Goal: Information Seeking & Learning: Learn about a topic

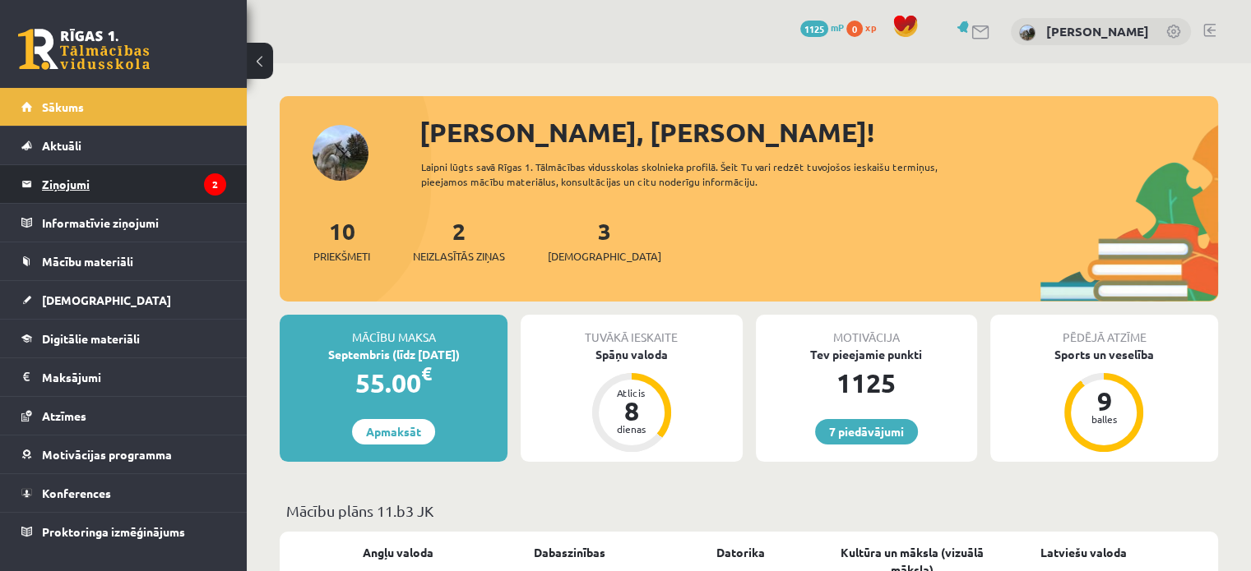
click at [98, 176] on legend "Ziņojumi 2" at bounding box center [134, 184] width 184 height 38
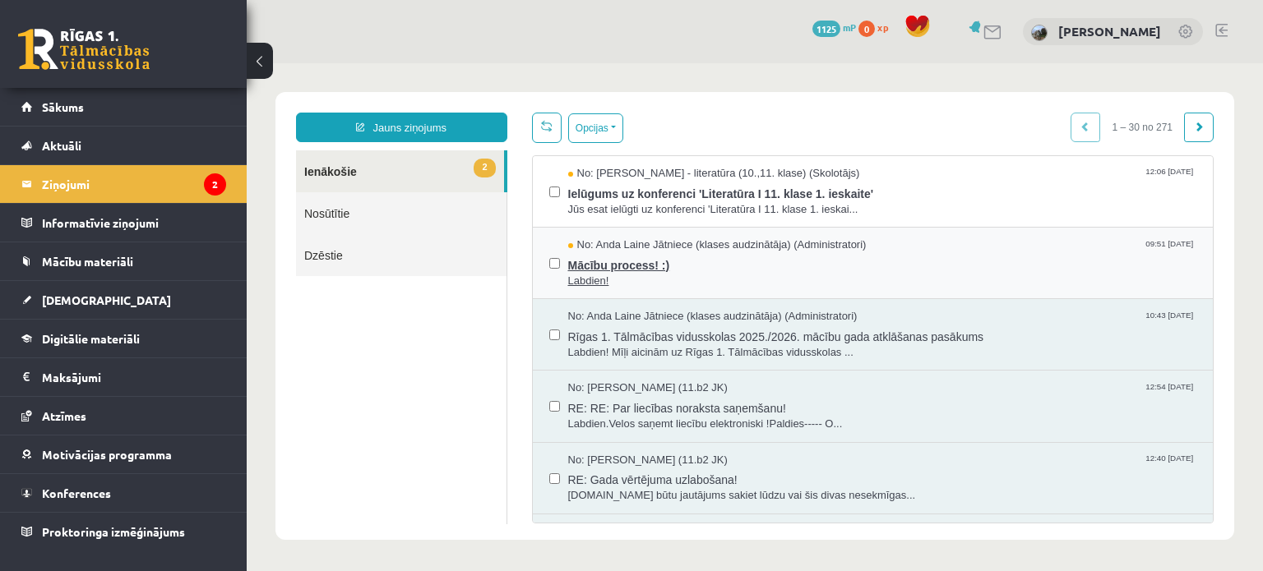
click at [594, 270] on span "Mācību process! :)" at bounding box center [882, 263] width 629 height 21
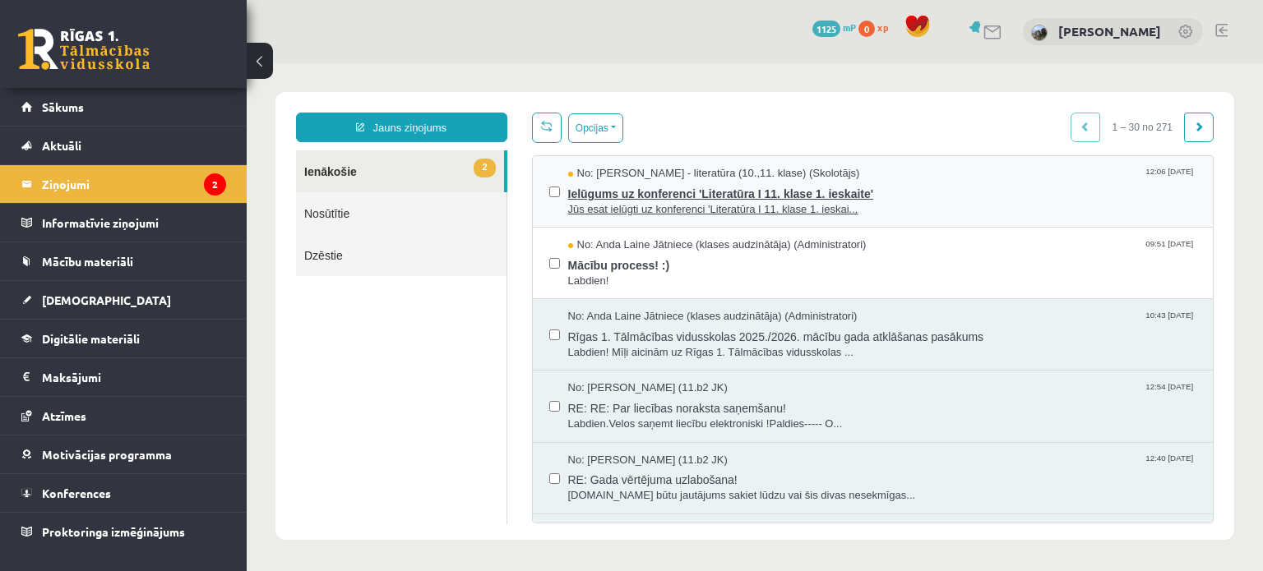
click at [690, 178] on span "No: Samanta Balode - literatūra (10.,11. klase) (Skolotājs)" at bounding box center [714, 174] width 292 height 16
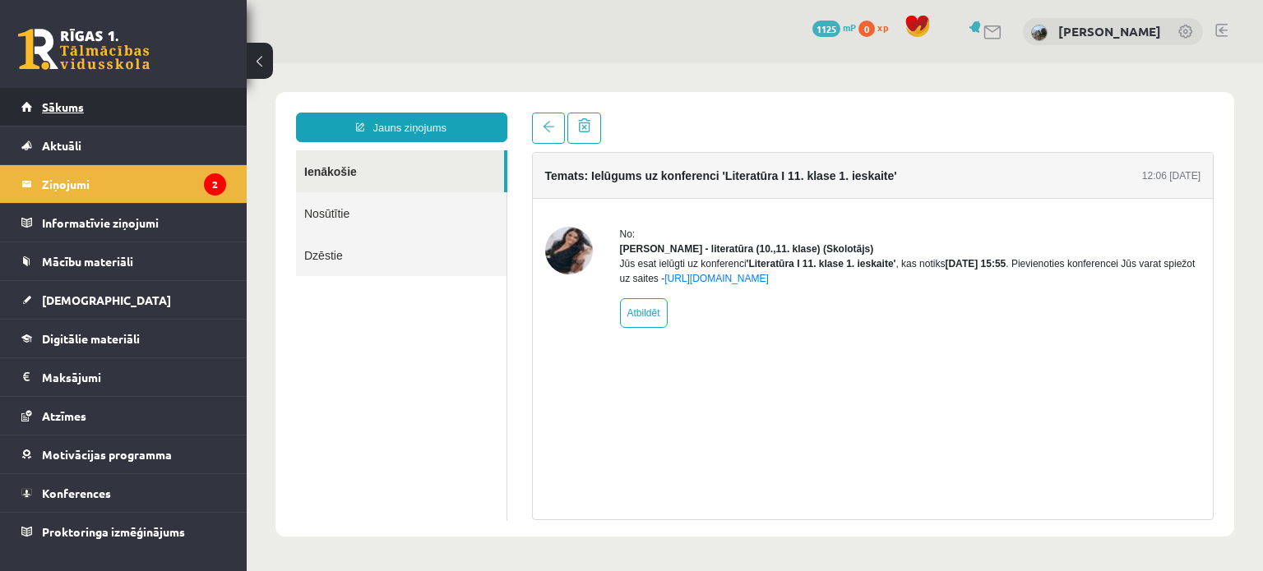
click at [73, 104] on span "Sākums" at bounding box center [63, 106] width 42 height 15
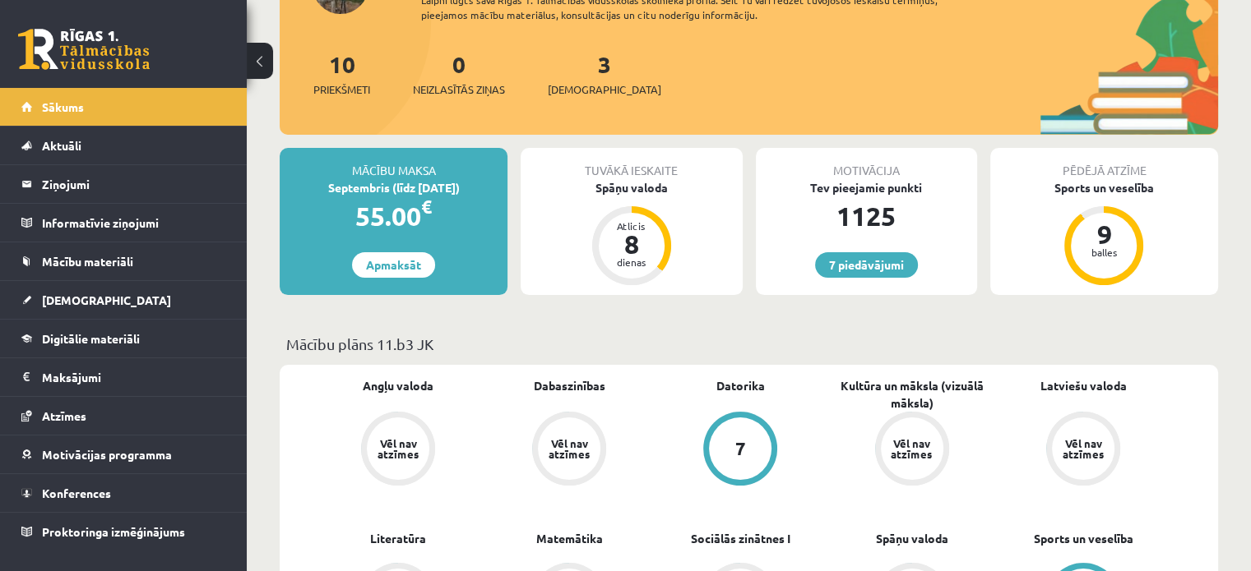
scroll to position [155, 0]
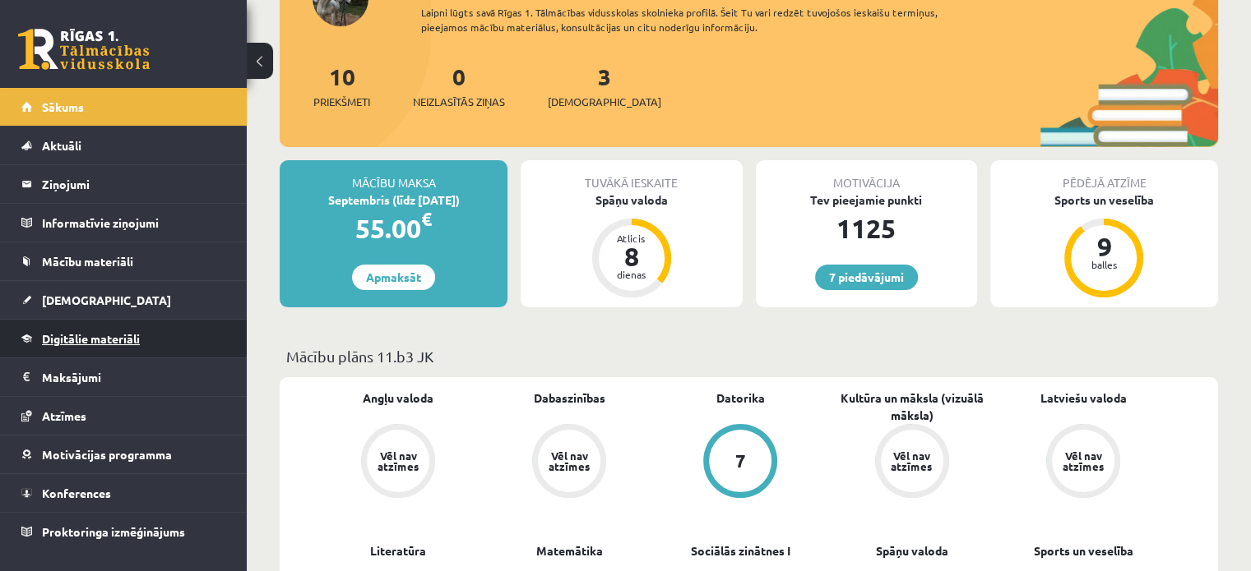
click at [92, 334] on span "Digitālie materiāli" at bounding box center [91, 338] width 98 height 15
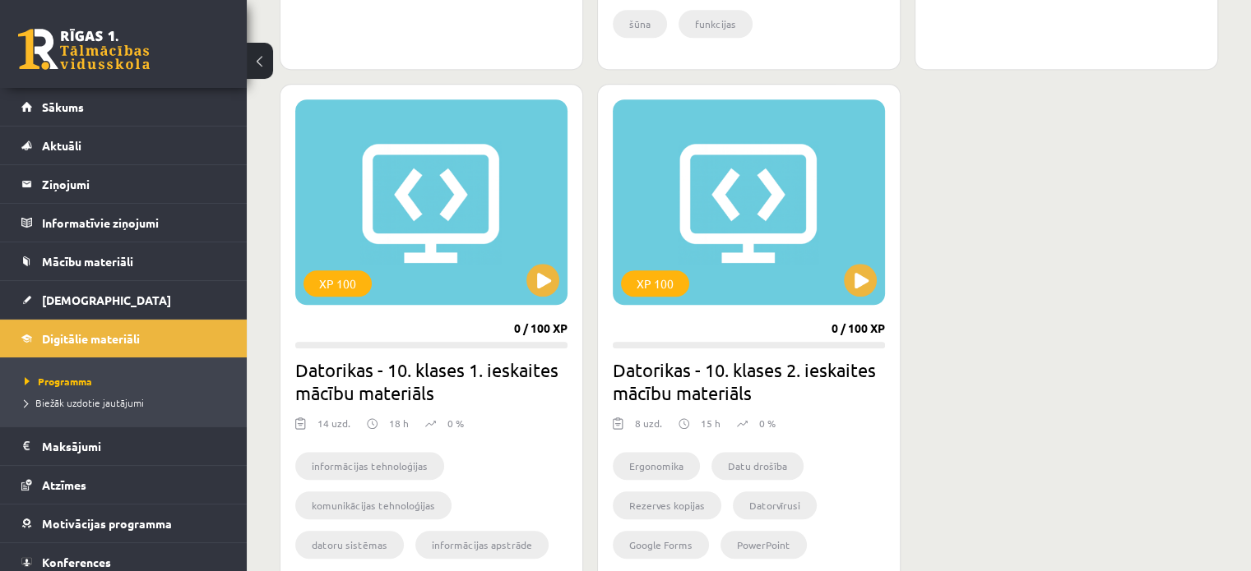
scroll to position [1427, 0]
click at [77, 302] on span "[DEMOGRAPHIC_DATA]" at bounding box center [106, 300] width 129 height 15
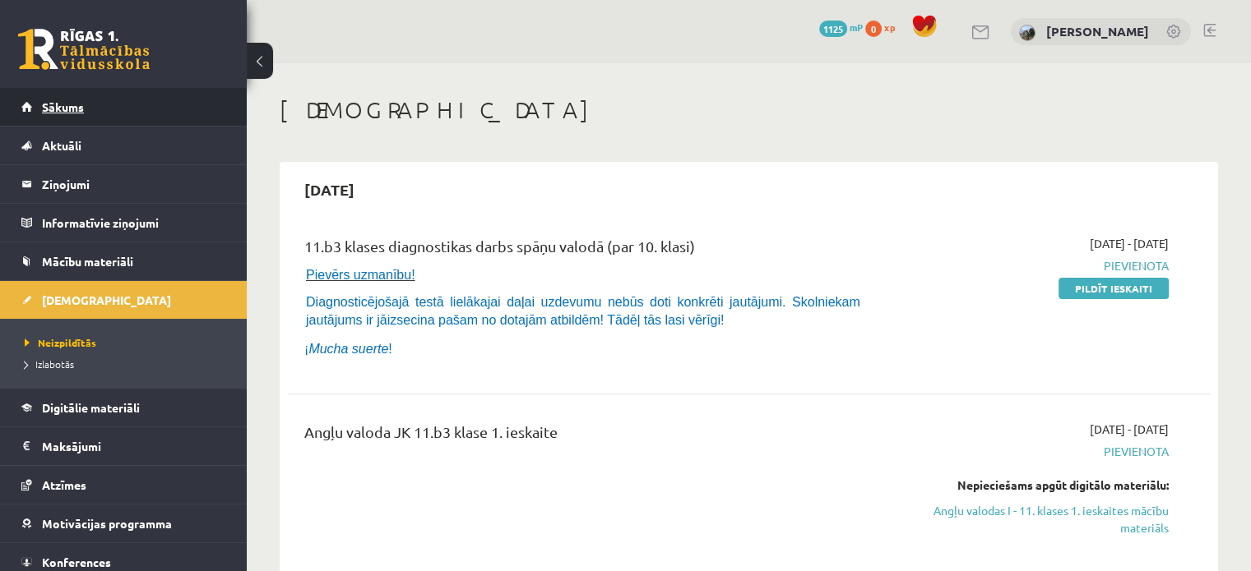
click at [57, 108] on span "Sākums" at bounding box center [63, 106] width 42 height 15
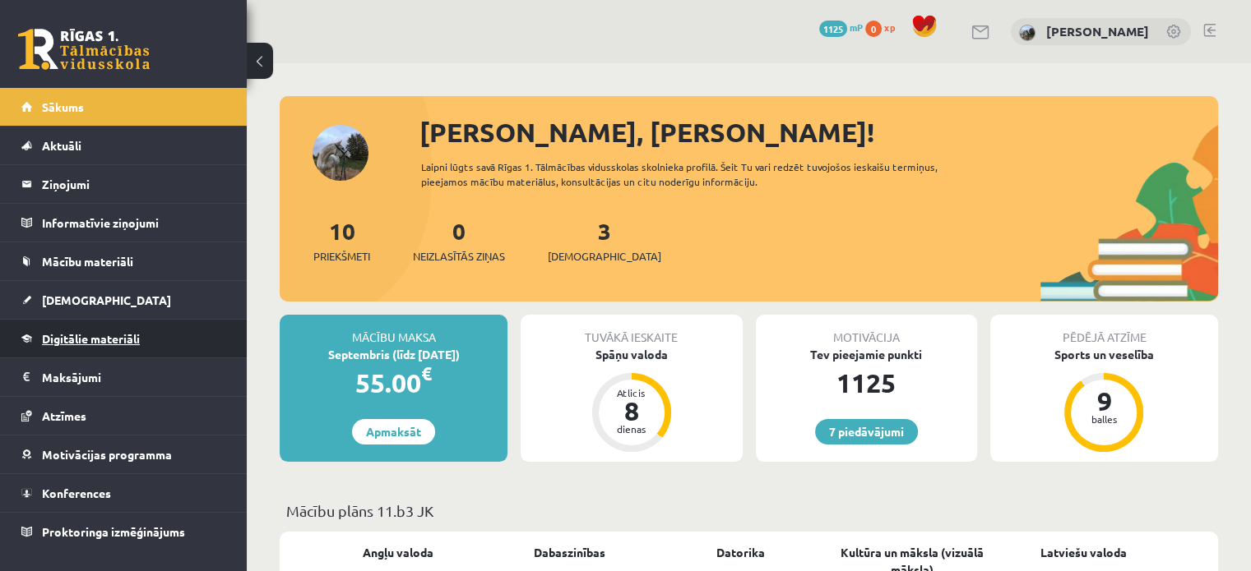
click at [88, 342] on span "Digitālie materiāli" at bounding box center [91, 338] width 98 height 15
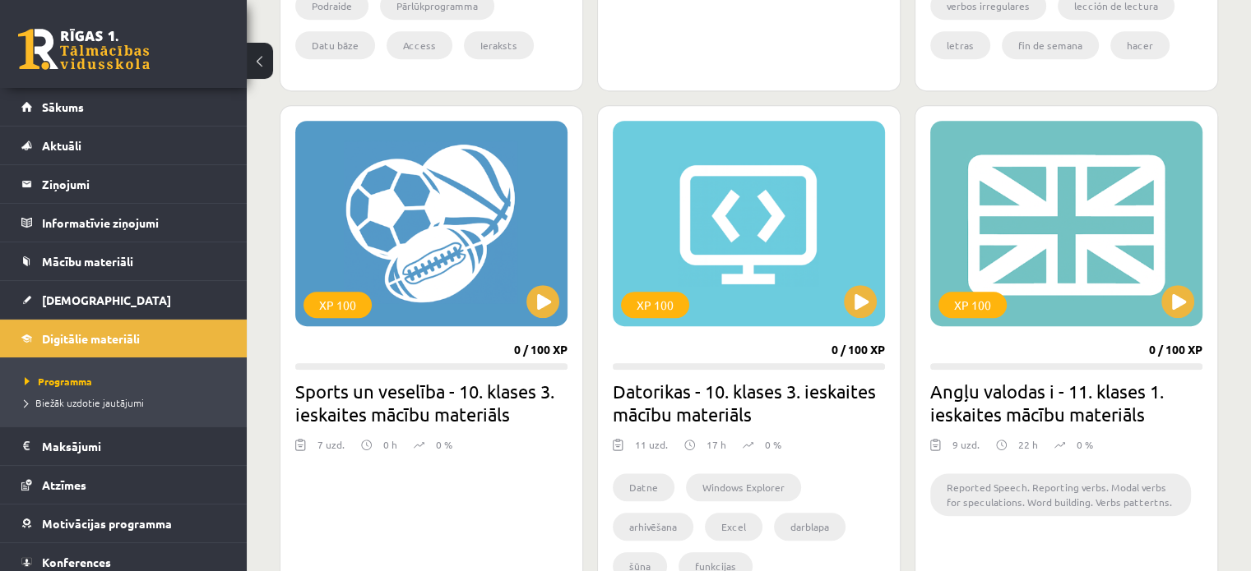
scroll to position [901, 0]
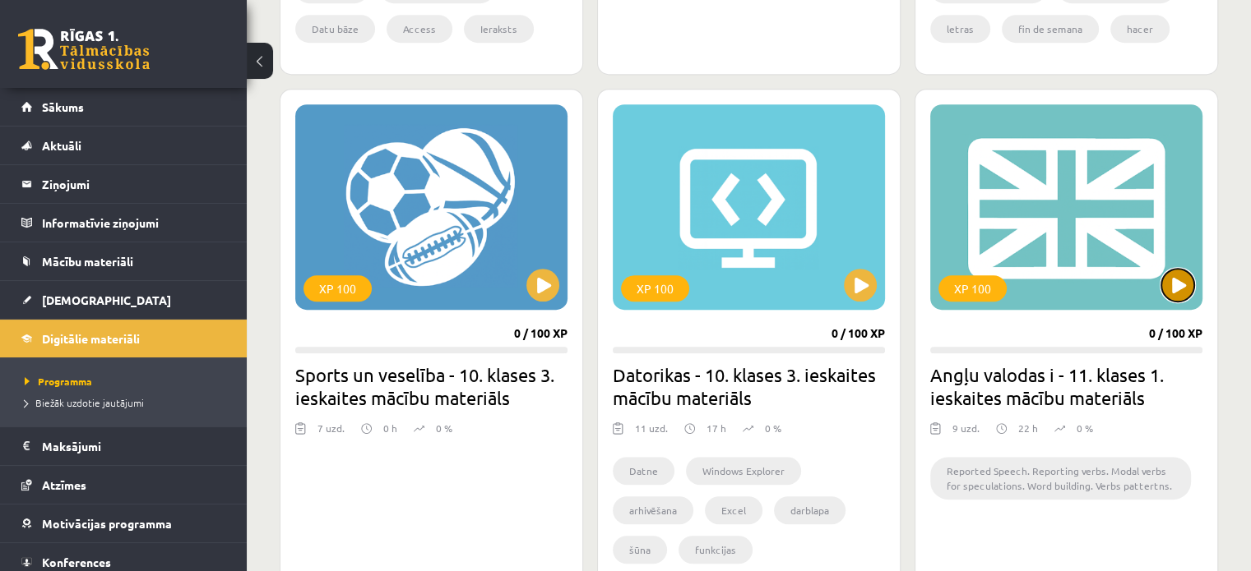
click at [1172, 285] on button at bounding box center [1177, 285] width 33 height 33
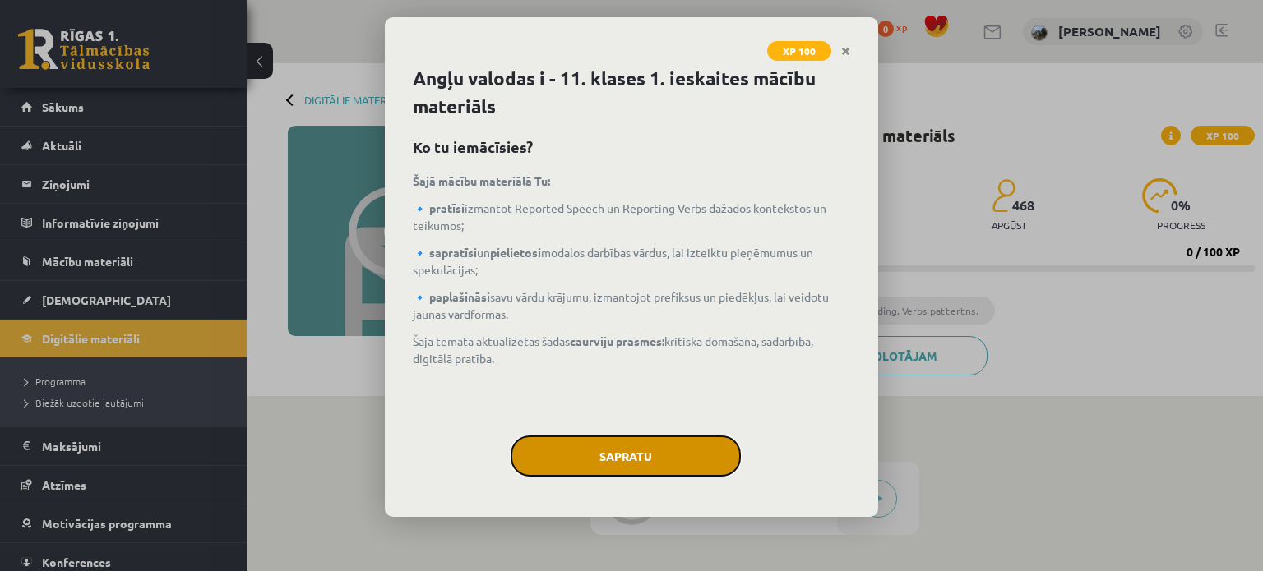
click at [592, 471] on button "Sapratu" at bounding box center [626, 456] width 230 height 41
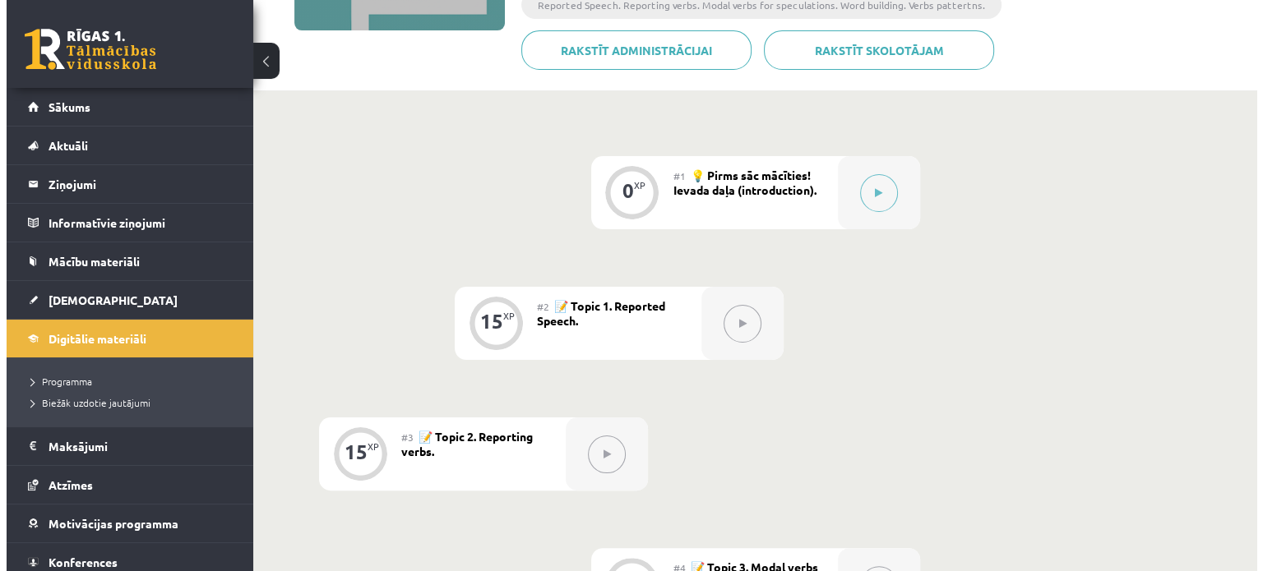
scroll to position [317, 0]
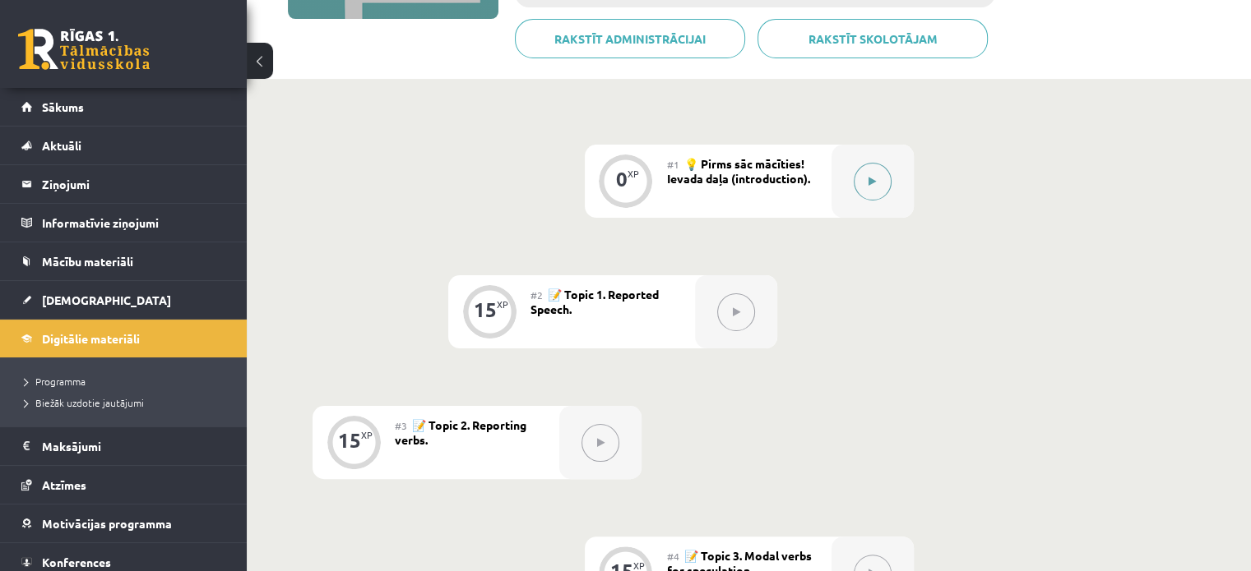
click at [875, 187] on button at bounding box center [872, 182] width 38 height 38
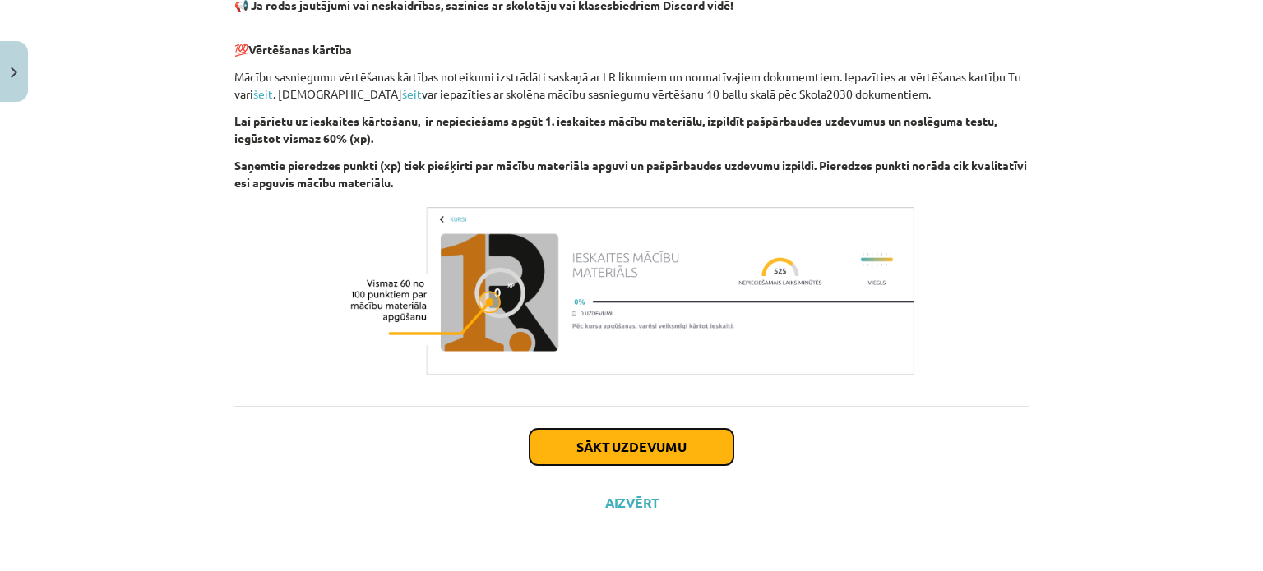
click at [590, 444] on button "Sākt uzdevumu" at bounding box center [631, 447] width 204 height 36
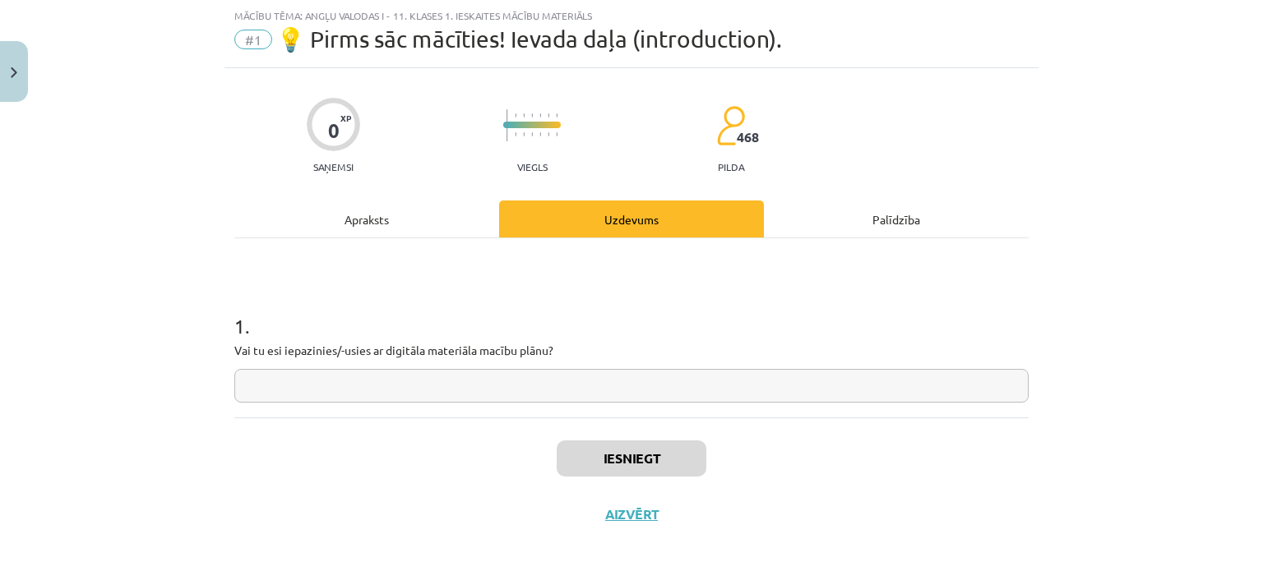
click at [677, 398] on input "text" at bounding box center [631, 386] width 794 height 34
type input "**"
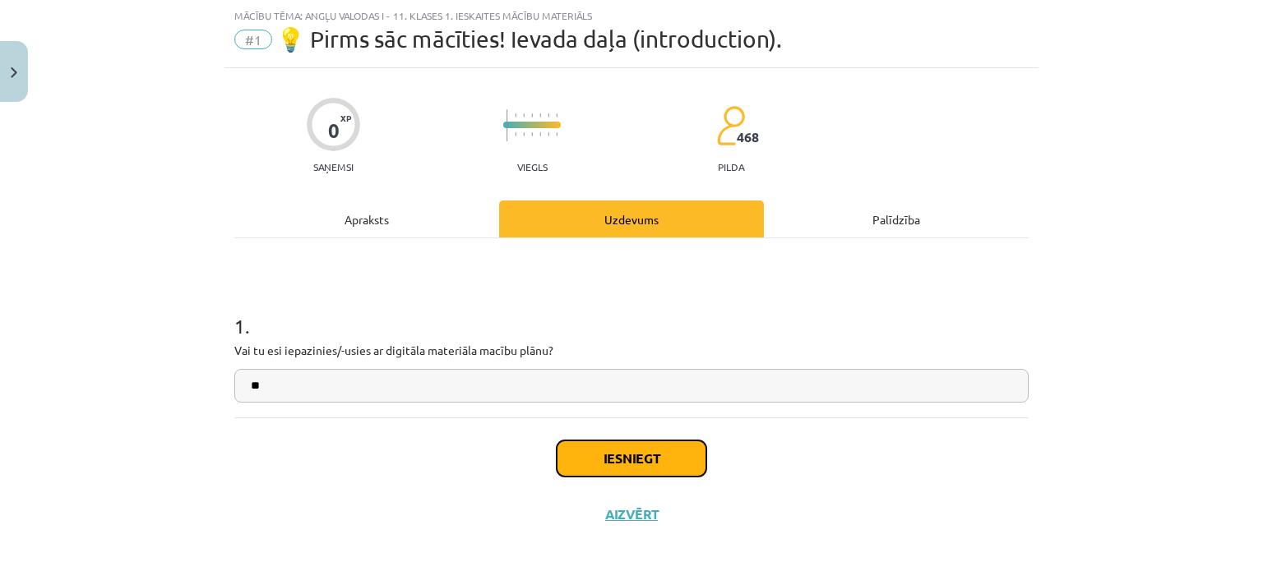
click at [557, 460] on button "Iesniegt" at bounding box center [632, 459] width 150 height 36
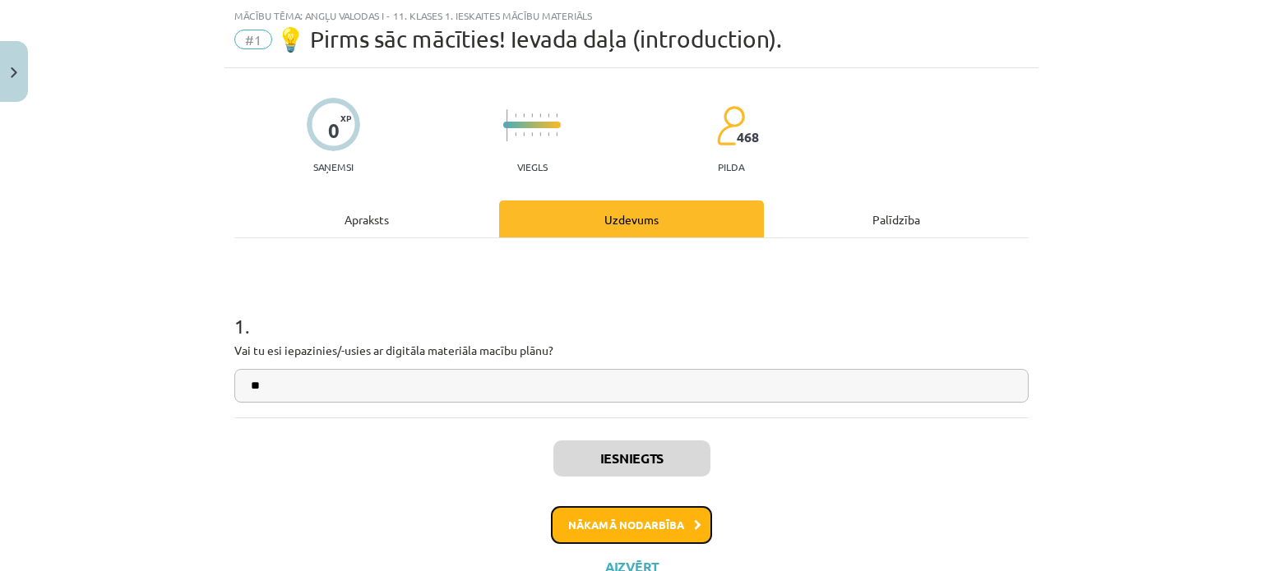
click at [648, 525] on button "Nākamā nodarbība" at bounding box center [631, 525] width 161 height 38
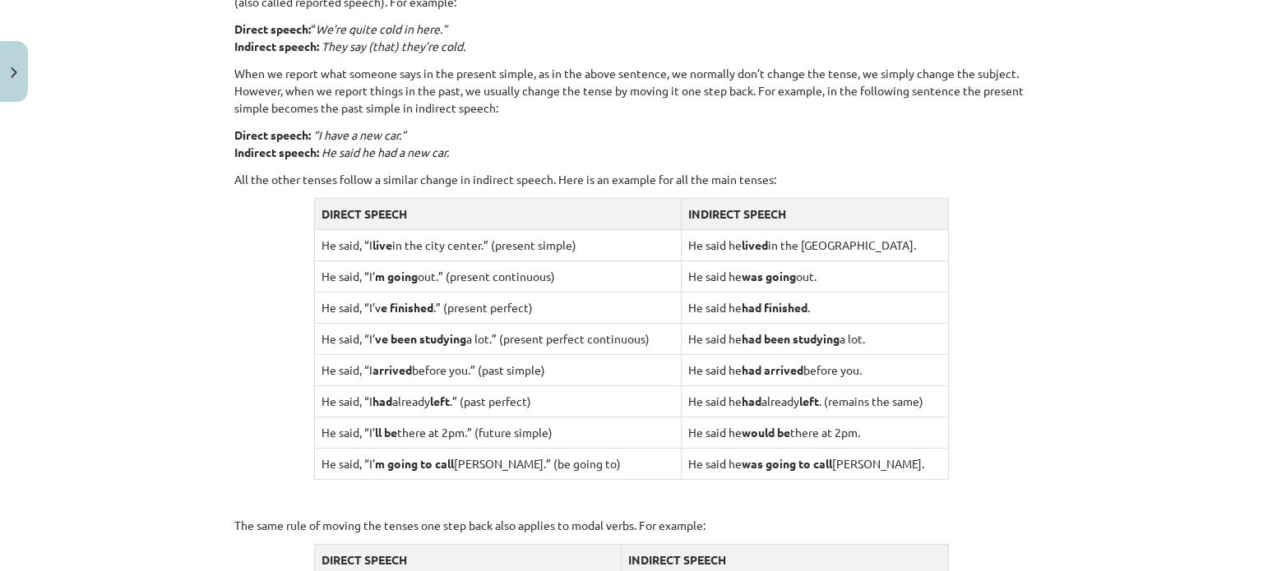
scroll to position [1223, 0]
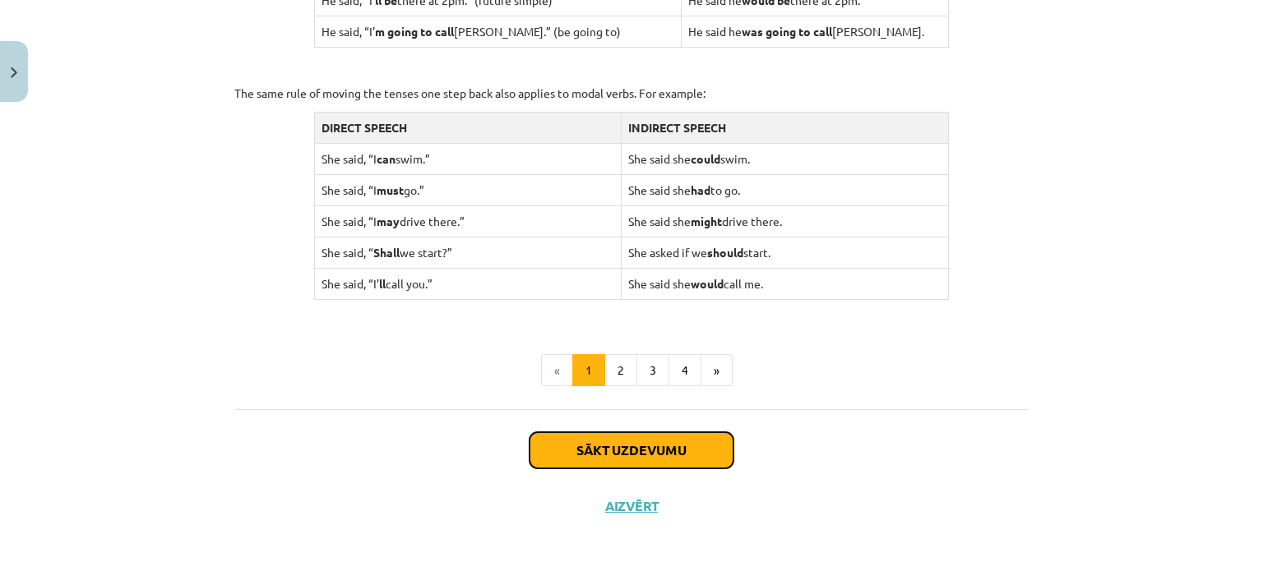
click at [666, 444] on button "Sākt uzdevumu" at bounding box center [631, 450] width 204 height 36
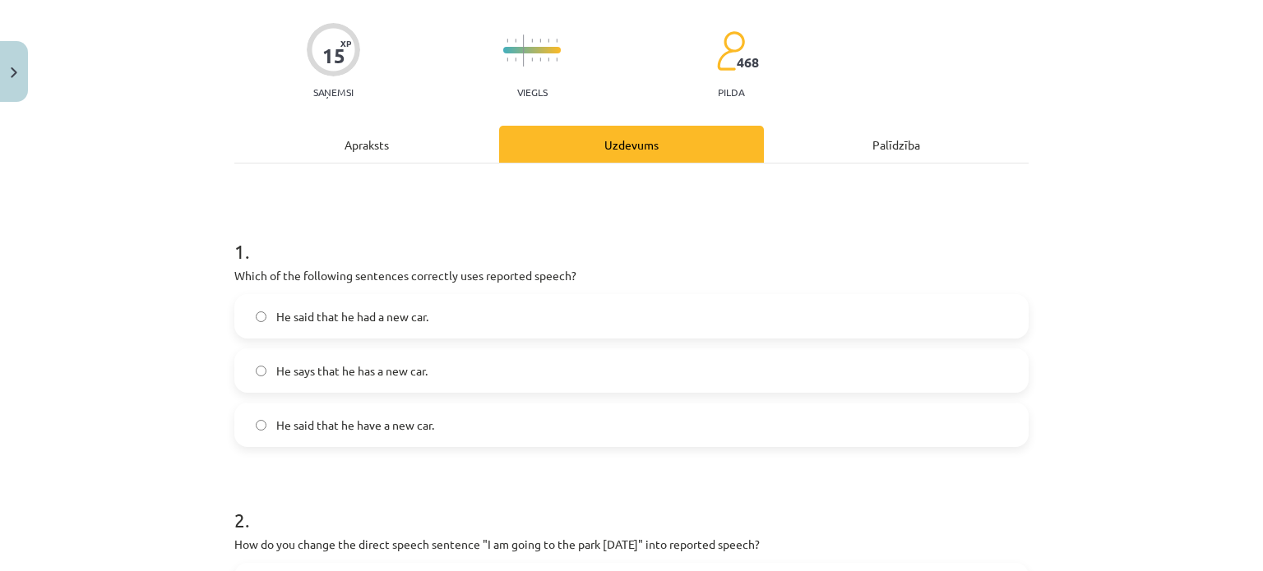
scroll to position [117, 0]
click at [534, 322] on label "He said that he had a new car." at bounding box center [631, 315] width 791 height 41
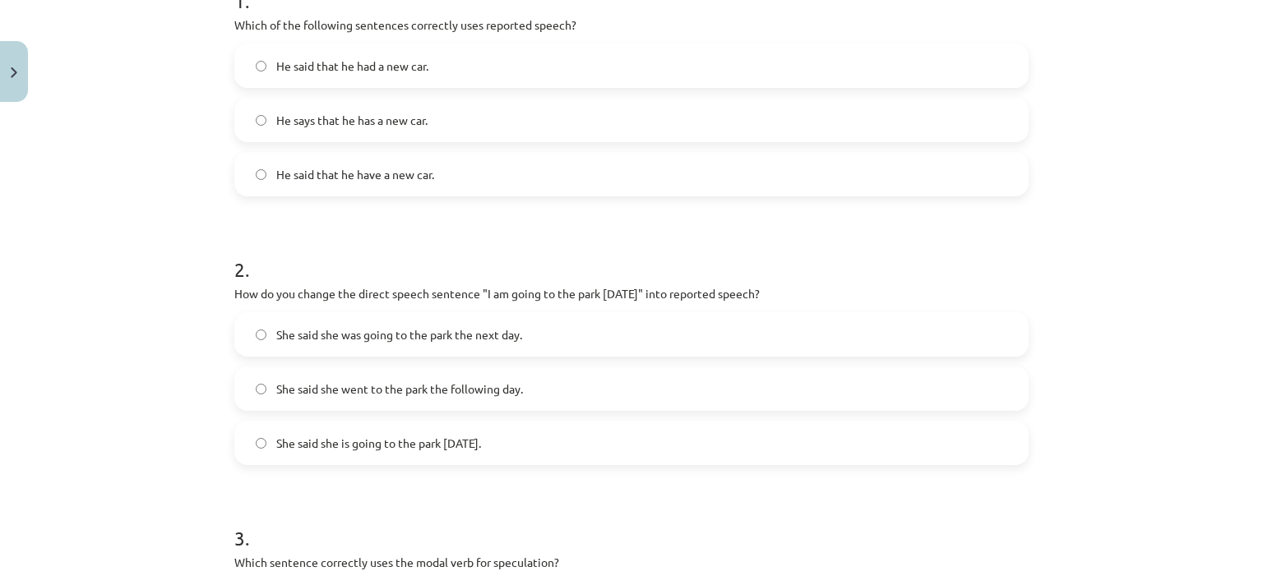
scroll to position [380, 0]
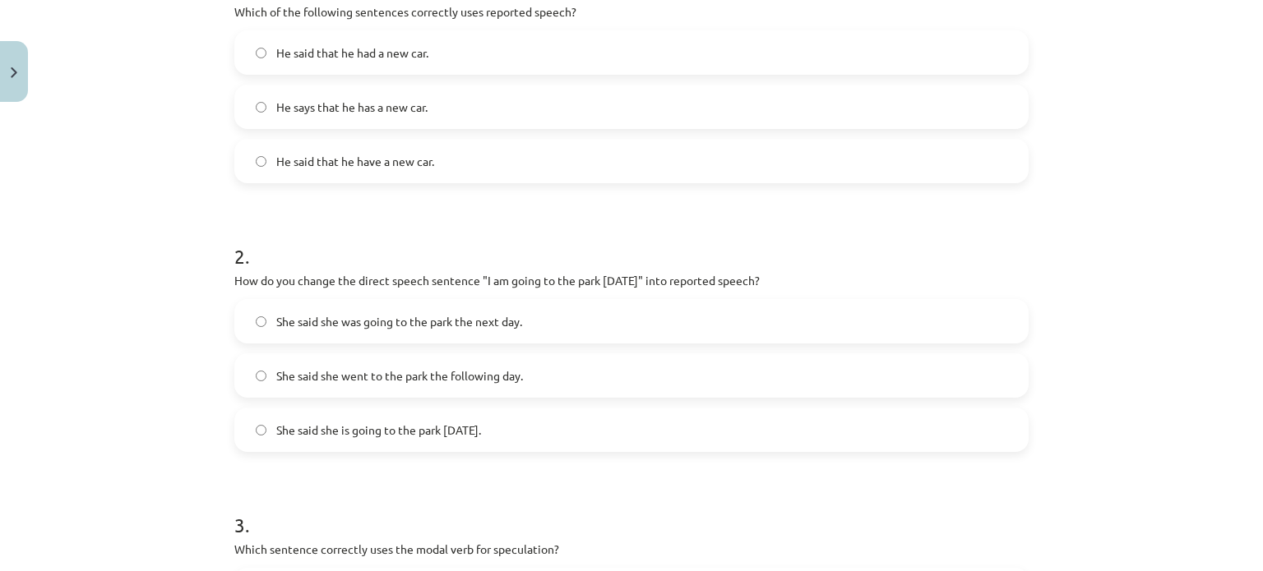
click at [651, 316] on label "She said she was going to the park the next day." at bounding box center [631, 321] width 791 height 41
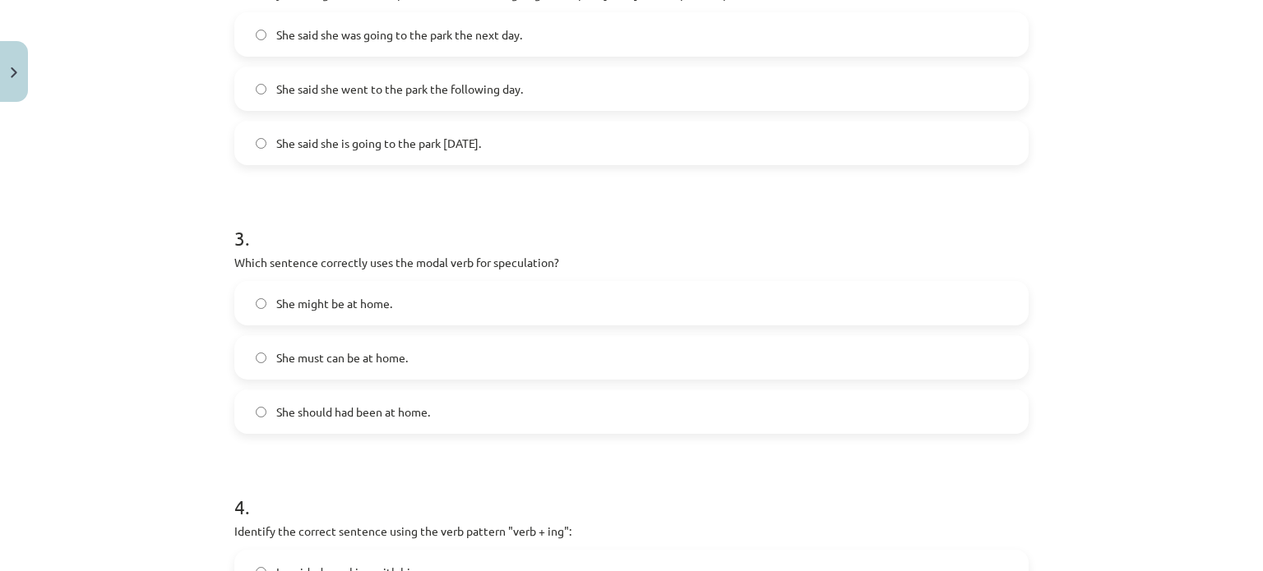
scroll to position [667, 0]
click at [497, 308] on label "She might be at home." at bounding box center [631, 303] width 791 height 41
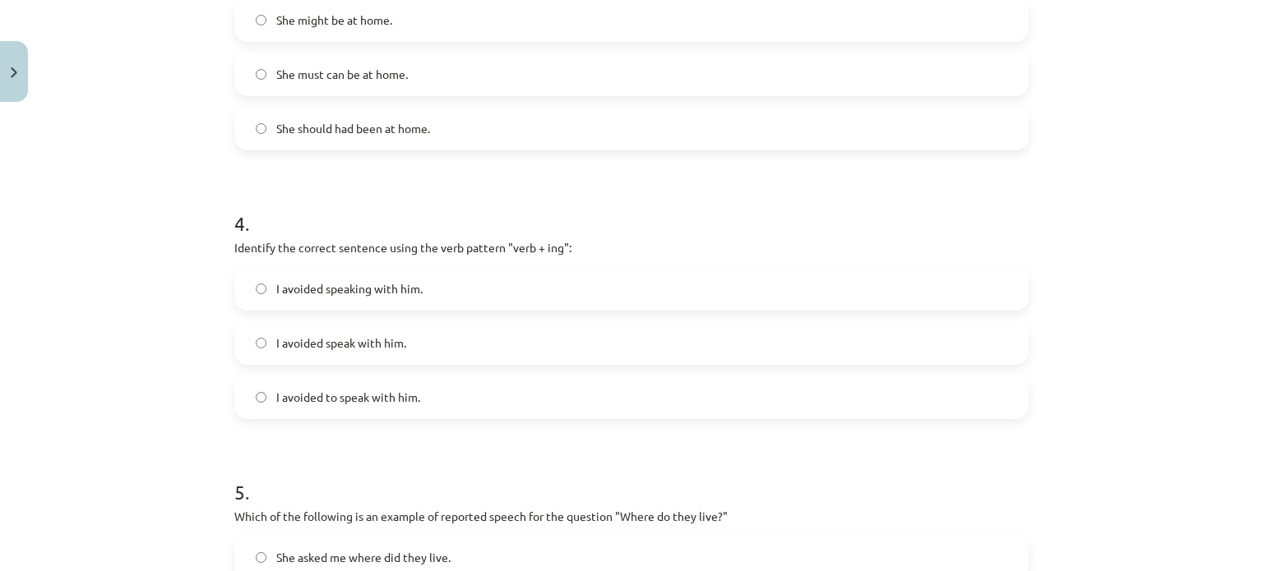
click at [652, 279] on label "I avoided speaking with him." at bounding box center [631, 288] width 791 height 41
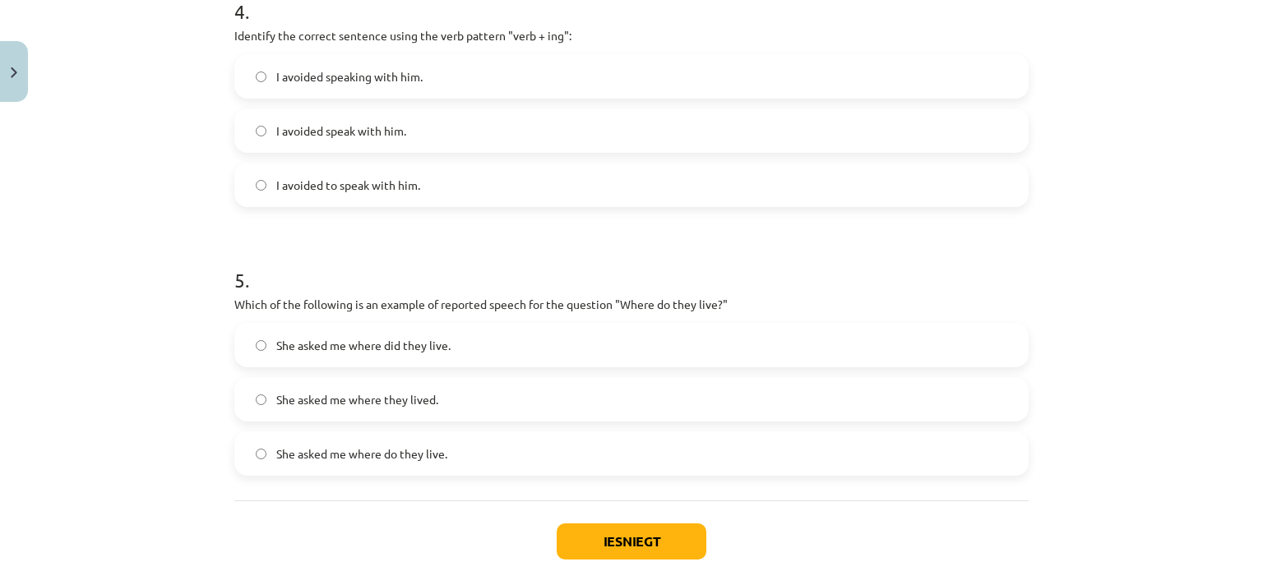
scroll to position [1164, 0]
click at [629, 336] on label "She asked me where did they live." at bounding box center [631, 343] width 791 height 41
click at [506, 402] on label "She asked me where they lived." at bounding box center [631, 397] width 791 height 41
click at [674, 543] on button "Iesniegt" at bounding box center [632, 540] width 150 height 36
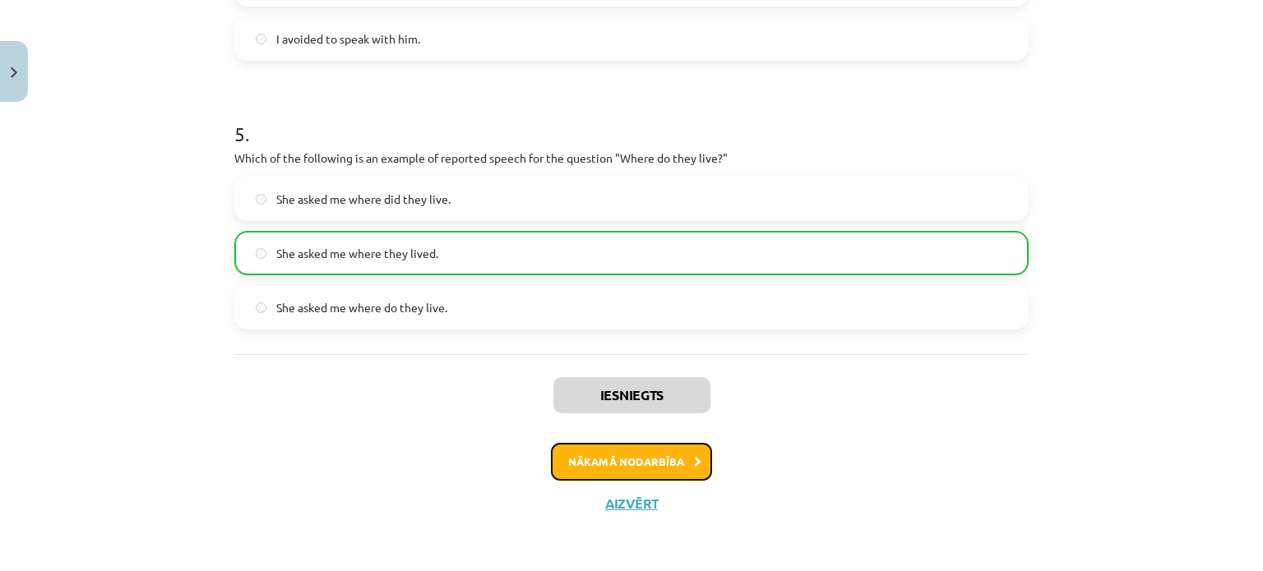
click at [622, 455] on button "Nākamā nodarbība" at bounding box center [631, 462] width 161 height 38
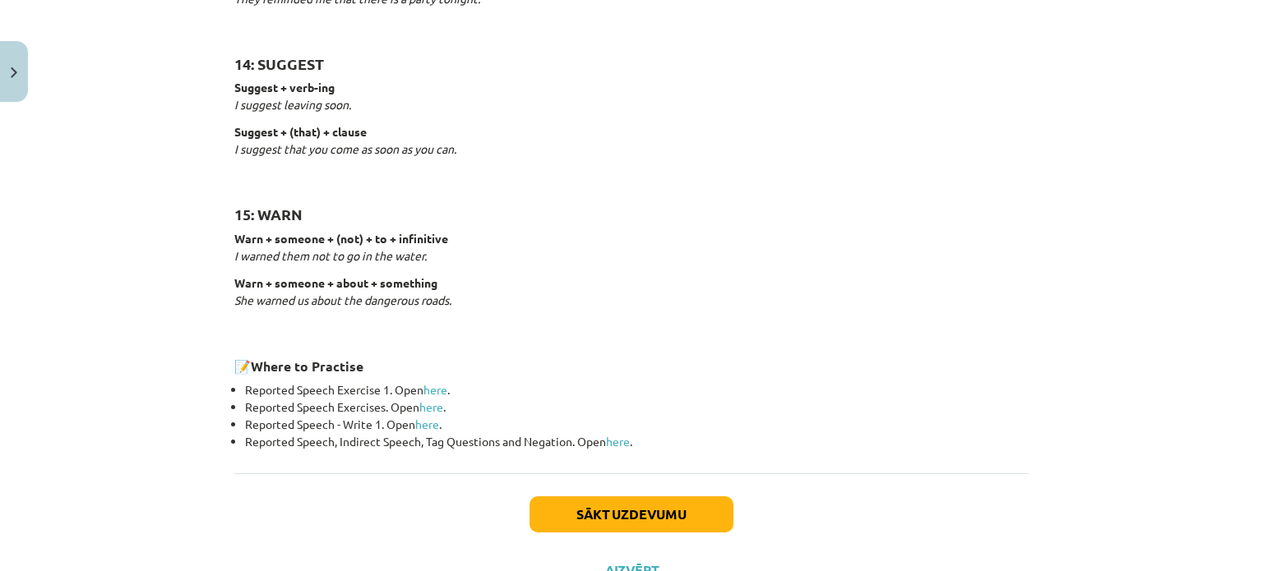
scroll to position [2601, 0]
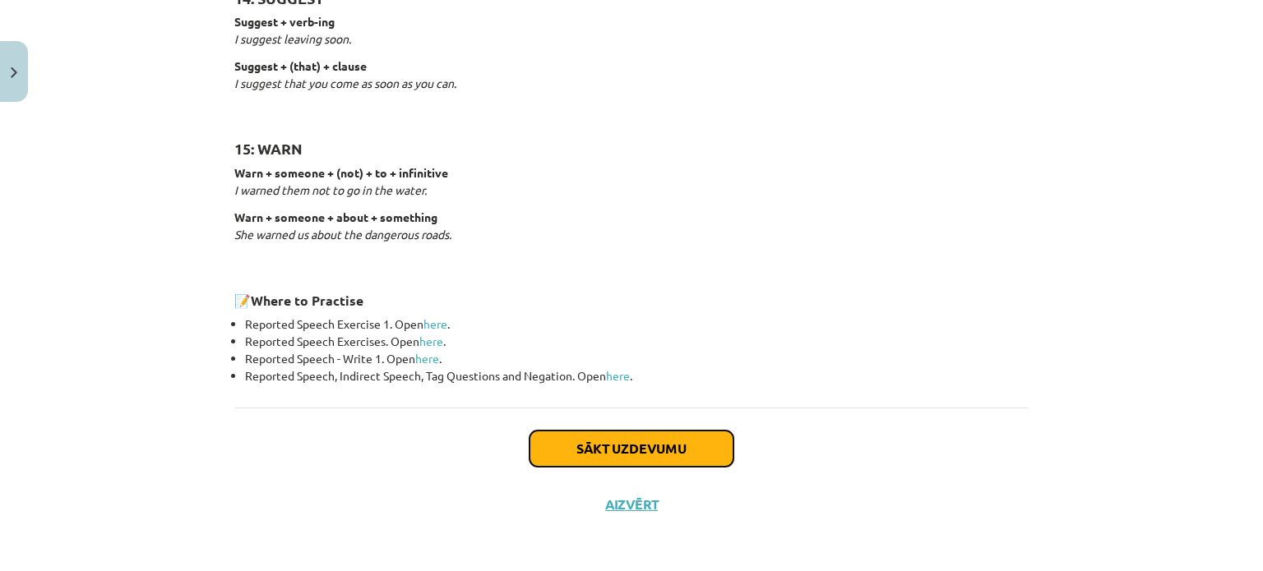
click at [671, 442] on button "Sākt uzdevumu" at bounding box center [631, 449] width 204 height 36
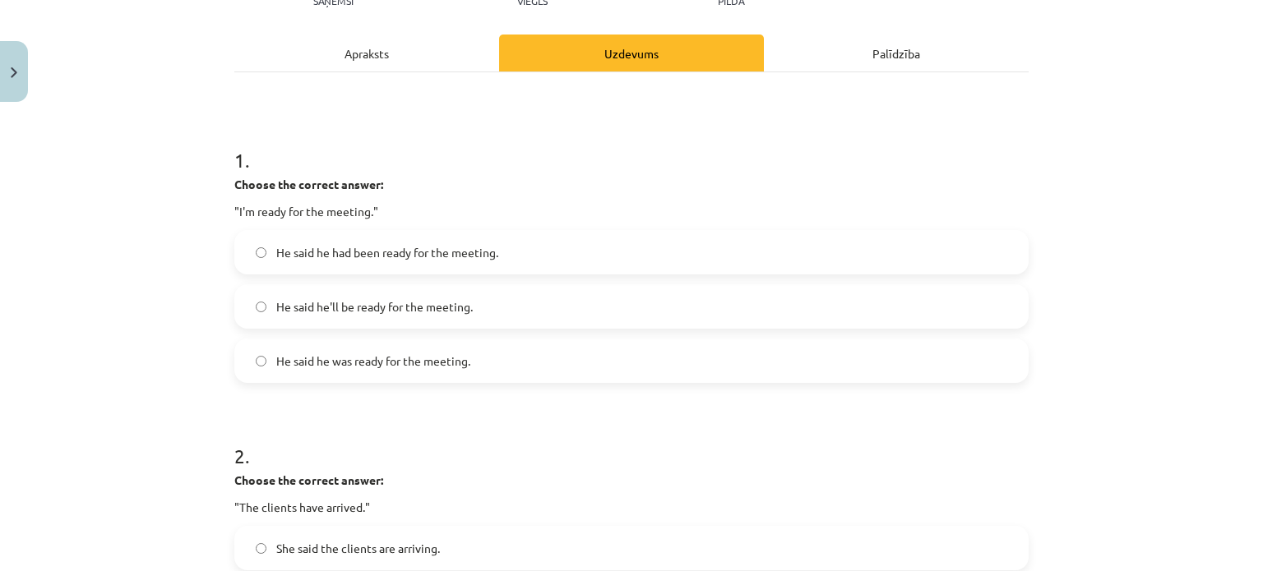
scroll to position [209, 0]
click at [490, 354] on label "He said he was ready for the meeting." at bounding box center [631, 359] width 791 height 41
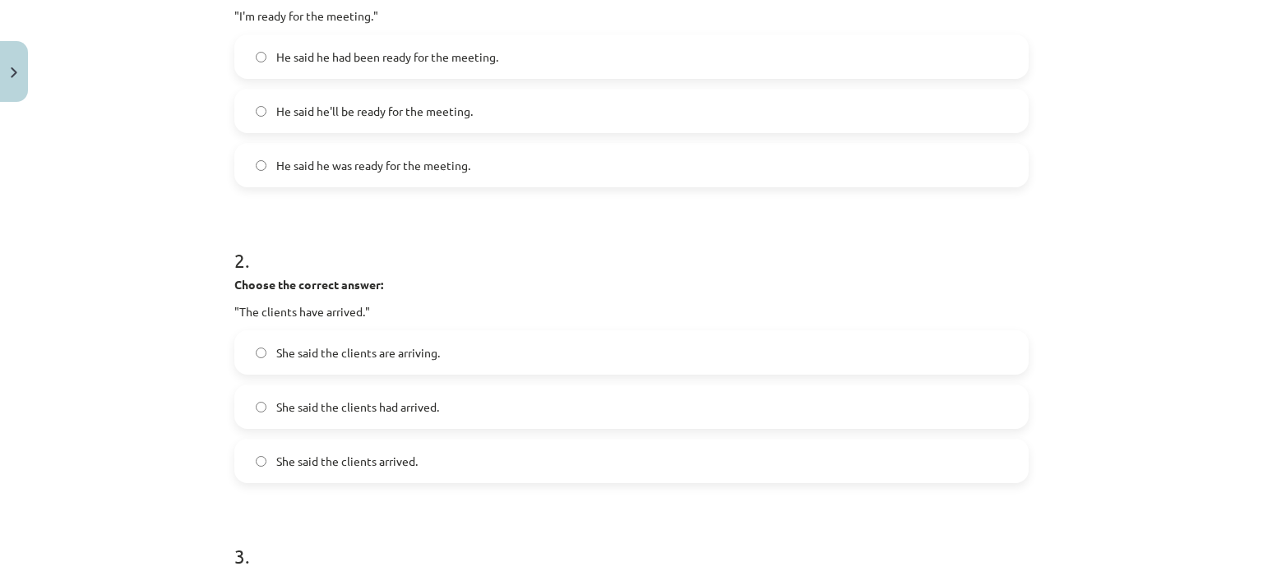
scroll to position [405, 0]
click at [638, 394] on label "She said the clients had arrived." at bounding box center [631, 405] width 791 height 41
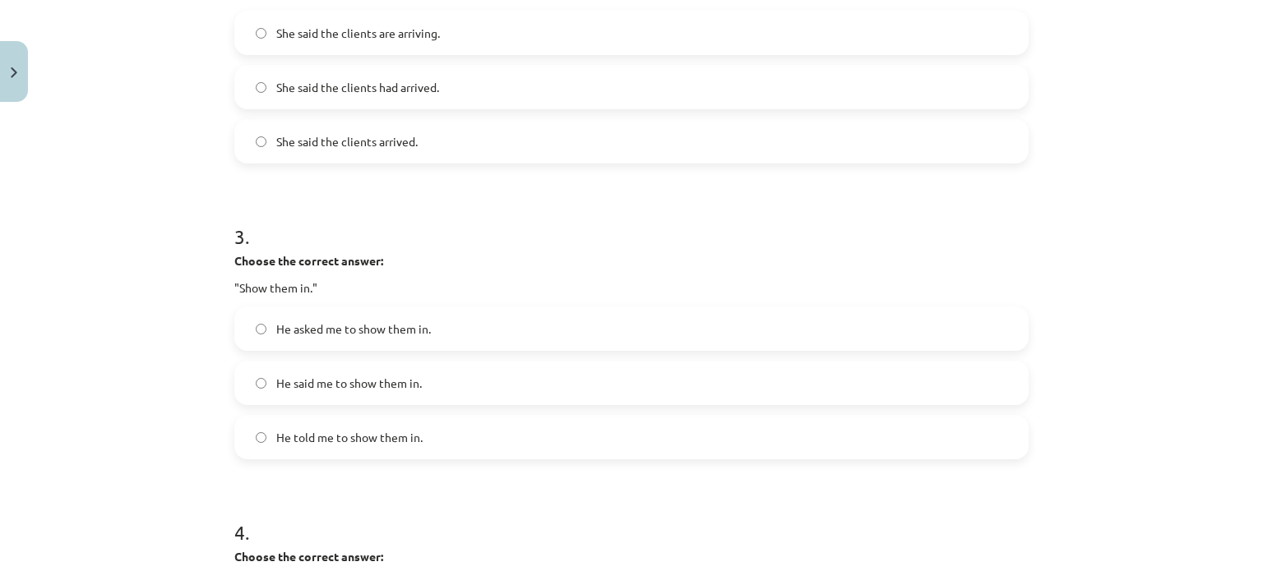
scroll to position [741, 0]
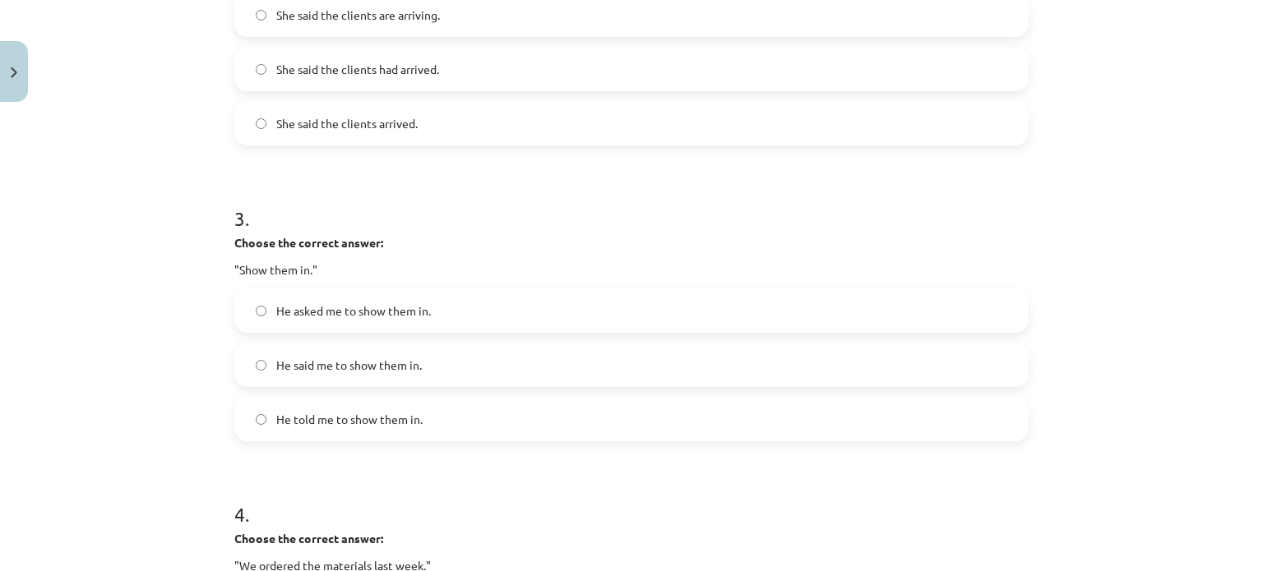
click at [462, 423] on label "He told me to show them in." at bounding box center [631, 419] width 791 height 41
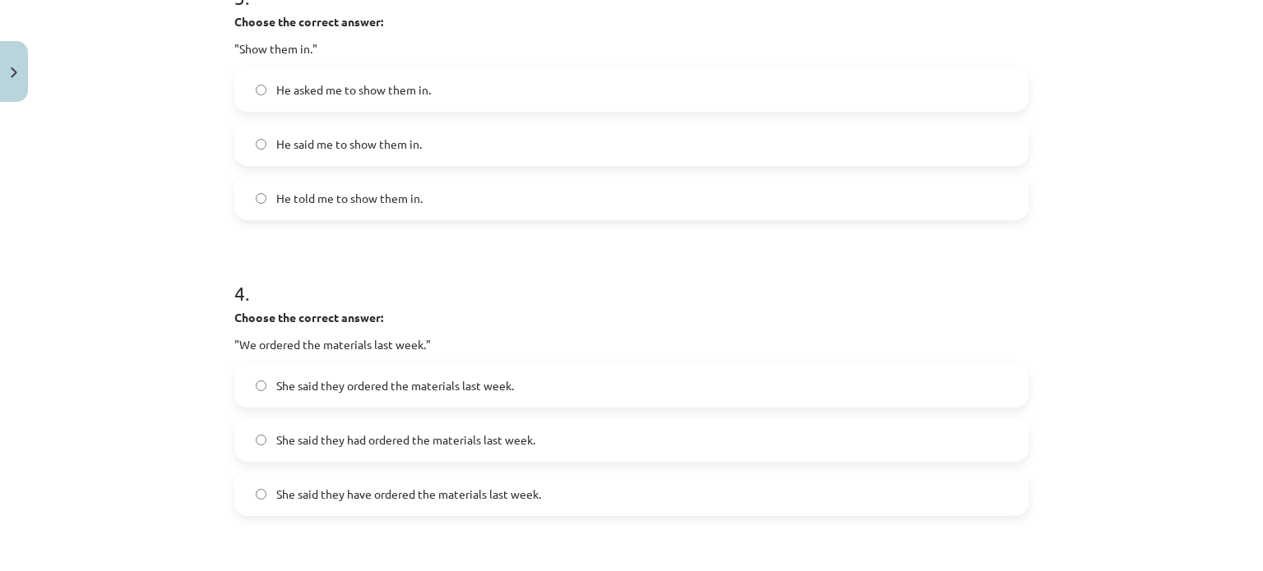
scroll to position [969, 0]
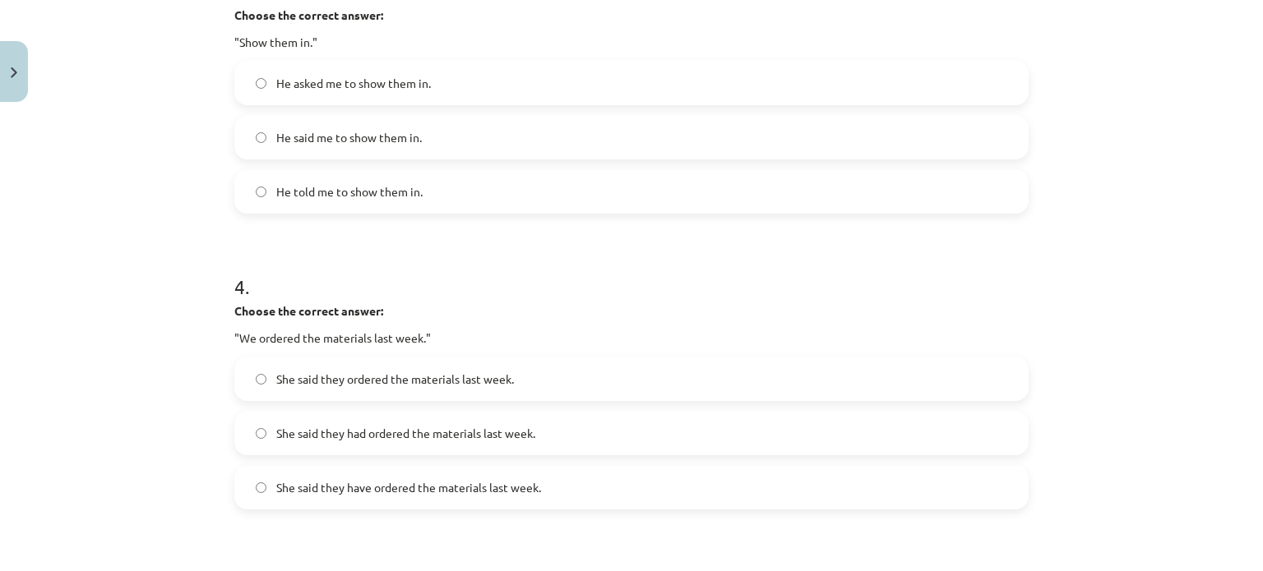
click at [586, 384] on label "She said they ordered the materials last week." at bounding box center [631, 378] width 791 height 41
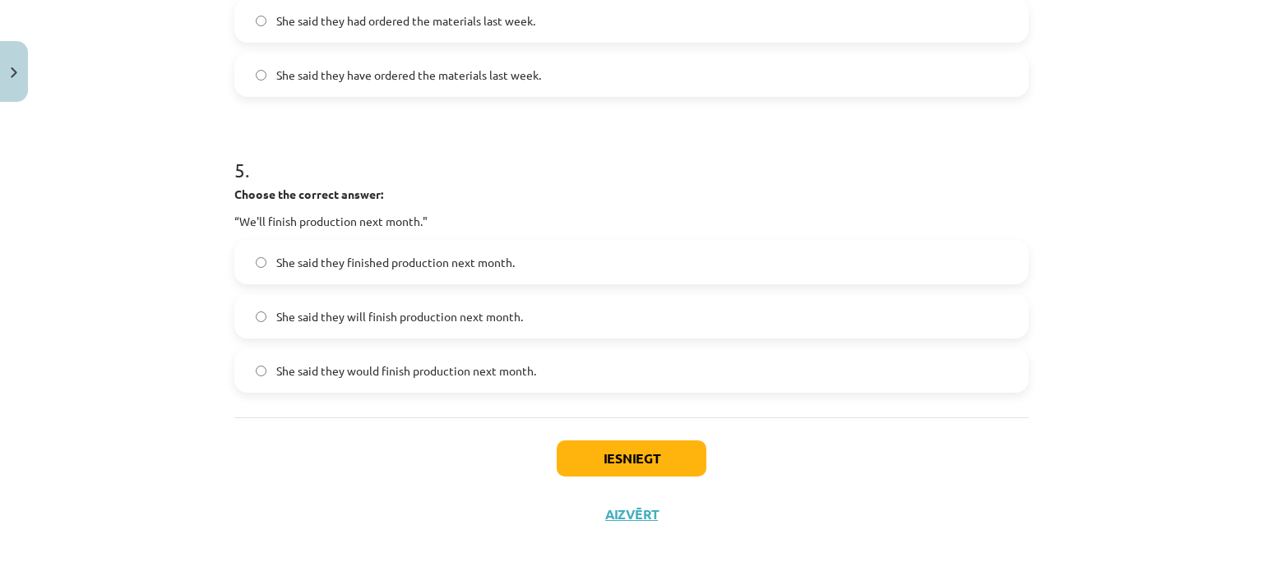
scroll to position [1385, 0]
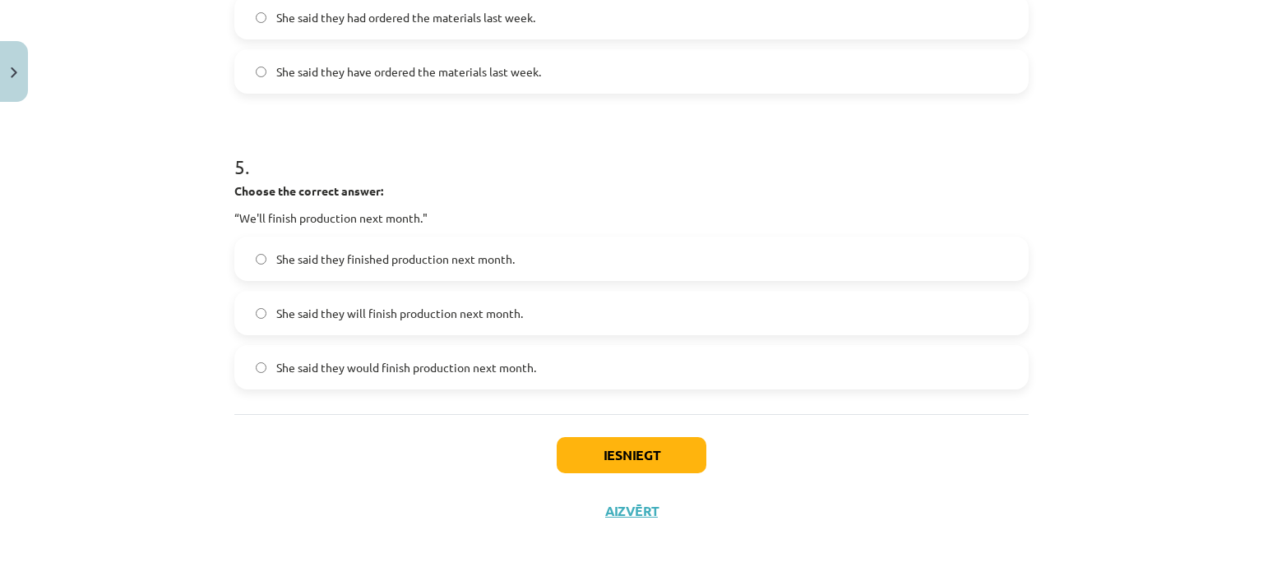
click at [513, 264] on label "She said they finished production next month." at bounding box center [631, 258] width 791 height 41
click at [540, 358] on label "She said they would finish production next month." at bounding box center [631, 367] width 791 height 41
click at [683, 453] on button "Iesniegt" at bounding box center [632, 455] width 150 height 36
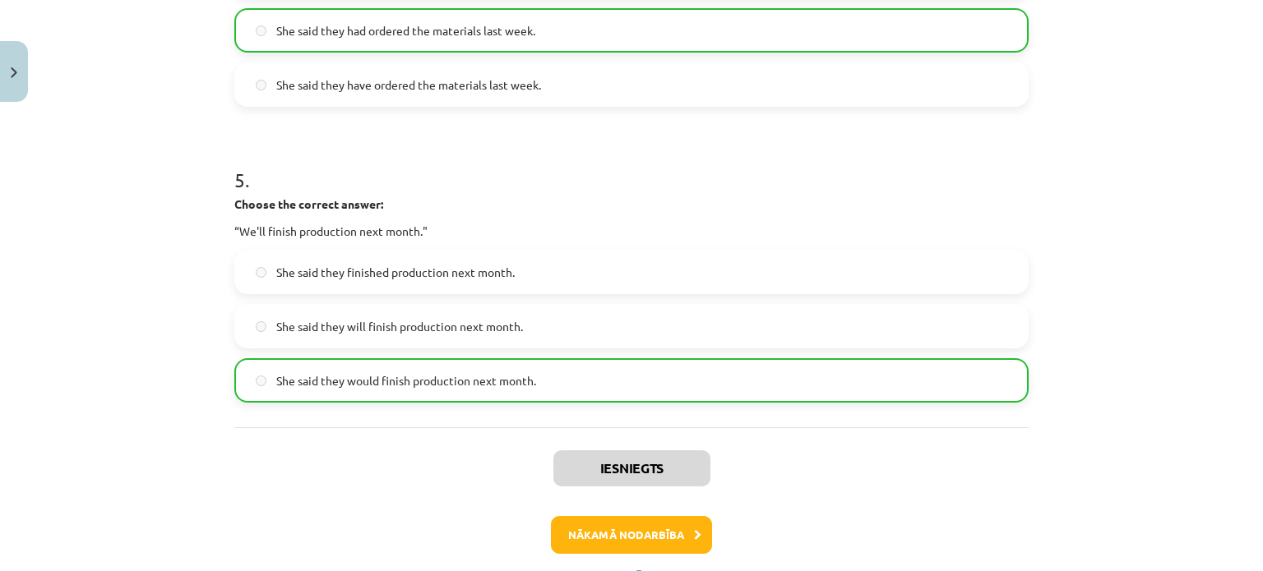
scroll to position [1445, 0]
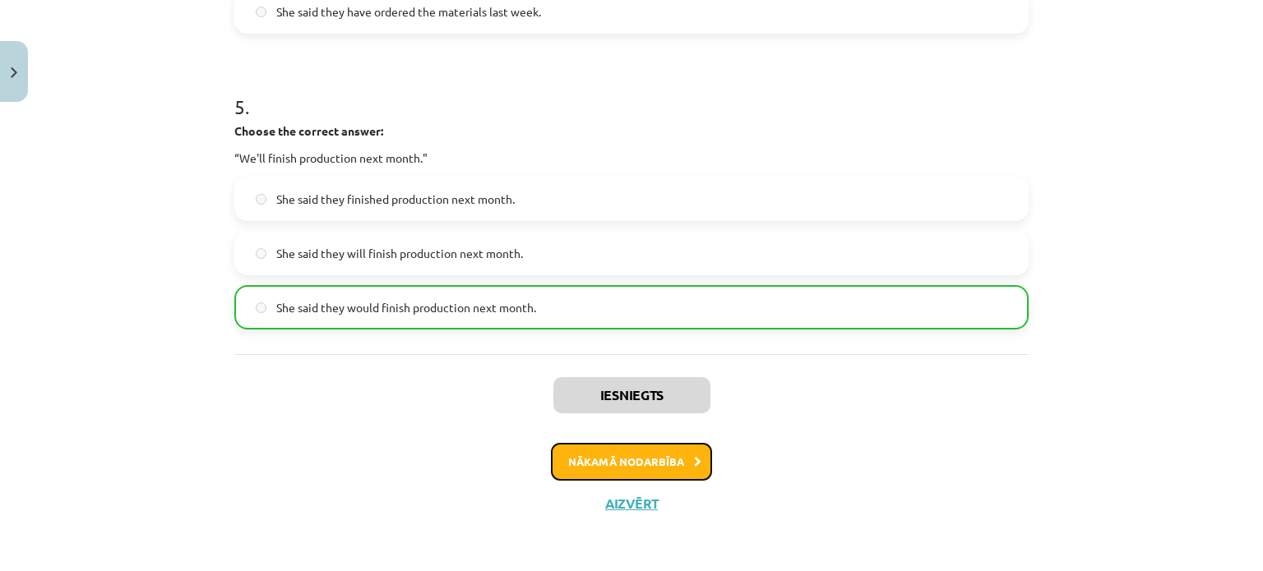
click at [579, 469] on button "Nākamā nodarbība" at bounding box center [631, 462] width 161 height 38
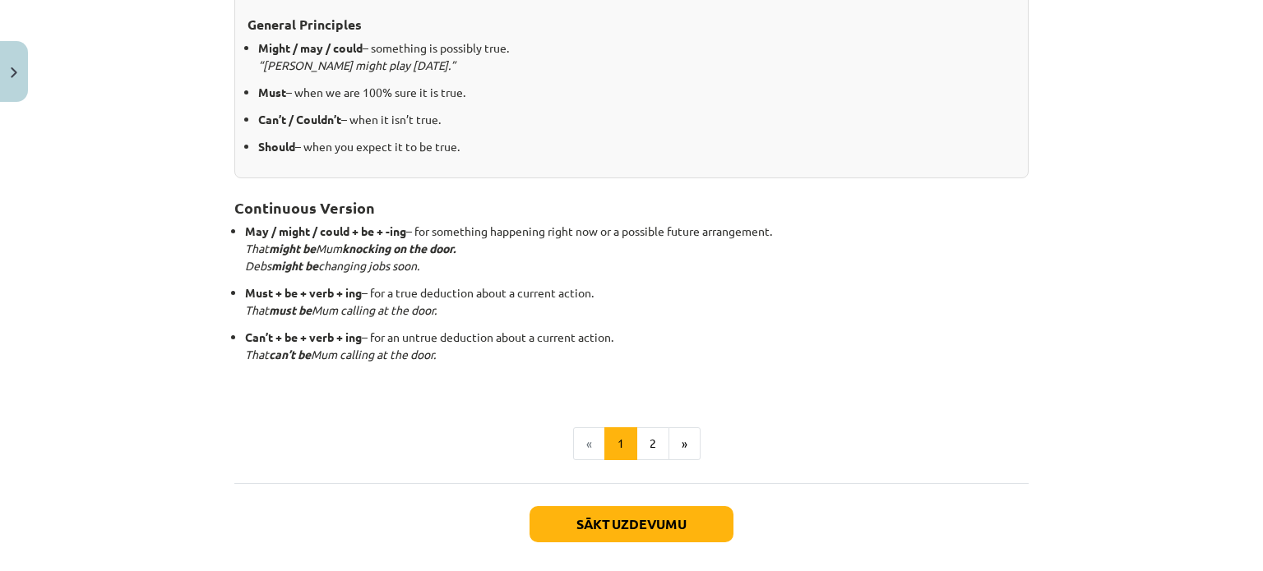
scroll to position [384, 0]
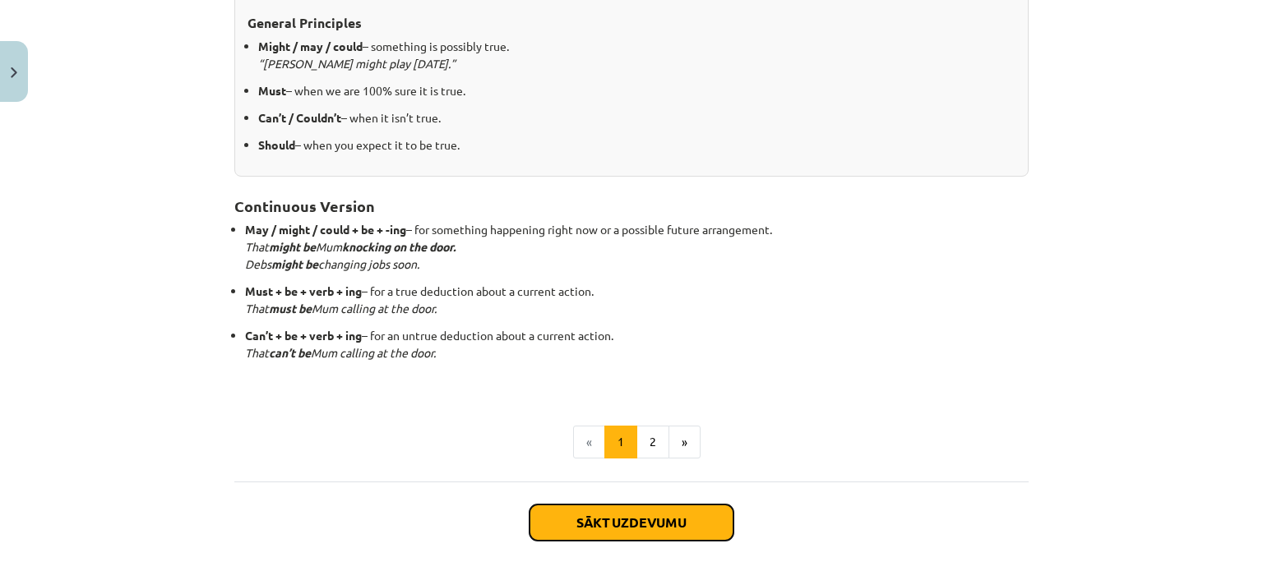
click at [674, 520] on button "Sākt uzdevumu" at bounding box center [631, 523] width 204 height 36
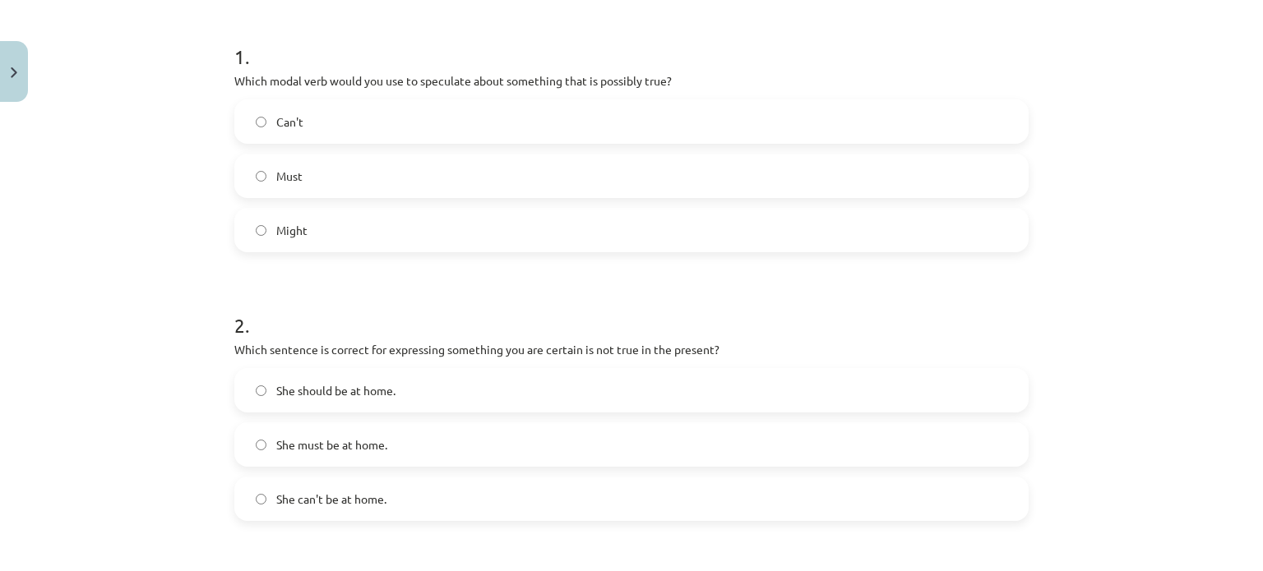
scroll to position [318, 0]
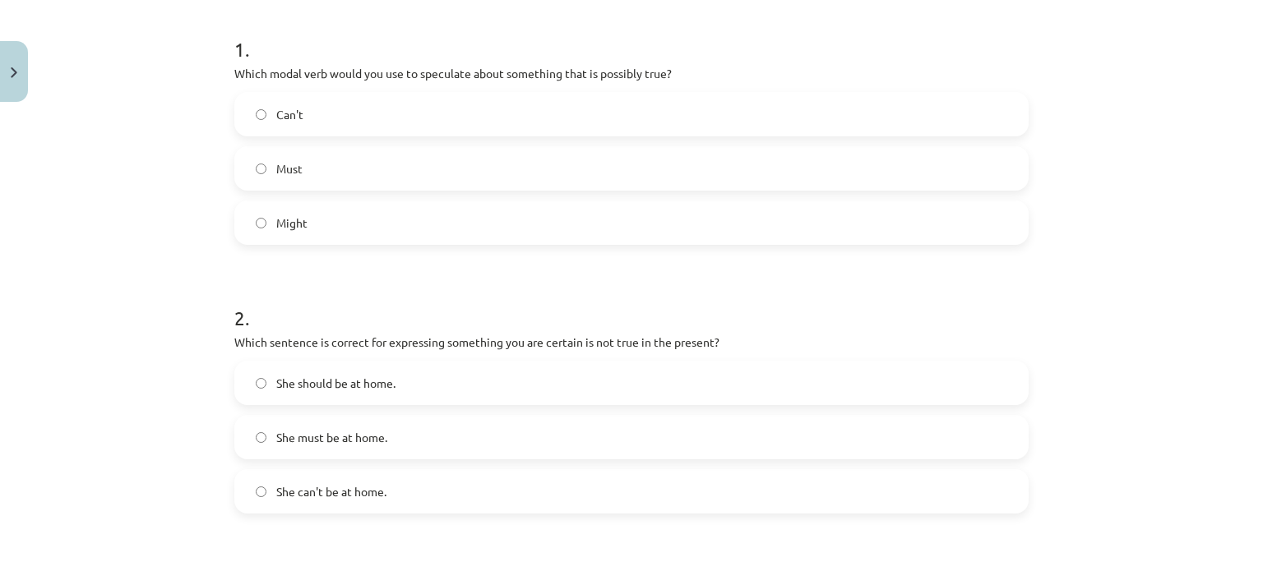
click at [458, 217] on label "Might" at bounding box center [631, 222] width 791 height 41
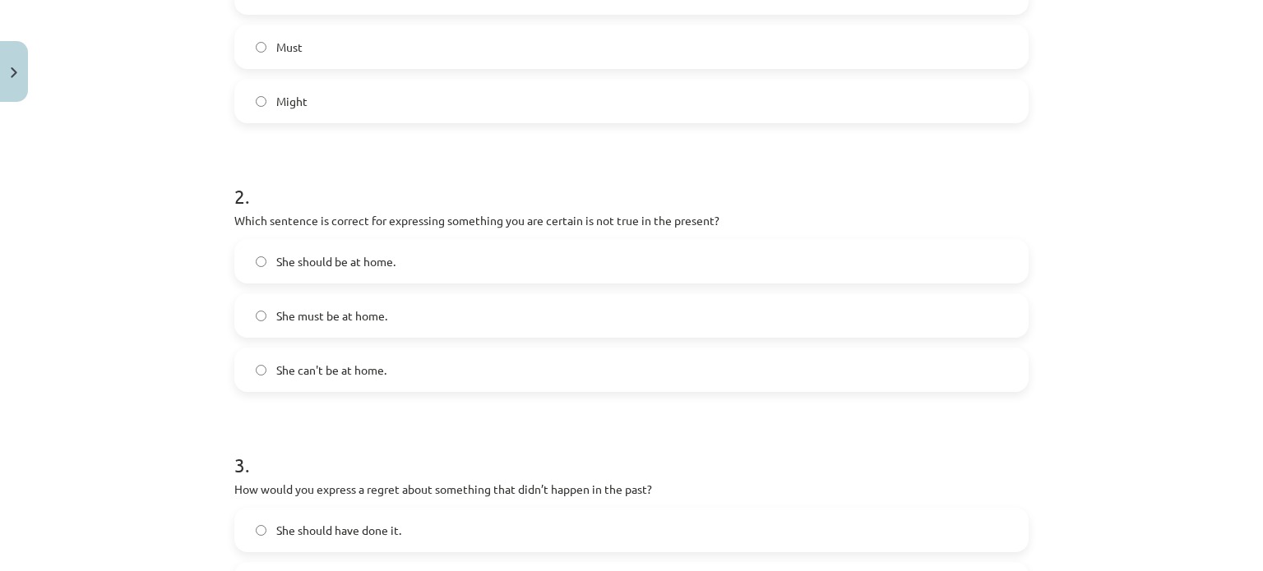
scroll to position [487, 0]
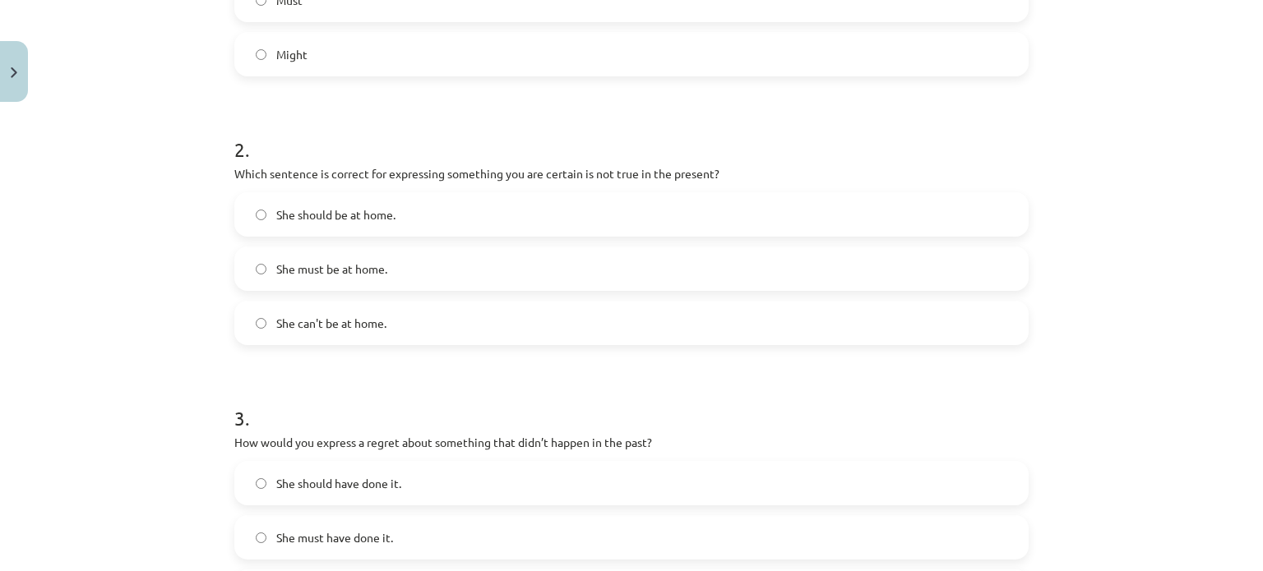
click at [483, 317] on label "She can't be at home." at bounding box center [631, 323] width 791 height 41
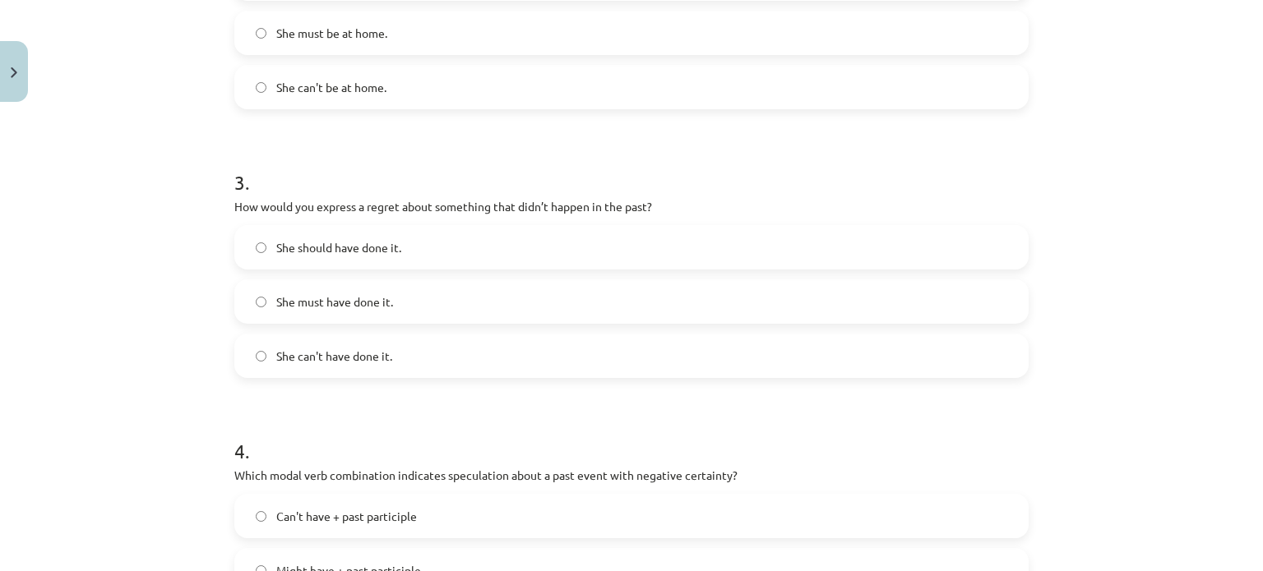
scroll to position [724, 0]
click at [625, 239] on label "She should have done it." at bounding box center [631, 246] width 791 height 41
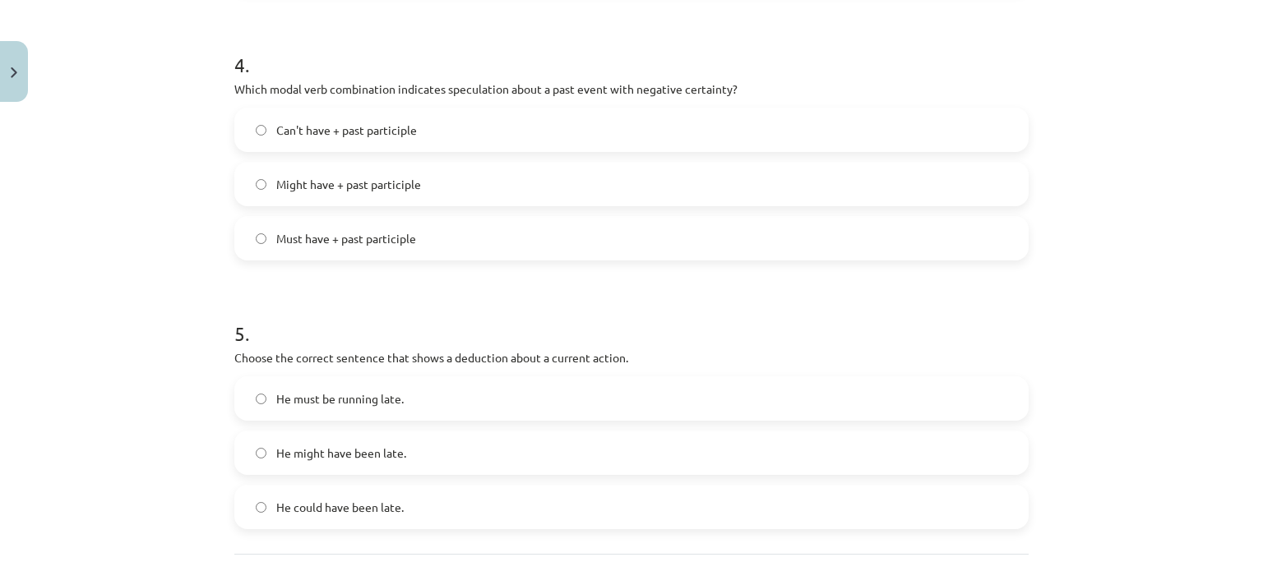
scroll to position [1110, 0]
click at [637, 245] on label "Must have + past participle" at bounding box center [631, 237] width 791 height 41
click at [707, 183] on label "Might have + past participle" at bounding box center [631, 183] width 791 height 41
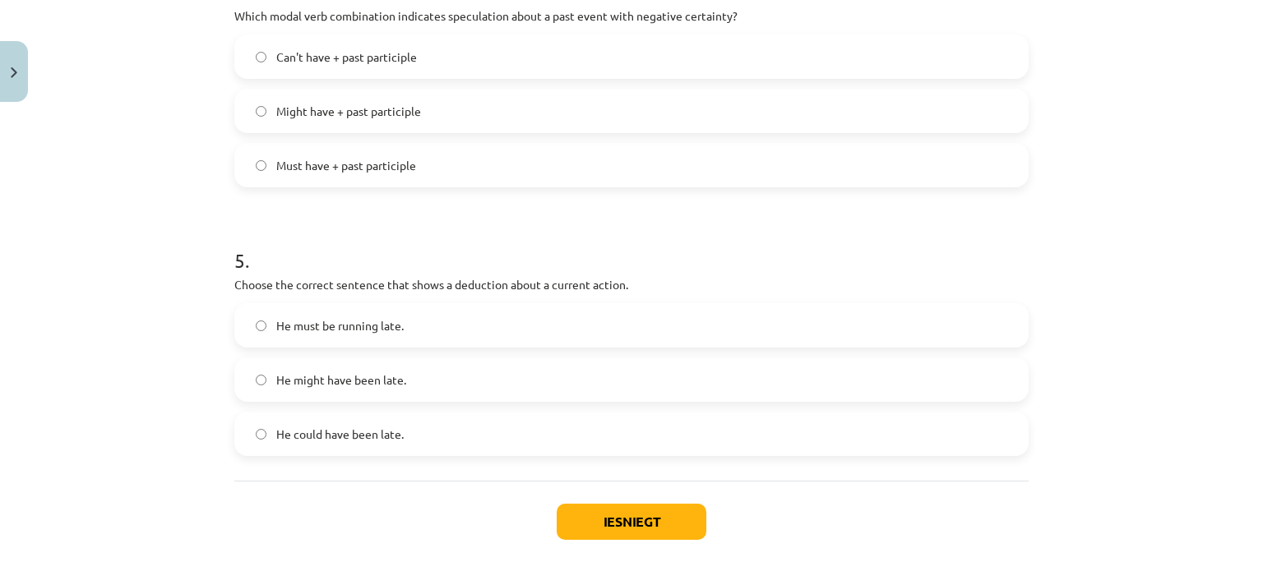
scroll to position [1181, 0]
click at [754, 333] on label "He must be running late." at bounding box center [631, 326] width 791 height 41
click at [633, 521] on button "Iesniegt" at bounding box center [632, 523] width 150 height 36
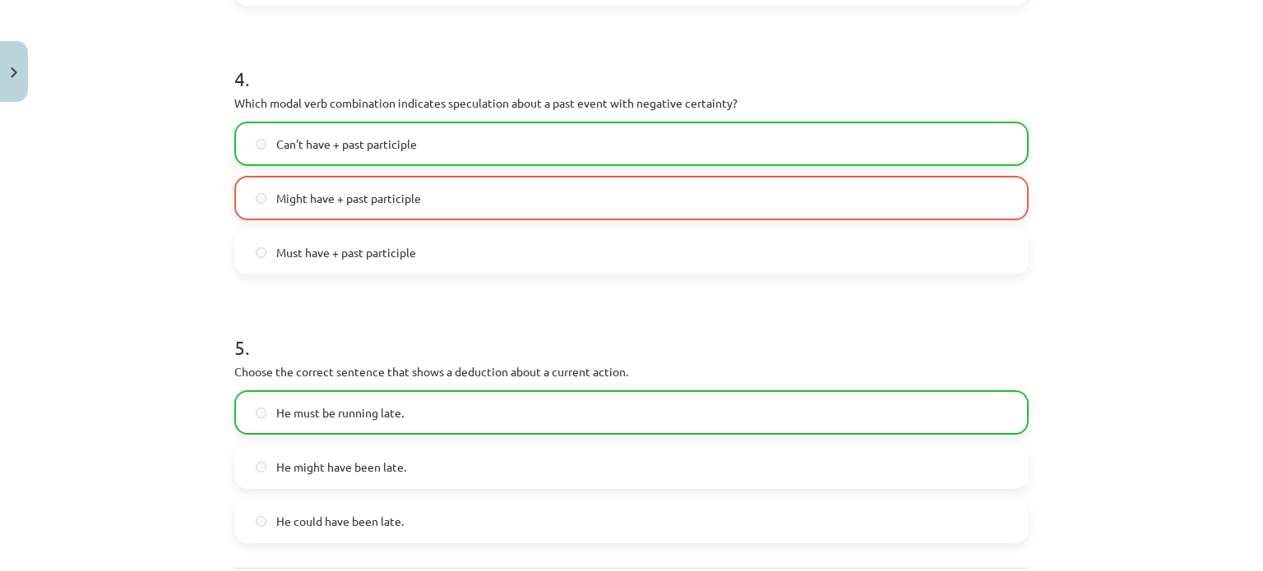
scroll to position [1309, 0]
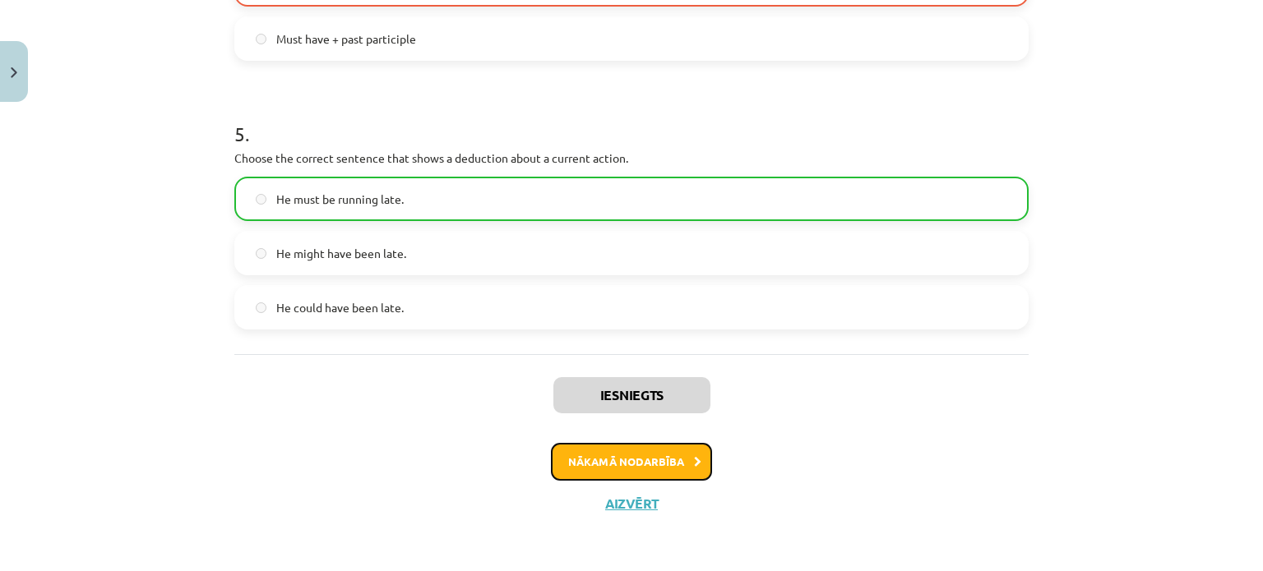
click at [598, 476] on button "Nākamā nodarbība" at bounding box center [631, 462] width 161 height 38
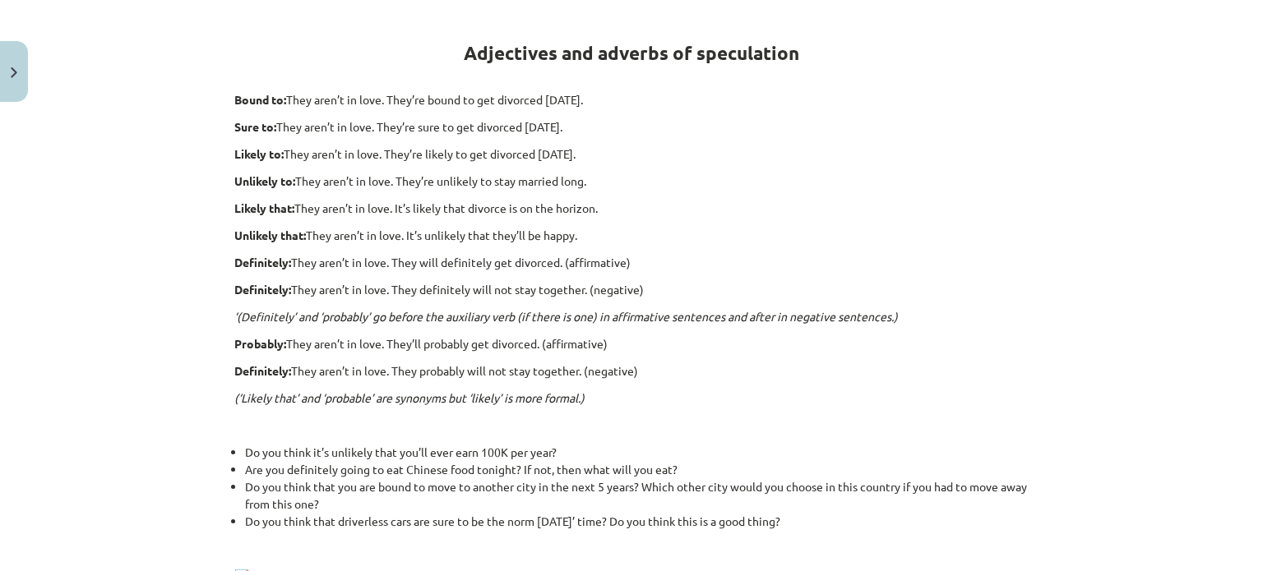
scroll to position [562, 0]
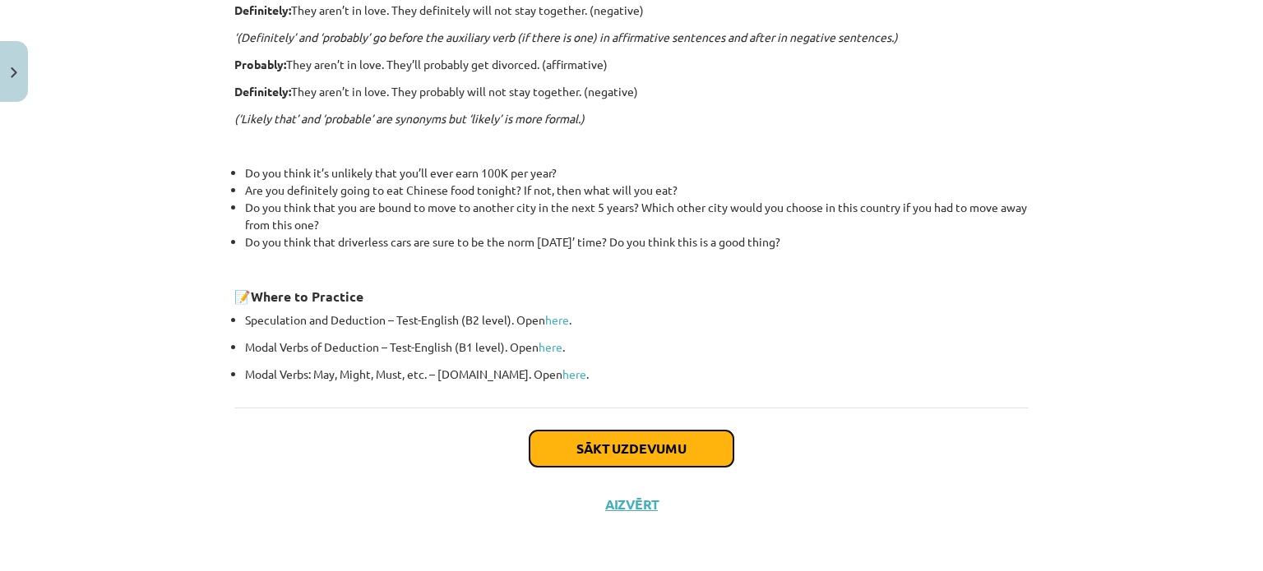
click at [632, 431] on button "Sākt uzdevumu" at bounding box center [631, 449] width 204 height 36
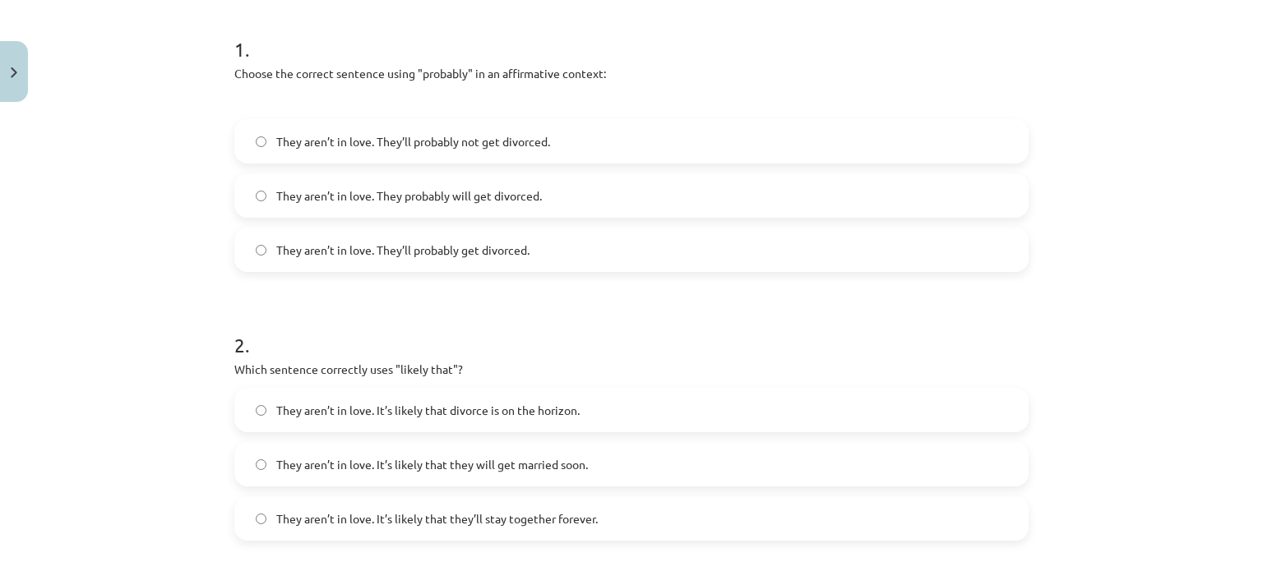
scroll to position [319, 0]
click at [649, 252] on label "They aren’t in love. They’ll probably get divorced." at bounding box center [631, 249] width 791 height 41
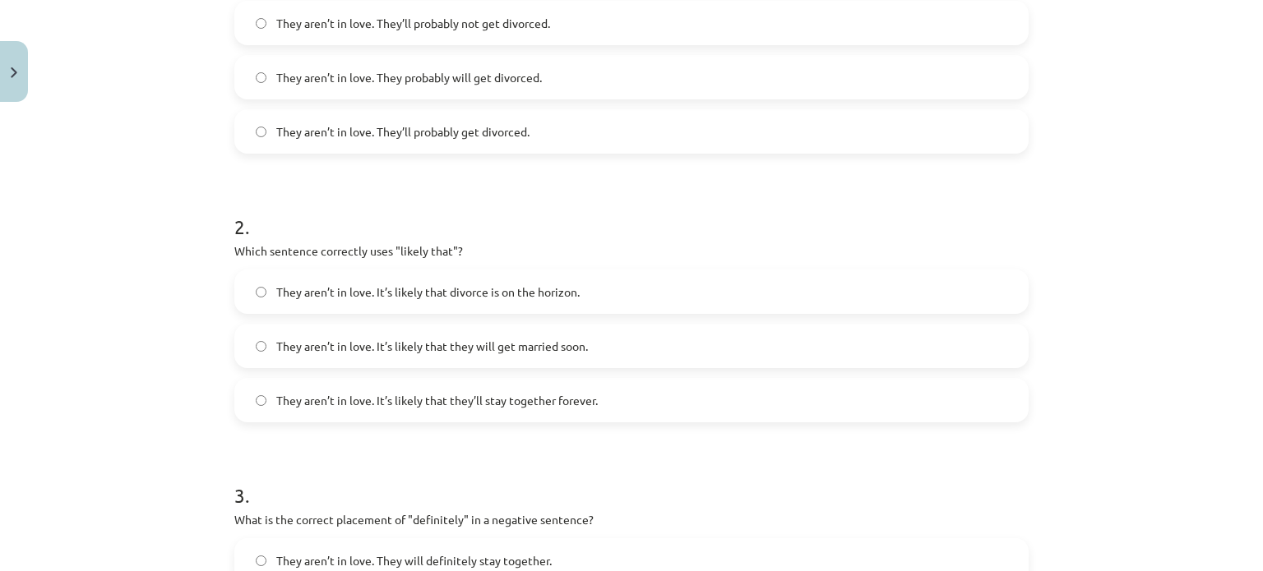
scroll to position [437, 0]
click at [668, 289] on label "They aren’t in love. It’s likely that divorce is on the horizon." at bounding box center [631, 290] width 791 height 41
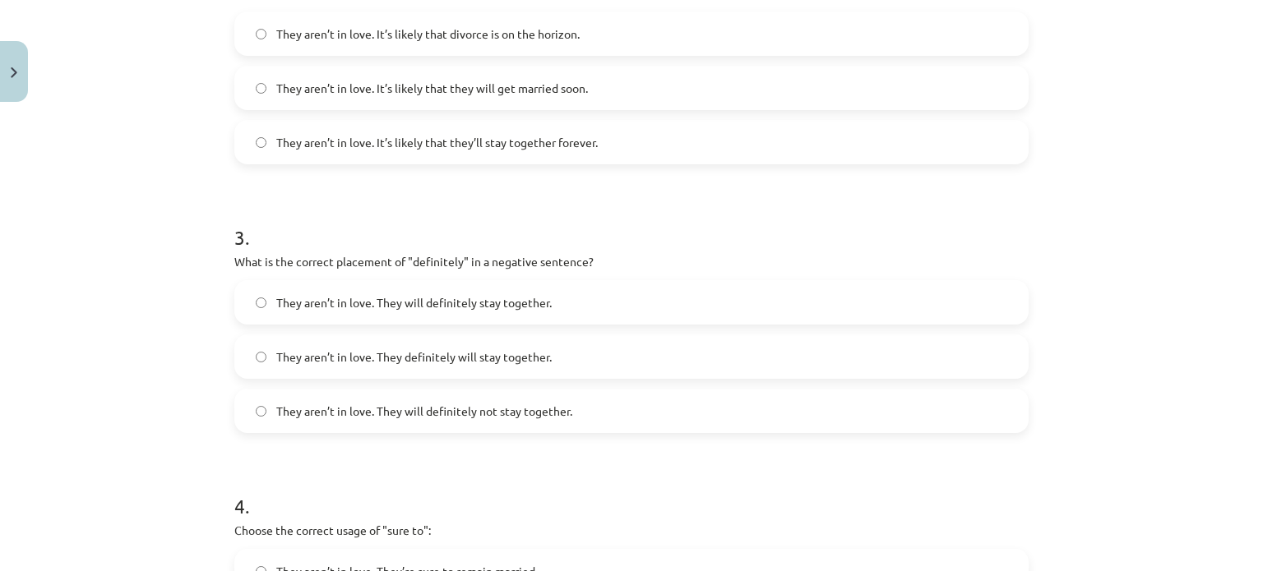
scroll to position [696, 0]
click at [635, 401] on label "They aren’t in love. They will definitely not stay together." at bounding box center [631, 410] width 791 height 41
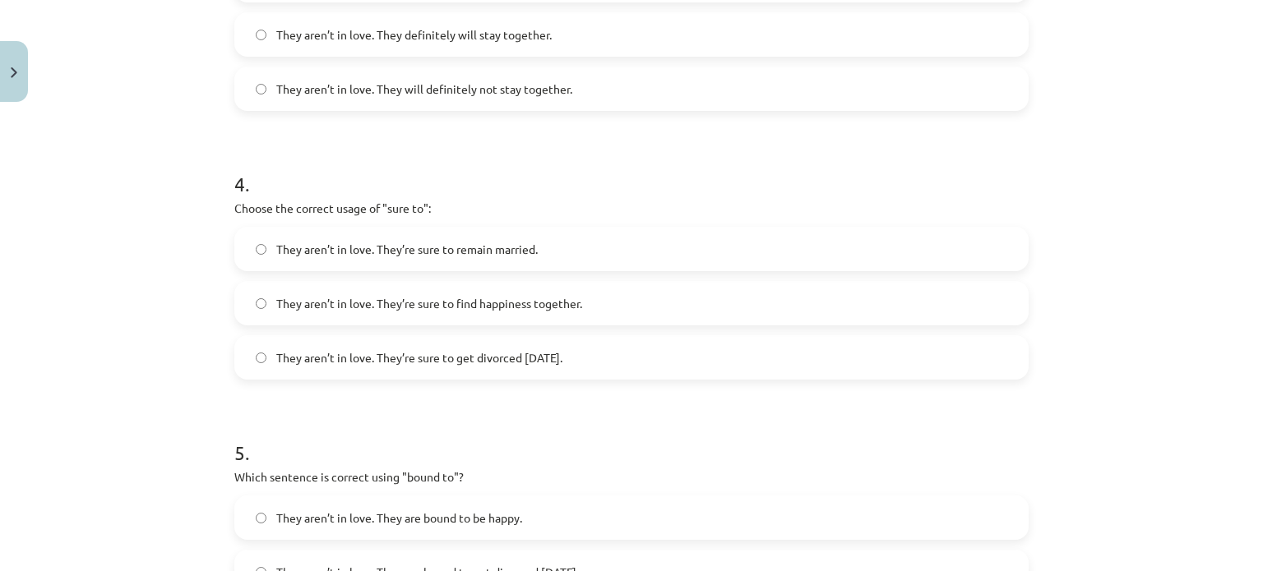
scroll to position [1018, 0]
click at [697, 358] on label "They aren’t in love. They’re sure to get divorced within six months." at bounding box center [631, 356] width 791 height 41
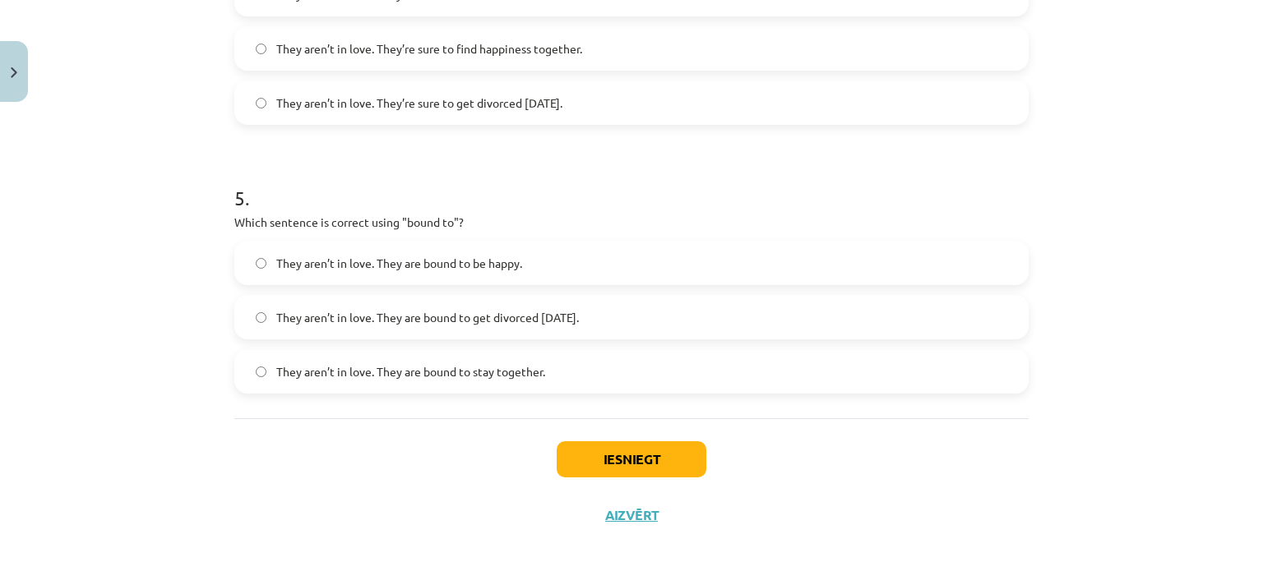
scroll to position [1274, 0]
click at [768, 312] on label "They aren’t in love. They are bound to get divorced within six months." at bounding box center [631, 315] width 791 height 41
click at [644, 451] on button "Iesniegt" at bounding box center [632, 458] width 150 height 36
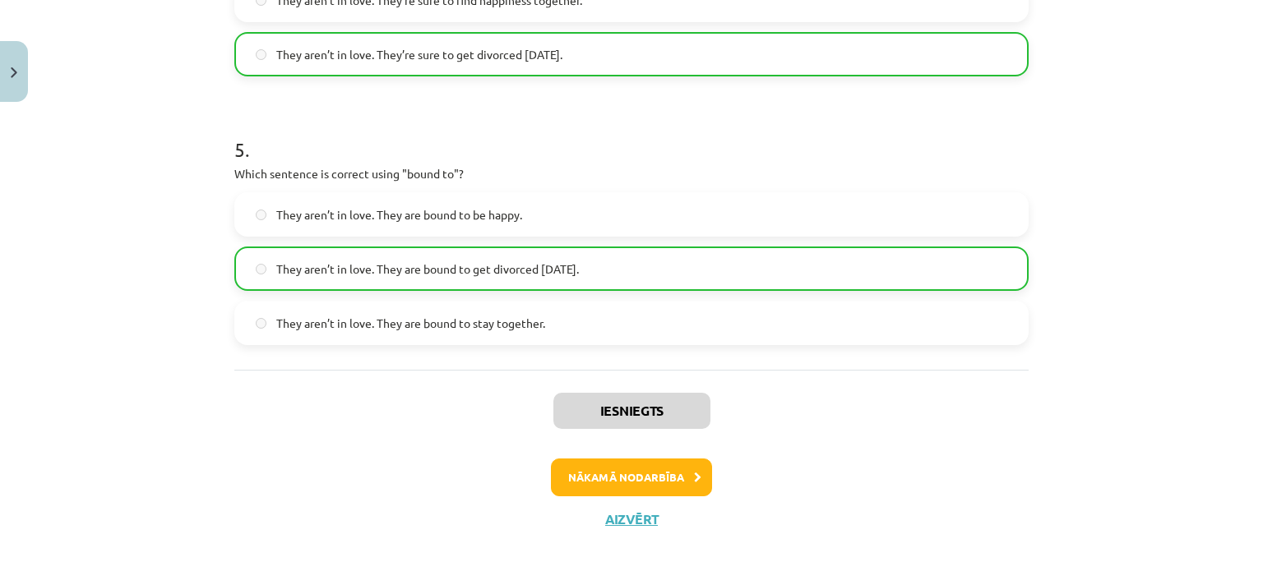
scroll to position [1336, 0]
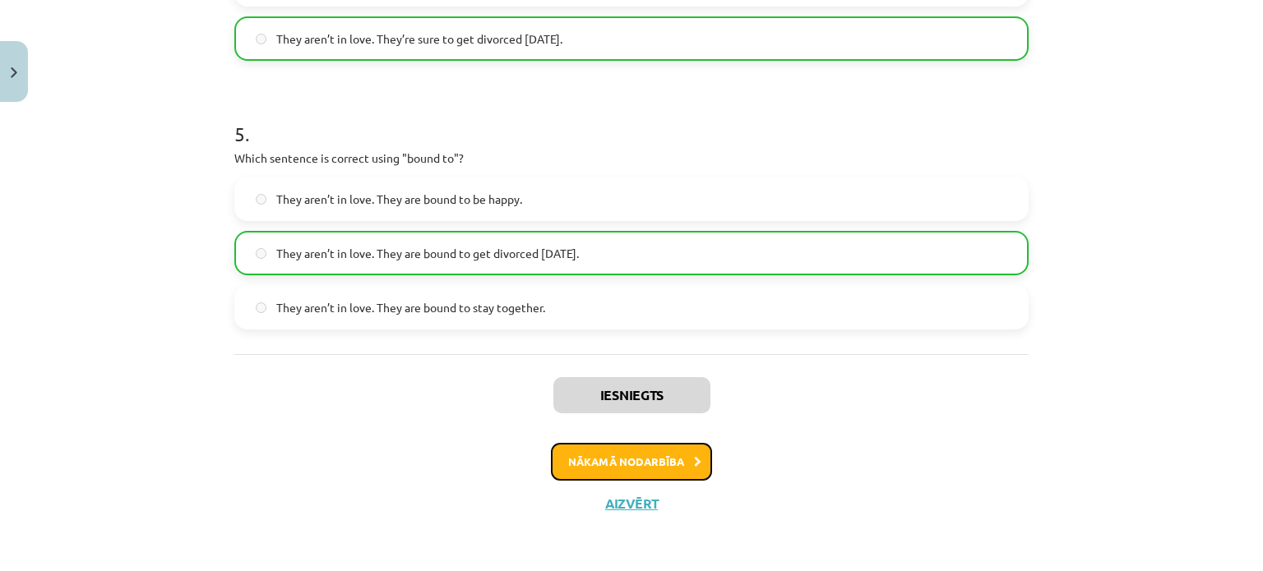
click at [631, 464] on button "Nākamā nodarbība" at bounding box center [631, 462] width 161 height 38
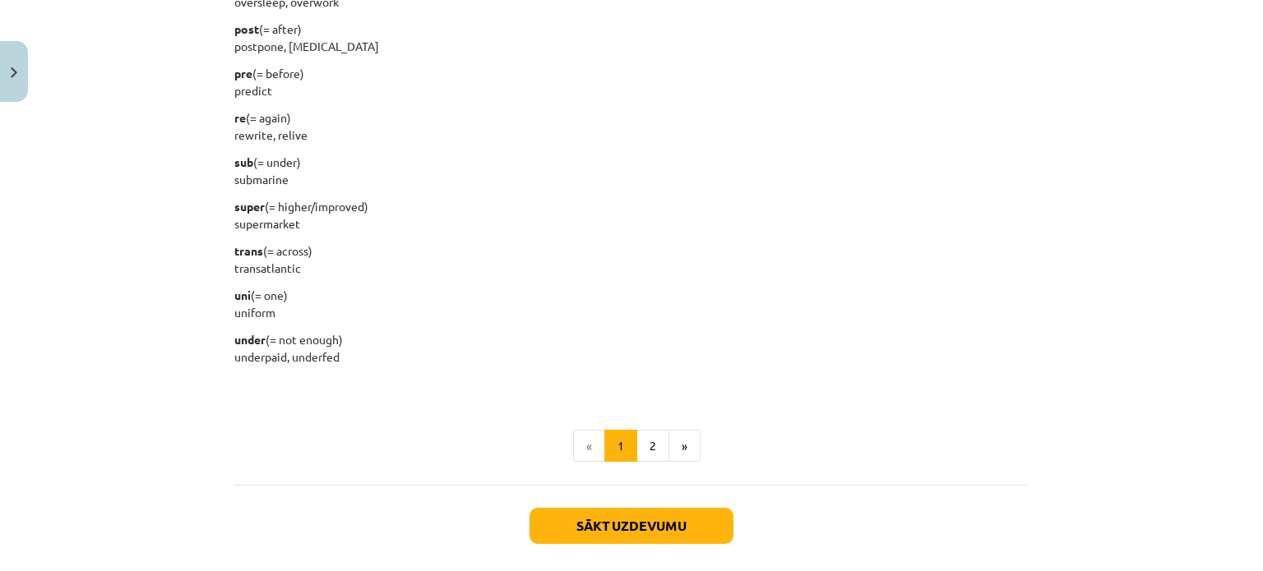
scroll to position [2032, 0]
click at [641, 527] on button "Sākt uzdevumu" at bounding box center [631, 526] width 204 height 36
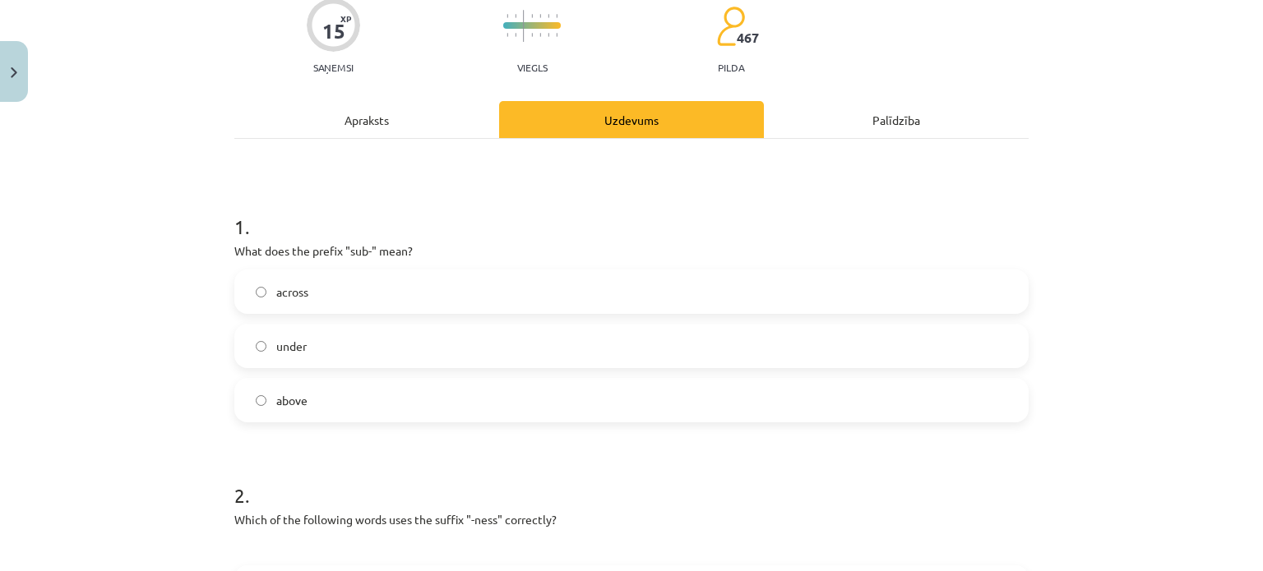
scroll to position [154, 0]
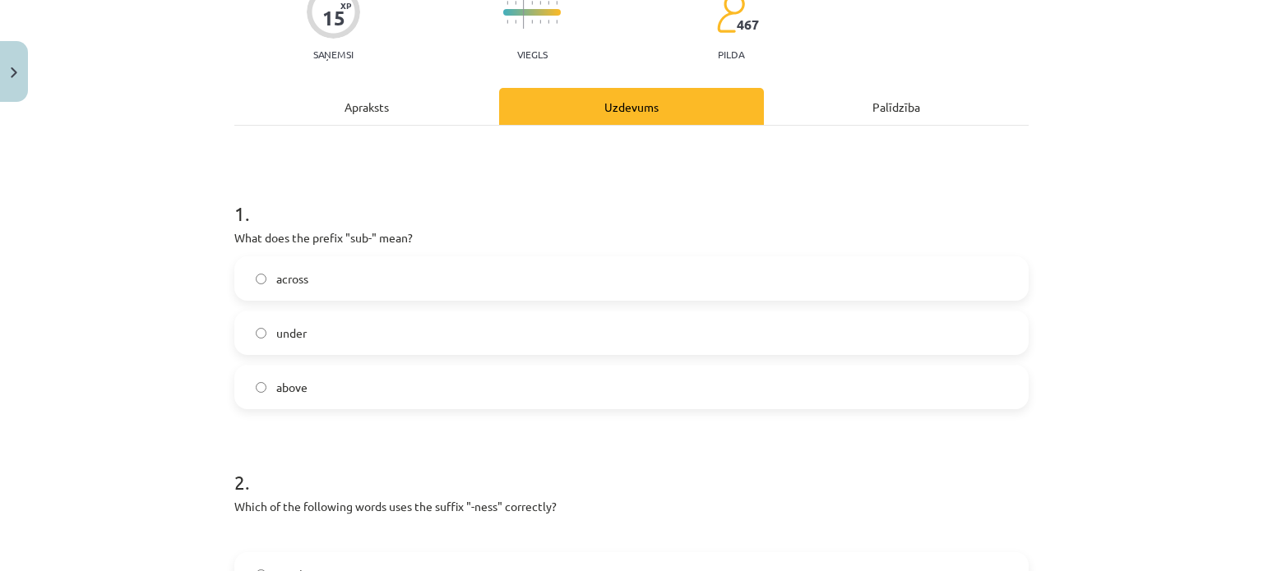
click at [618, 332] on label "under" at bounding box center [631, 332] width 791 height 41
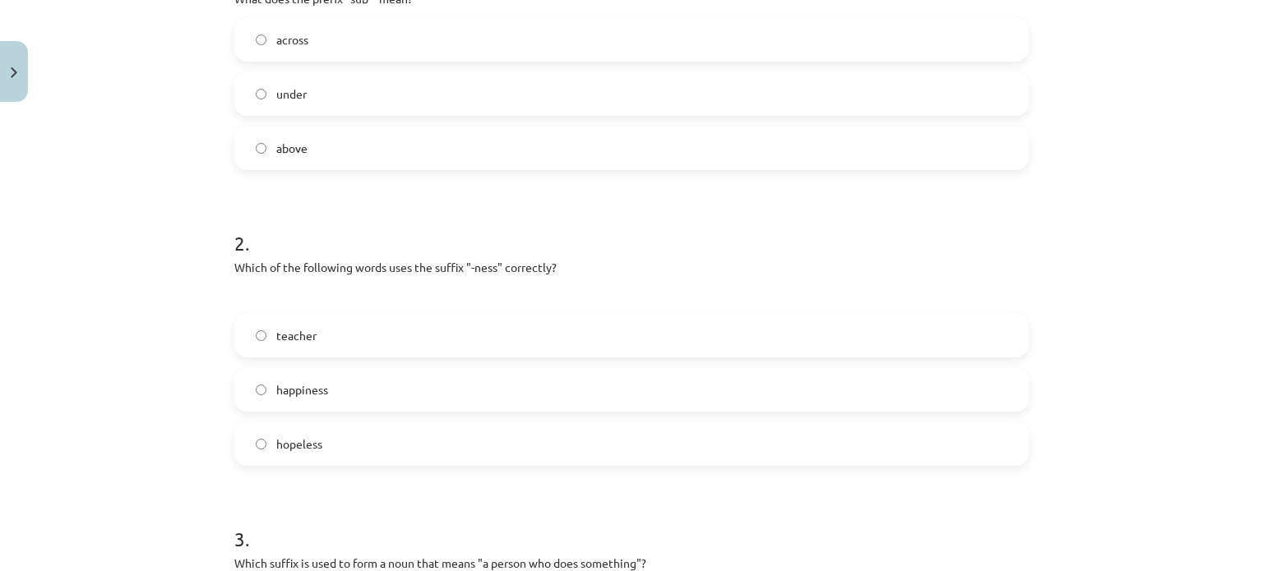
scroll to position [394, 0]
click at [595, 389] on label "happiness" at bounding box center [631, 388] width 791 height 41
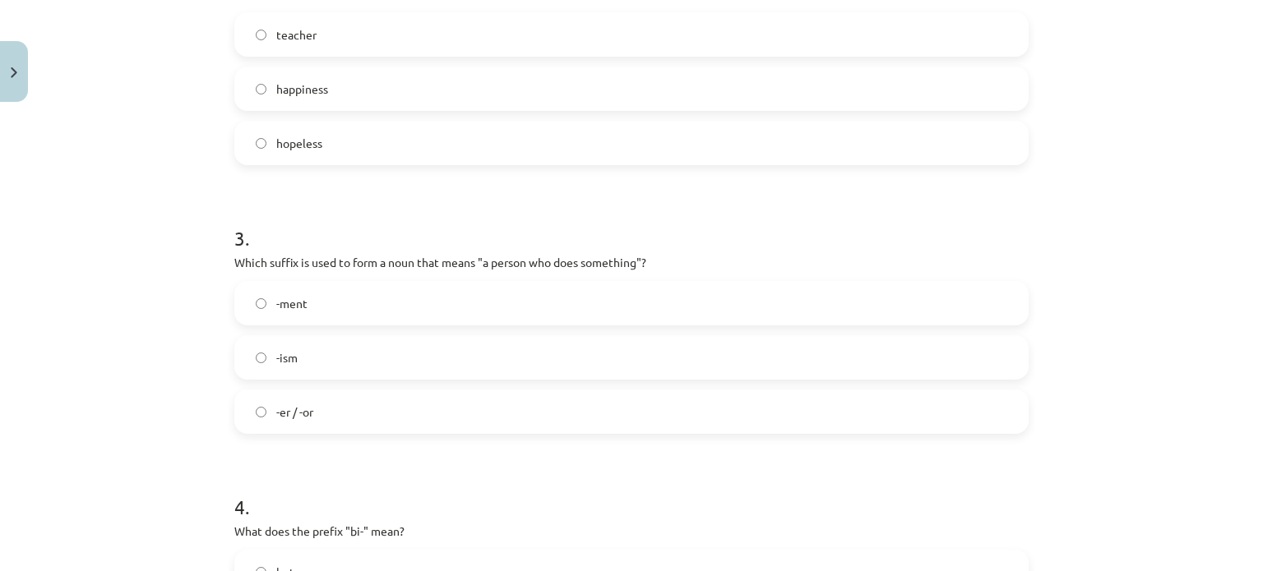
scroll to position [696, 0]
click at [843, 395] on label "-er / -or" at bounding box center [631, 410] width 791 height 41
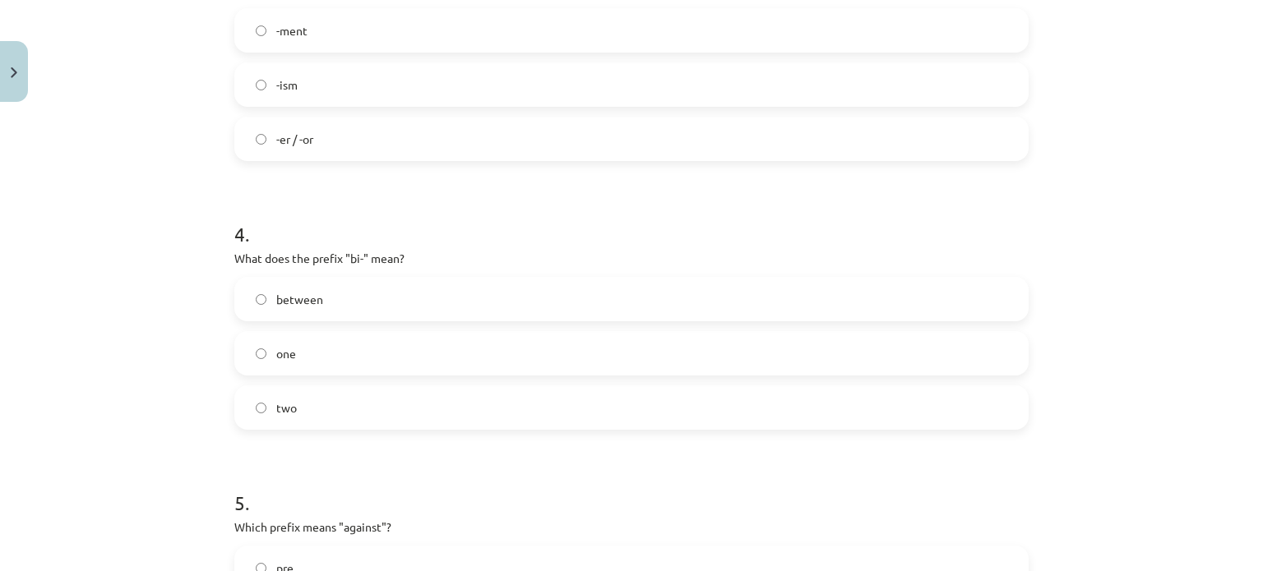
scroll to position [968, 0]
click at [786, 414] on label "two" at bounding box center [631, 406] width 791 height 41
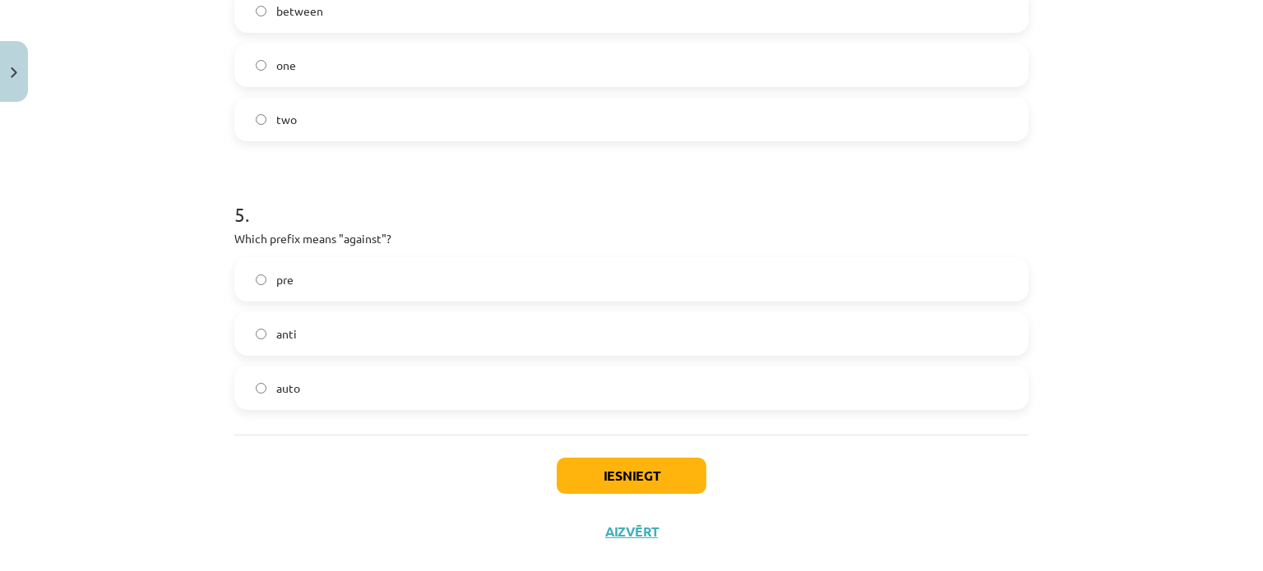
scroll to position [1256, 0]
click at [547, 331] on label "anti" at bounding box center [631, 332] width 791 height 41
click at [668, 475] on button "Iesniegt" at bounding box center [632, 475] width 150 height 36
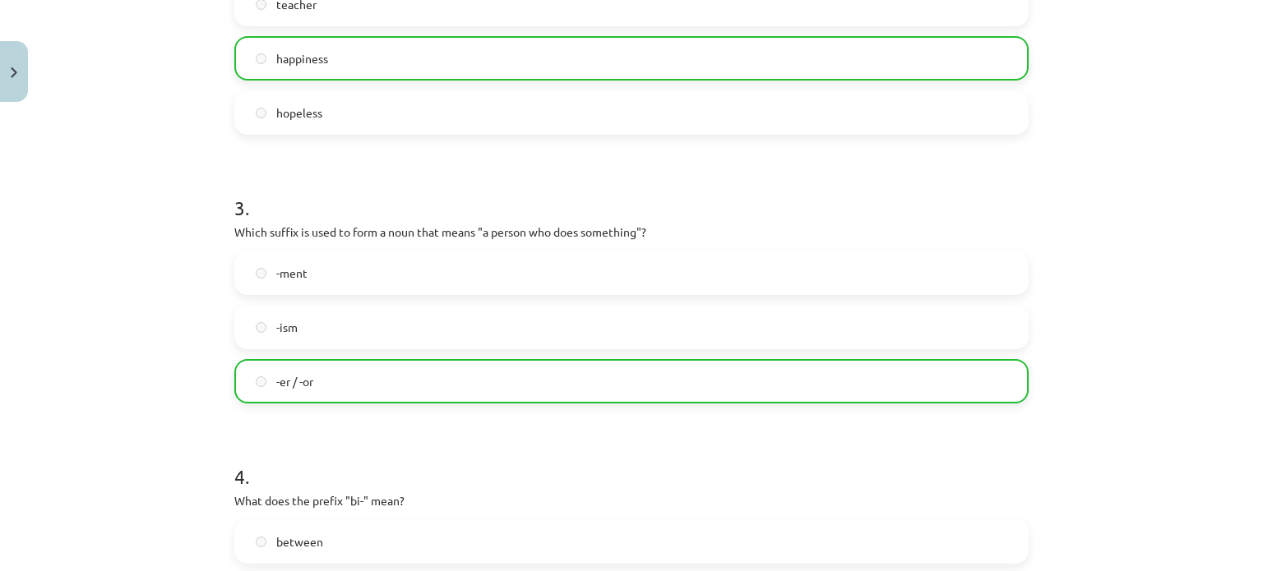
scroll to position [1336, 0]
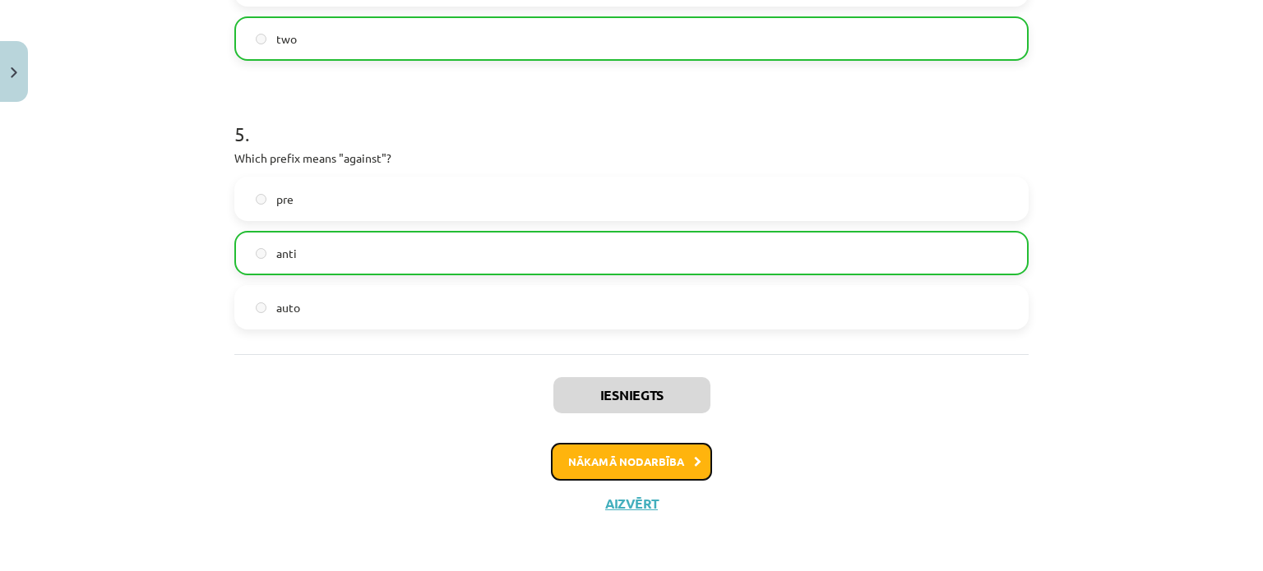
click at [694, 459] on icon at bounding box center [697, 462] width 7 height 11
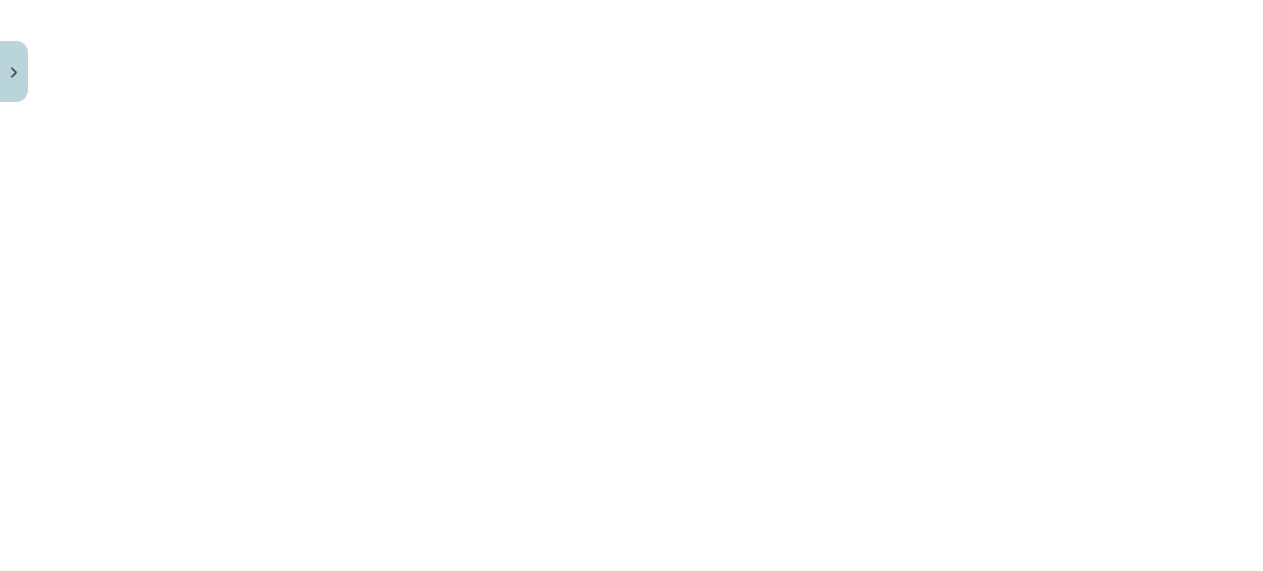
scroll to position [746, 0]
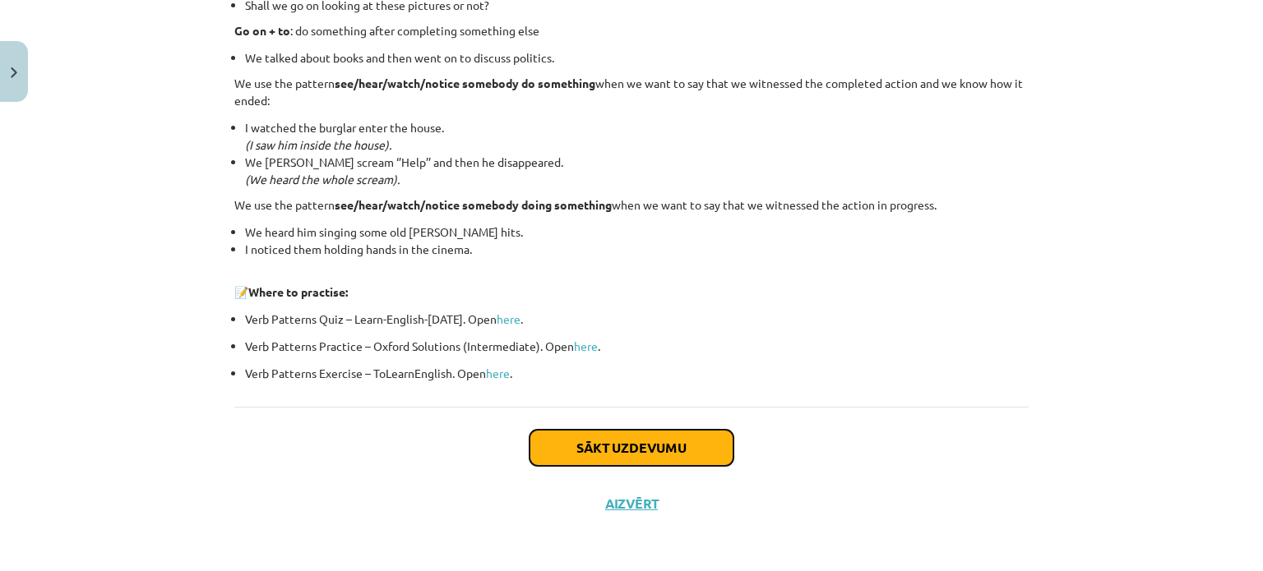
click at [594, 459] on button "Sākt uzdevumu" at bounding box center [631, 448] width 204 height 36
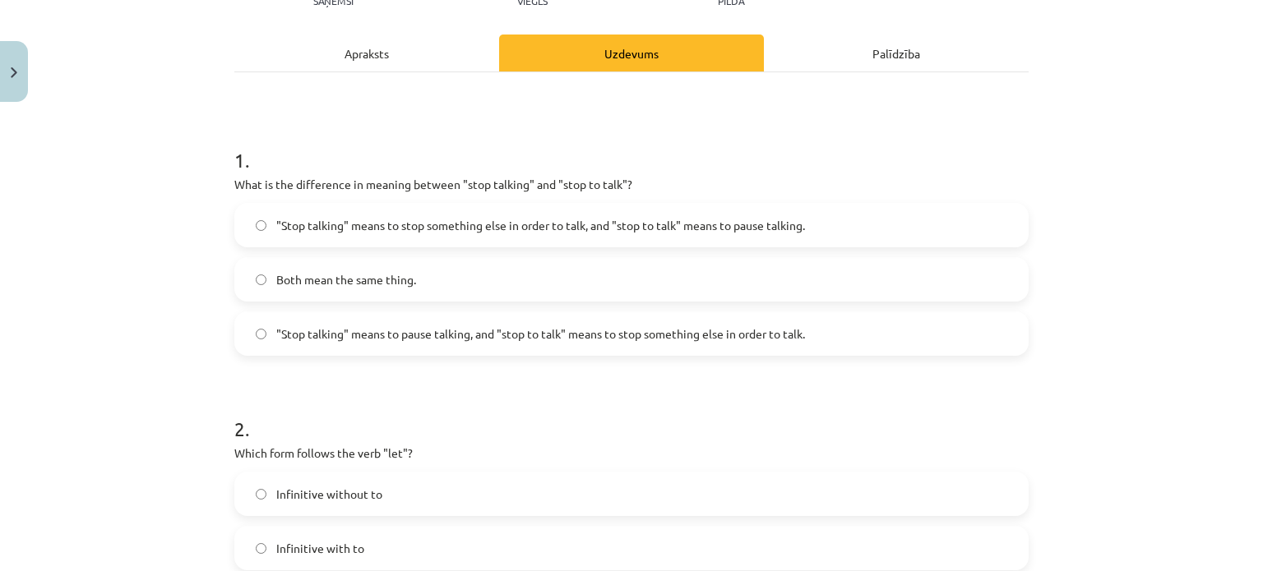
scroll to position [209, 0]
click at [666, 325] on span ""Stop talking" means to pause talking, and "stop to talk" means to stop somethi…" at bounding box center [540, 332] width 529 height 17
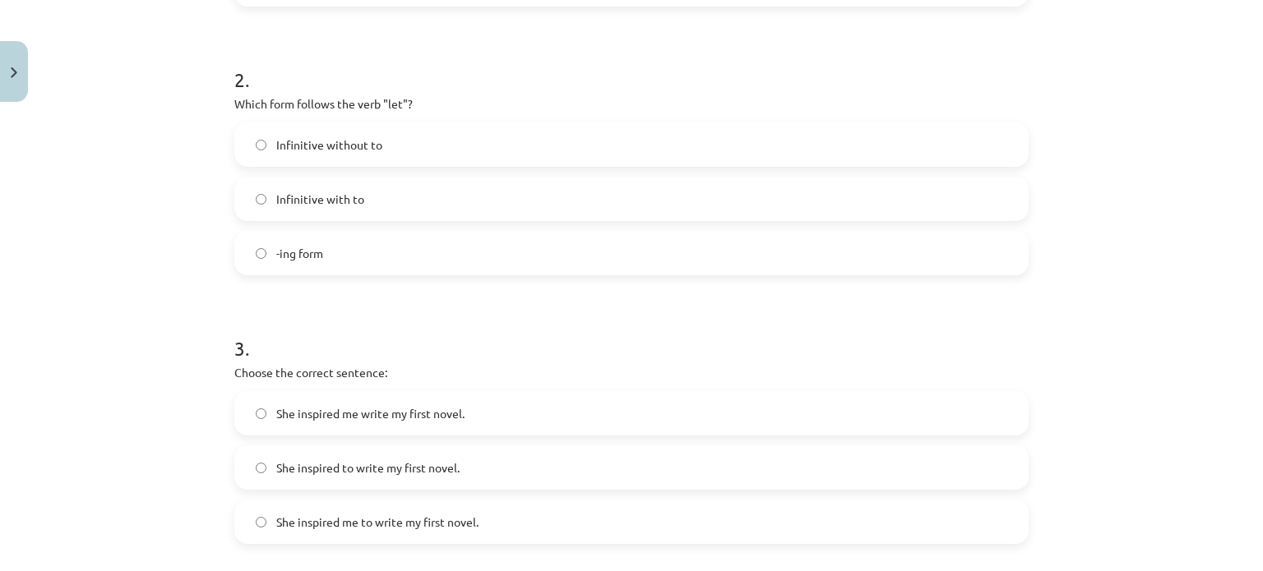
scroll to position [557, 0]
click at [668, 143] on label "Infinitive without to" at bounding box center [631, 143] width 791 height 41
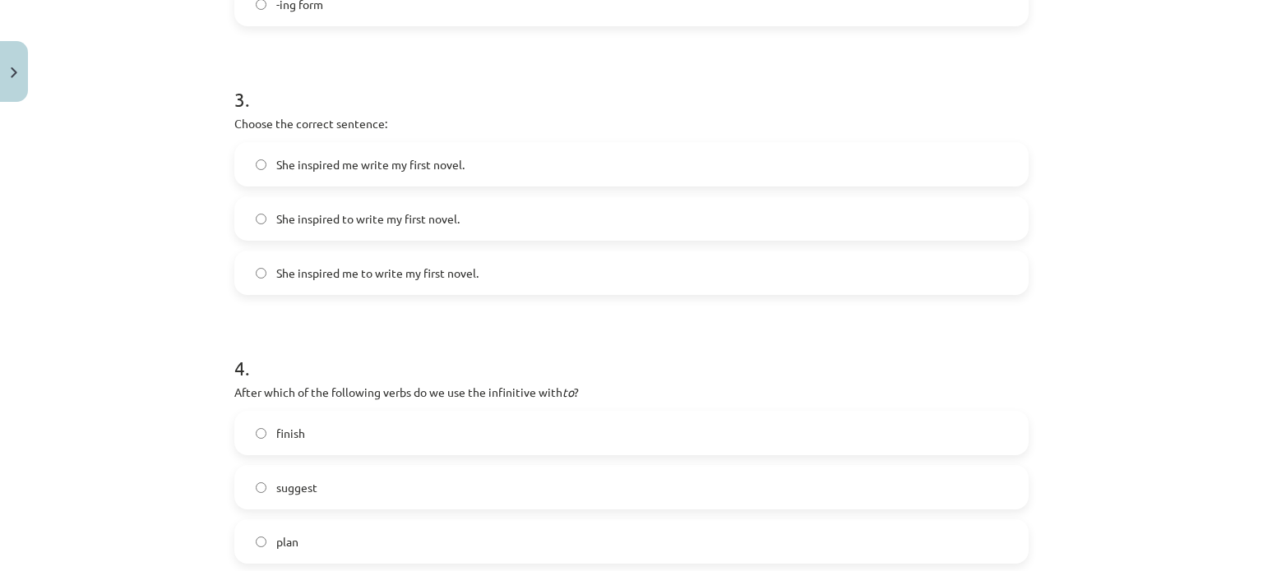
scroll to position [835, 0]
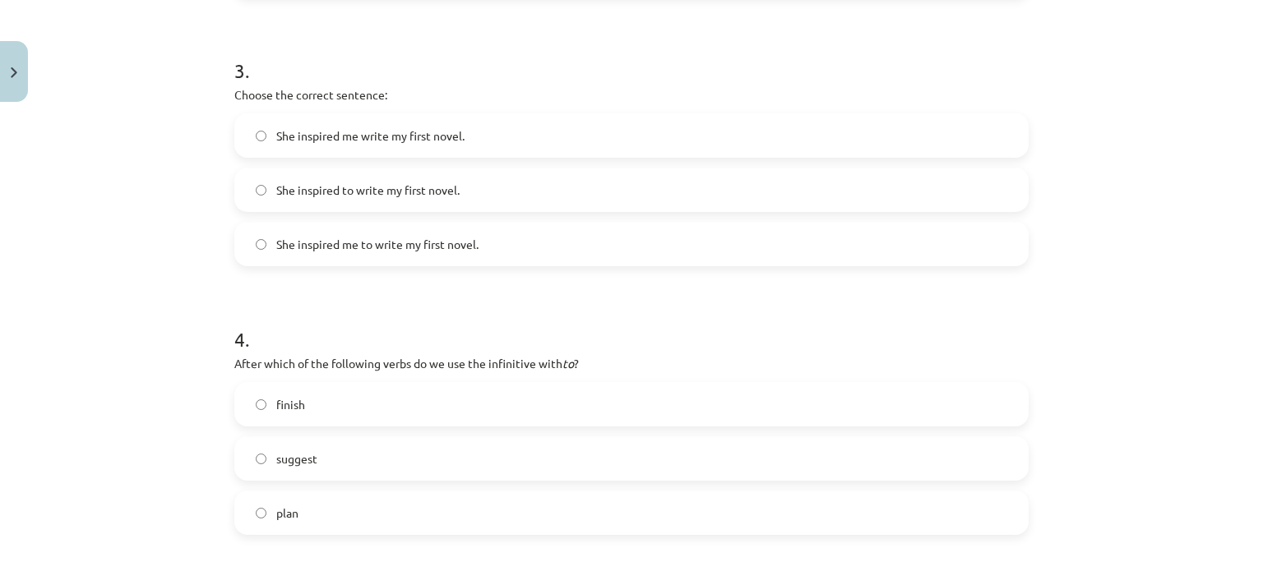
click at [600, 193] on label "She inspired to write my first novel." at bounding box center [631, 189] width 791 height 41
click at [709, 249] on label "She inspired me to write my first novel." at bounding box center [631, 244] width 791 height 41
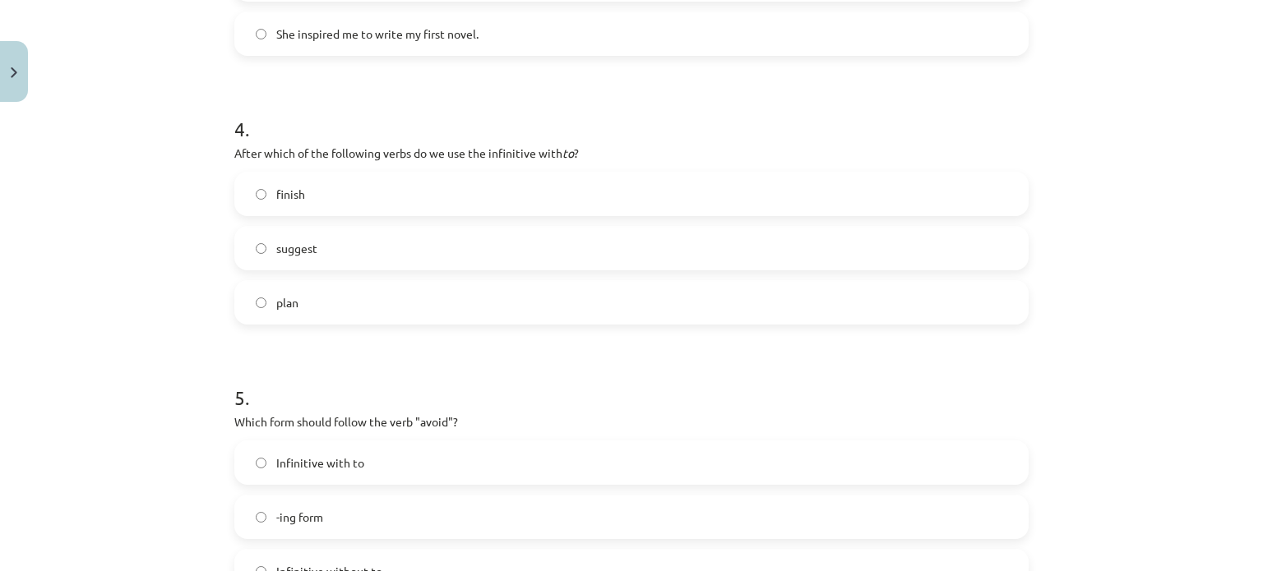
scroll to position [1045, 0]
click at [582, 298] on label "plan" at bounding box center [631, 302] width 791 height 41
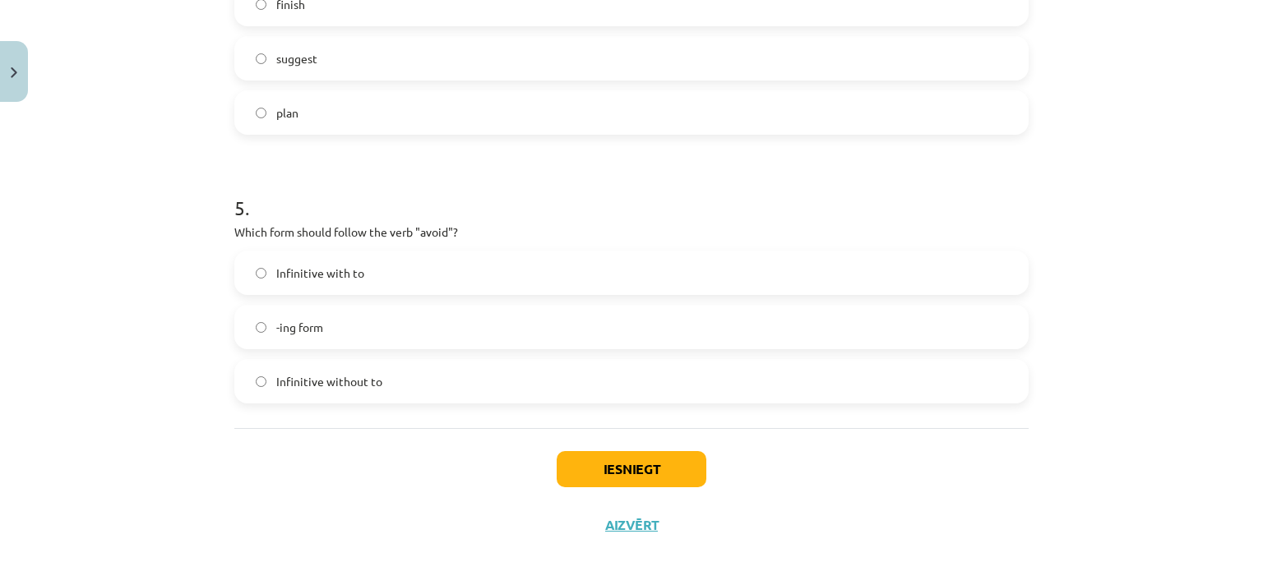
scroll to position [1242, 0]
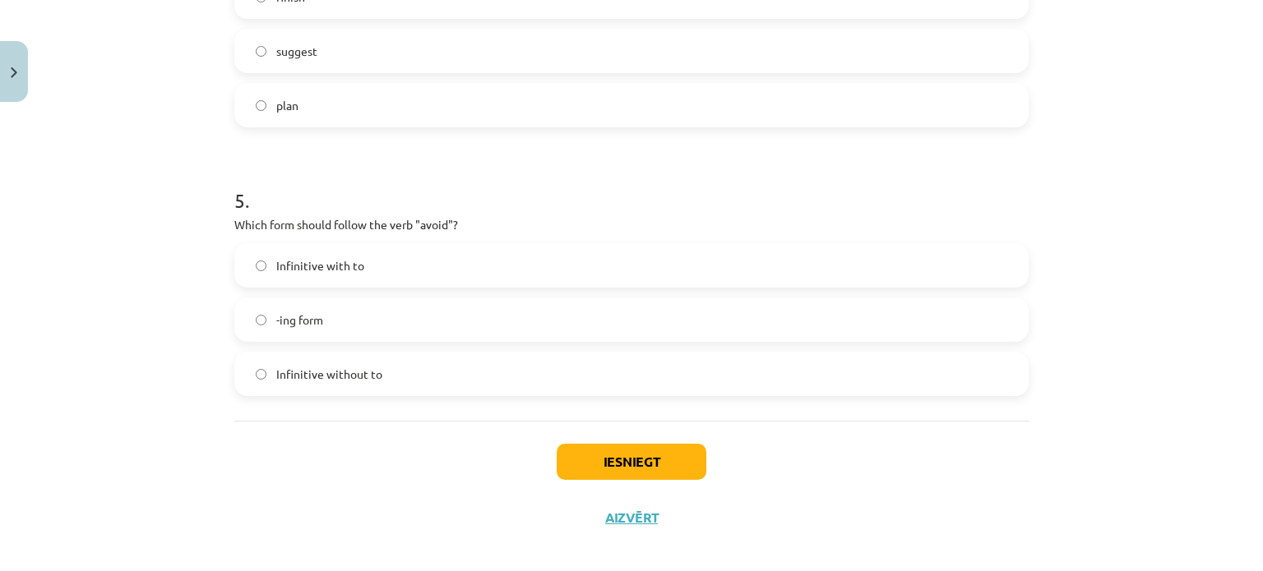
click at [810, 273] on label "Infinitive with to" at bounding box center [631, 265] width 791 height 41
click at [671, 446] on button "Iesniegt" at bounding box center [632, 462] width 150 height 36
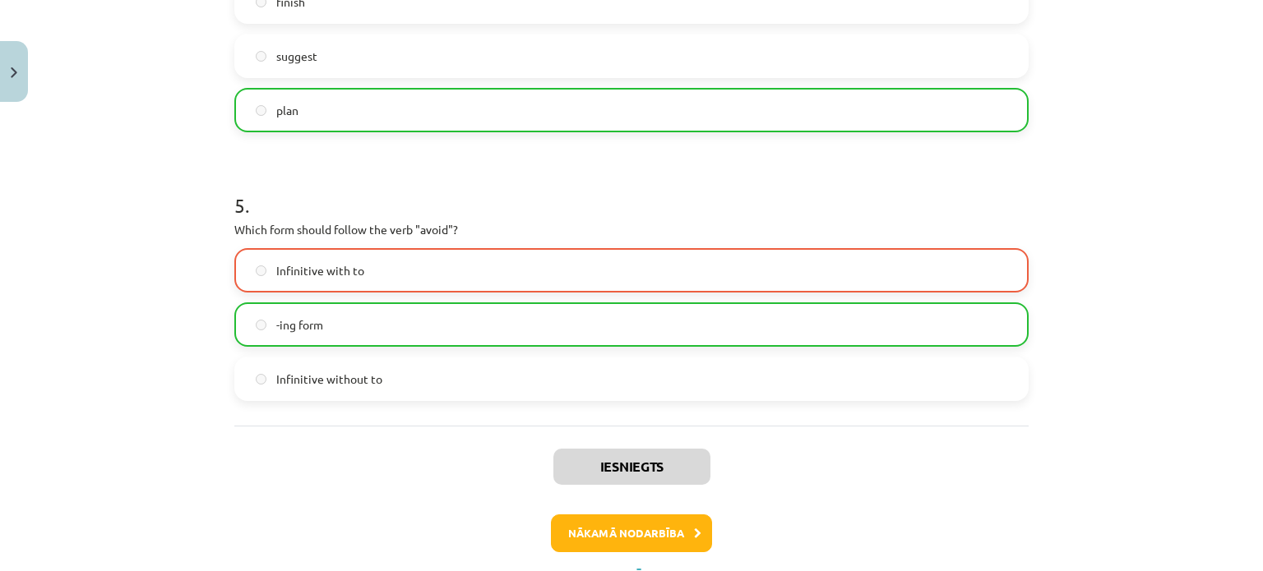
scroll to position [1309, 0]
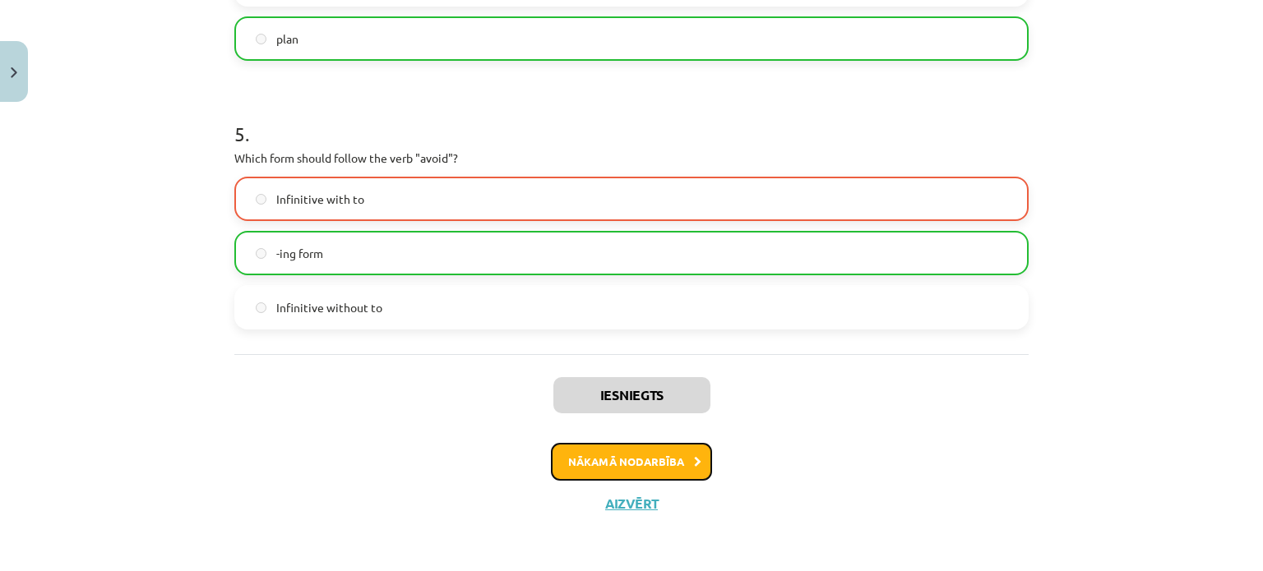
click at [609, 465] on button "Nākamā nodarbība" at bounding box center [631, 462] width 161 height 38
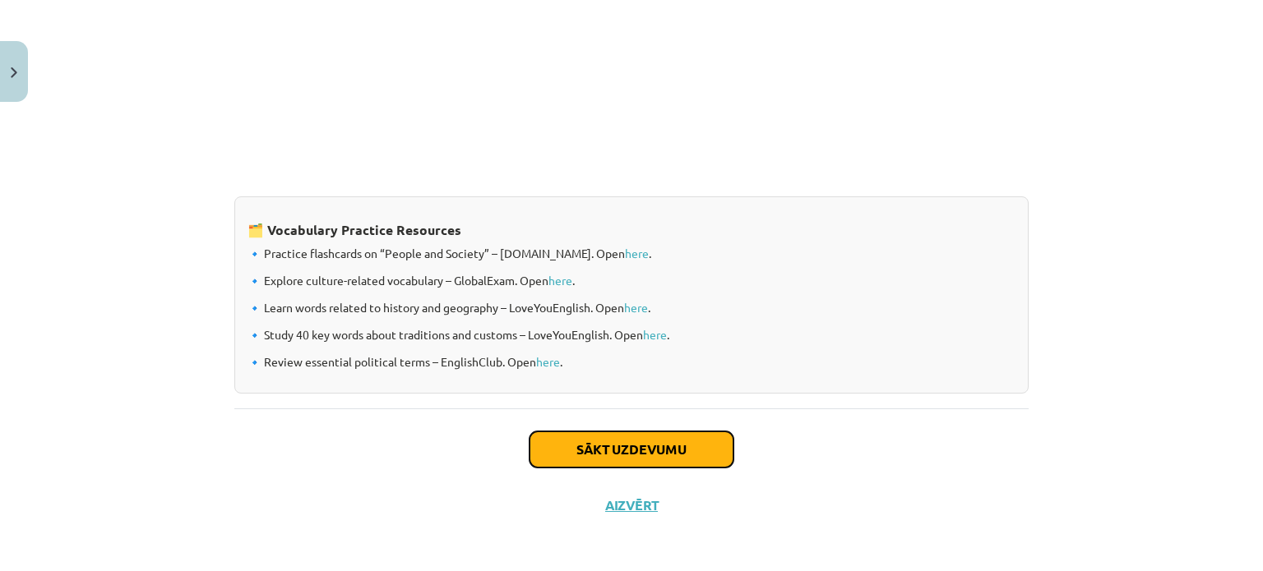
click at [671, 446] on button "Sākt uzdevumu" at bounding box center [631, 450] width 204 height 36
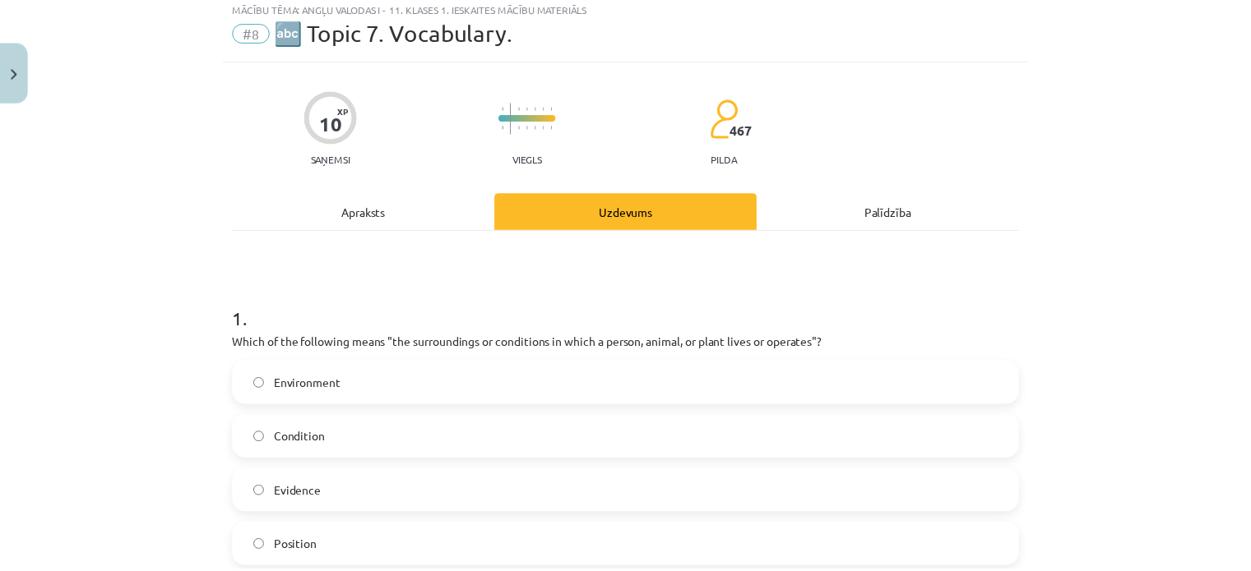
scroll to position [41, 0]
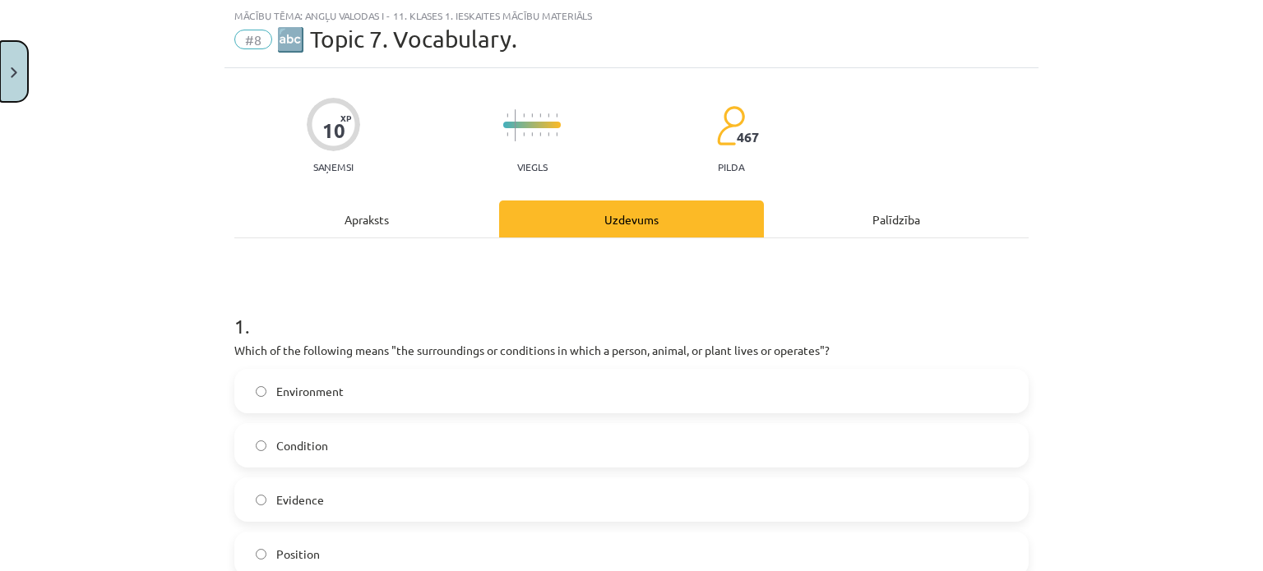
click at [13, 73] on img "Close" at bounding box center [14, 72] width 7 height 11
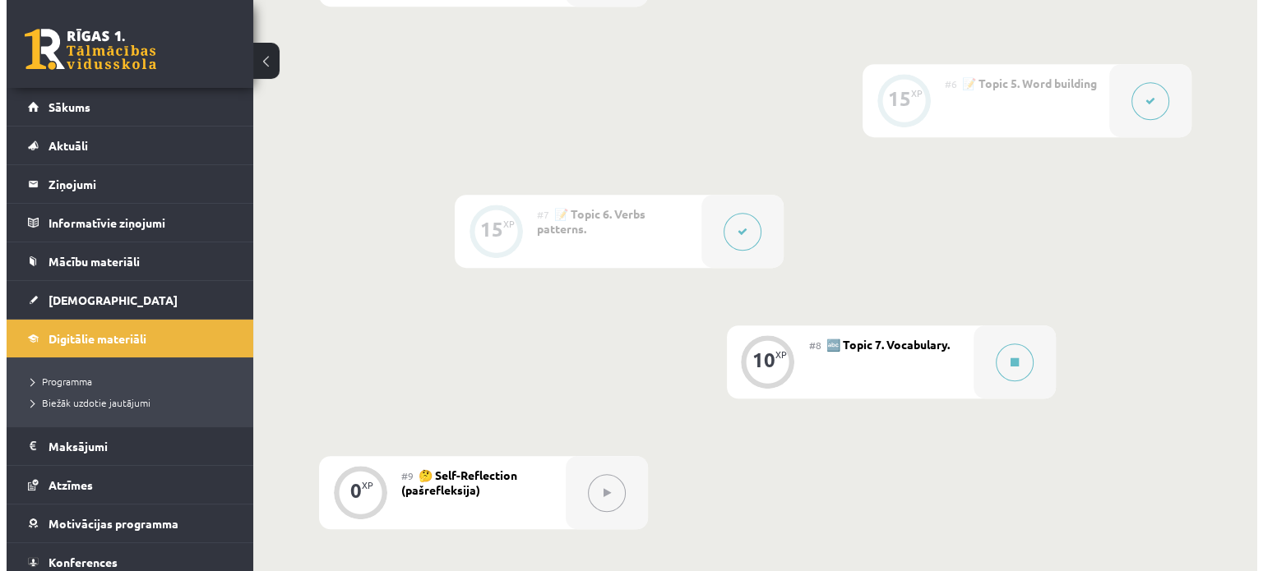
scroll to position [1051, 0]
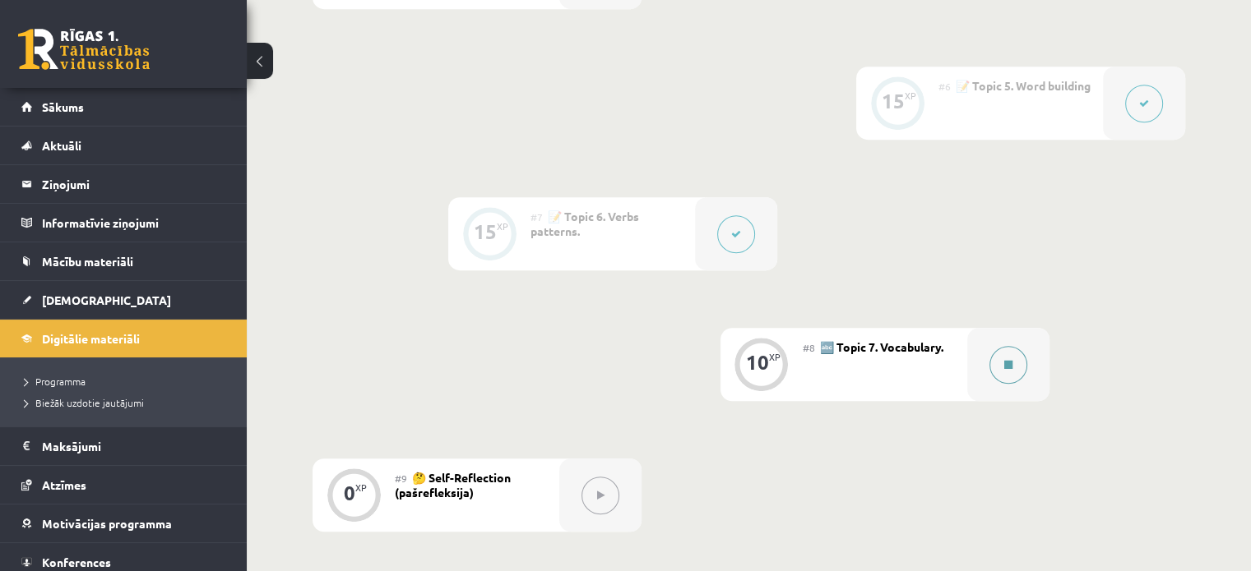
click at [1023, 366] on button at bounding box center [1008, 365] width 38 height 38
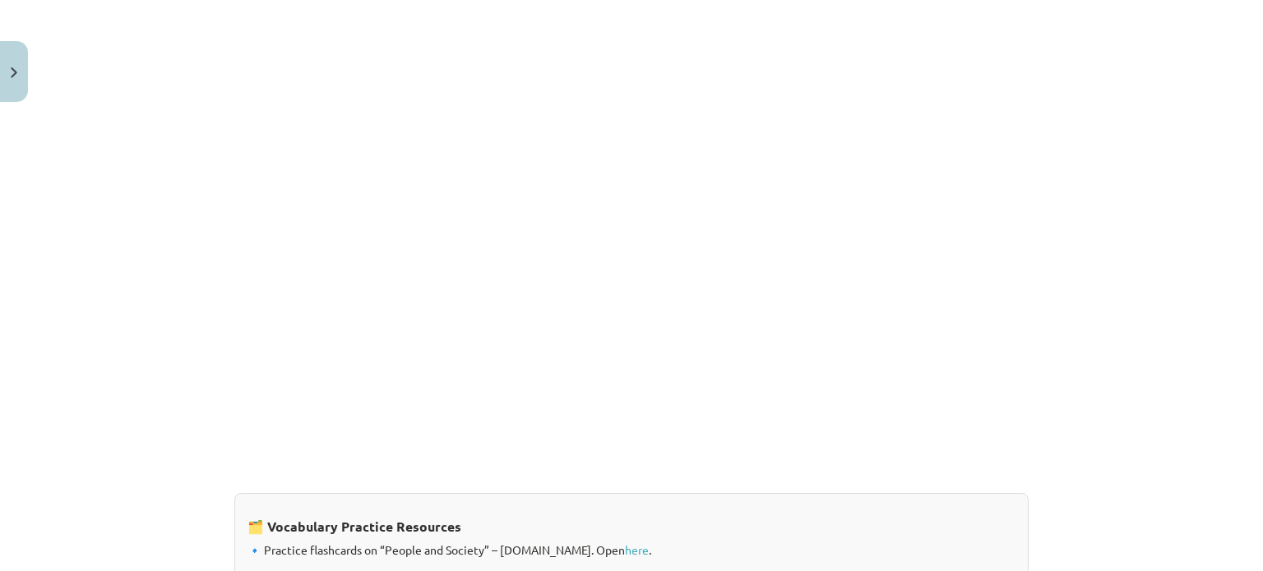
scroll to position [1368, 0]
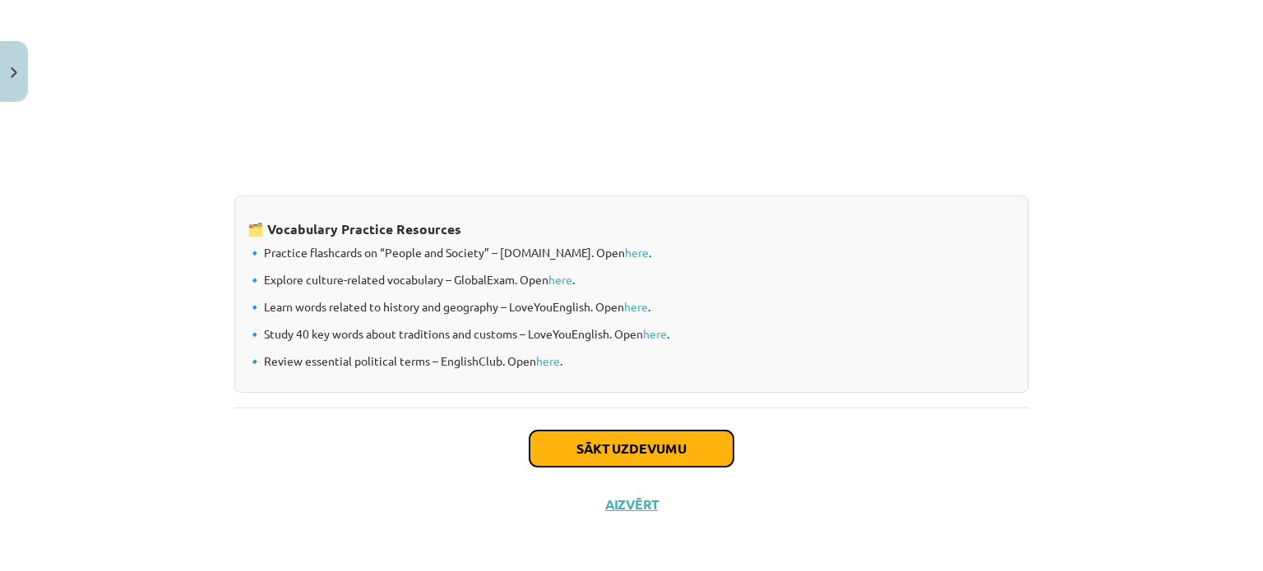
click at [604, 434] on button "Sākt uzdevumu" at bounding box center [631, 449] width 204 height 36
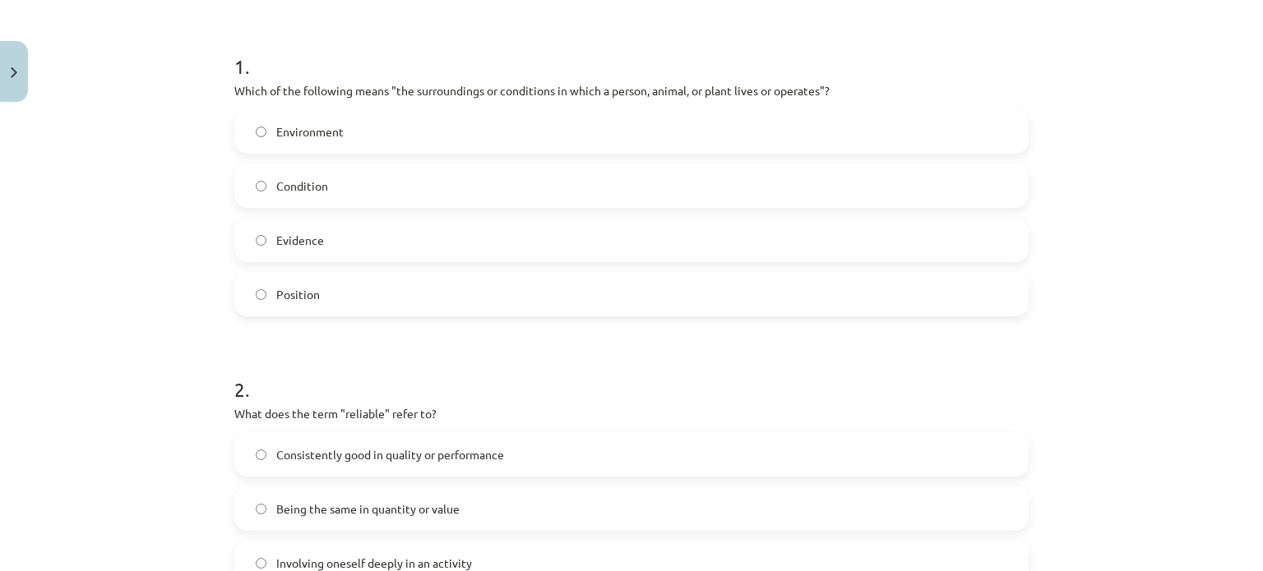
scroll to position [302, 0]
click at [432, 120] on label "Environment" at bounding box center [631, 130] width 791 height 41
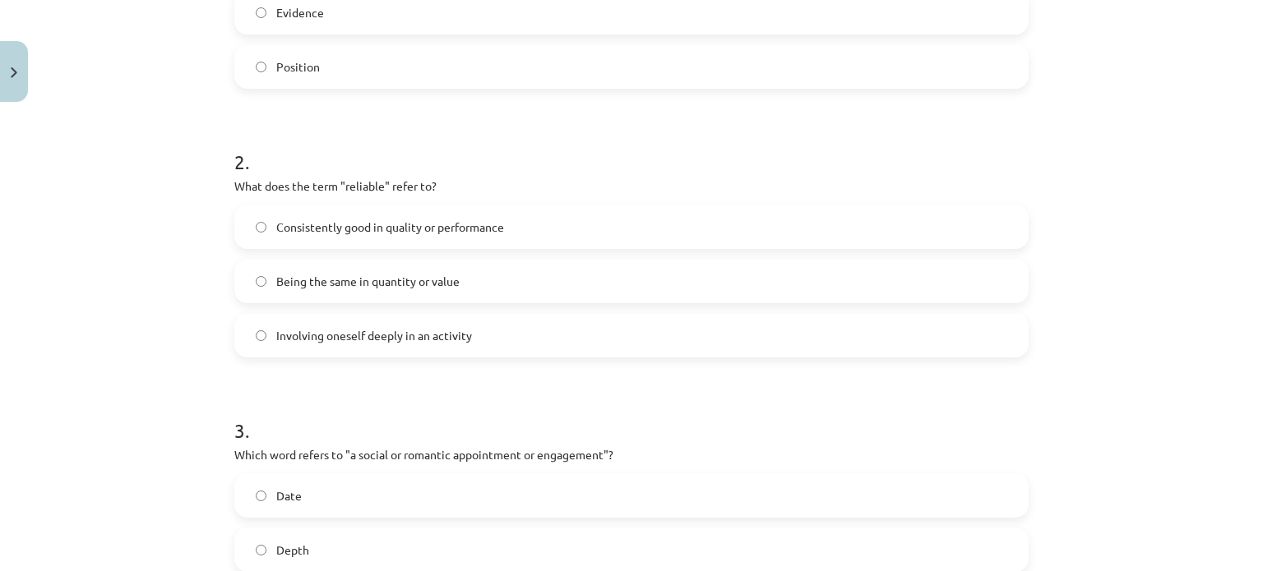
scroll to position [532, 0]
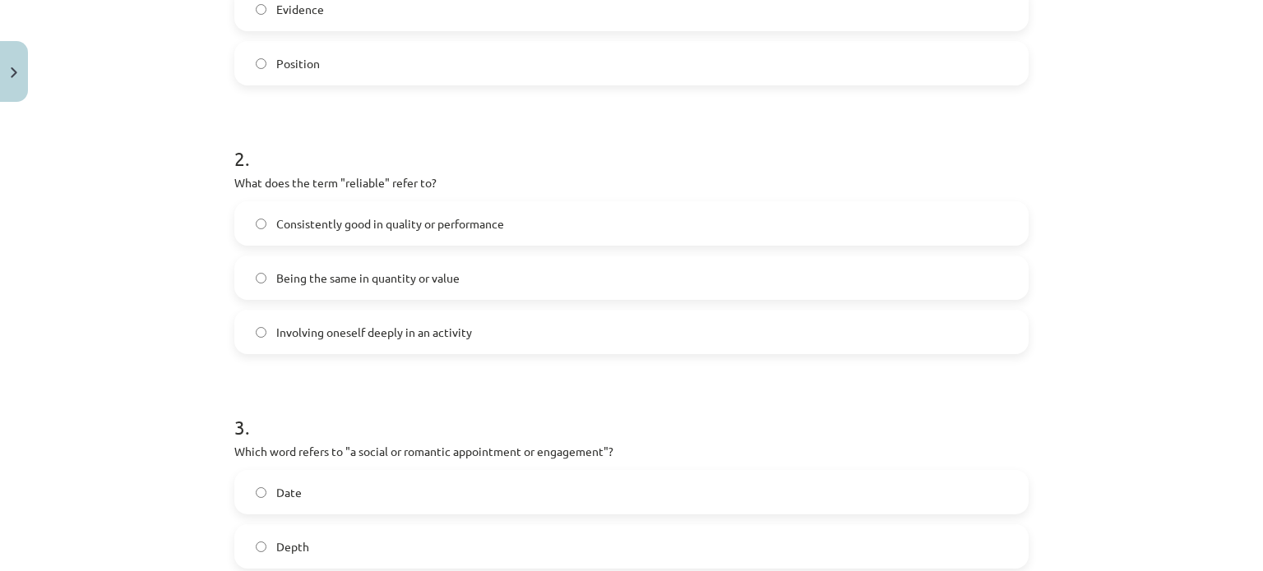
click at [730, 222] on label "Consistently good in quality or performance" at bounding box center [631, 223] width 791 height 41
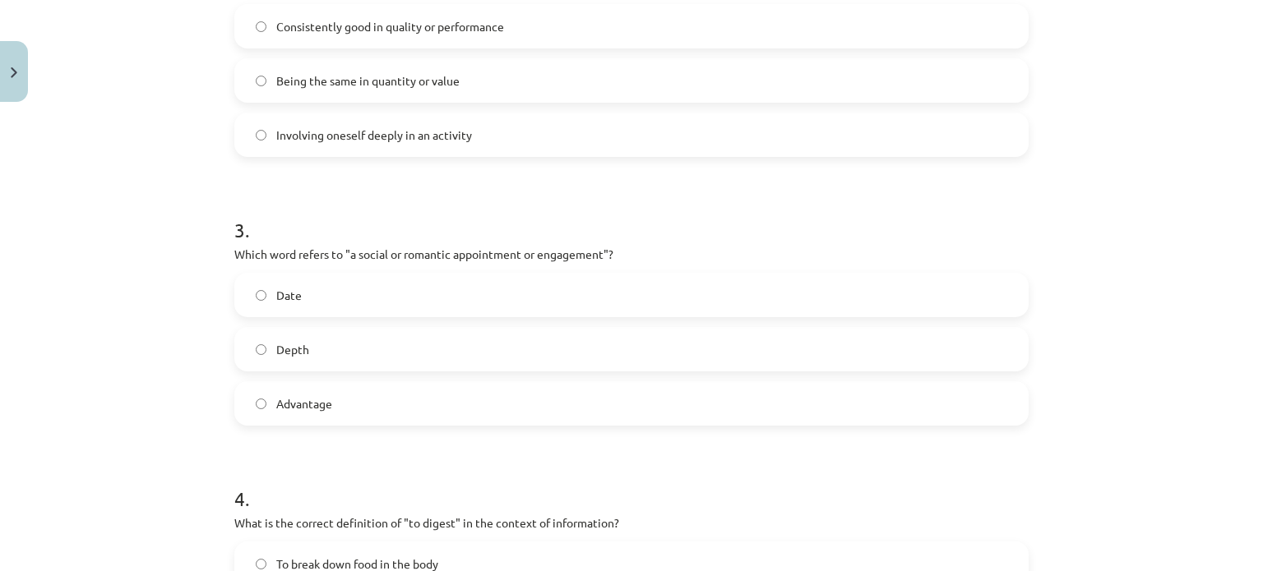
scroll to position [731, 0]
click at [848, 285] on label "Date" at bounding box center [631, 293] width 791 height 41
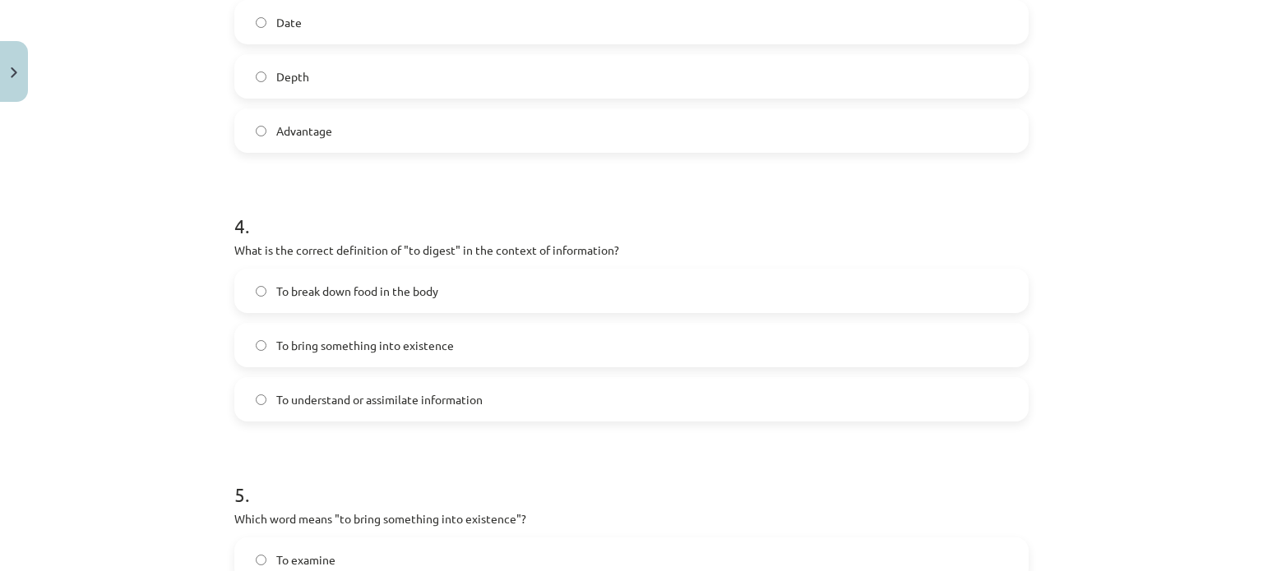
scroll to position [1008, 0]
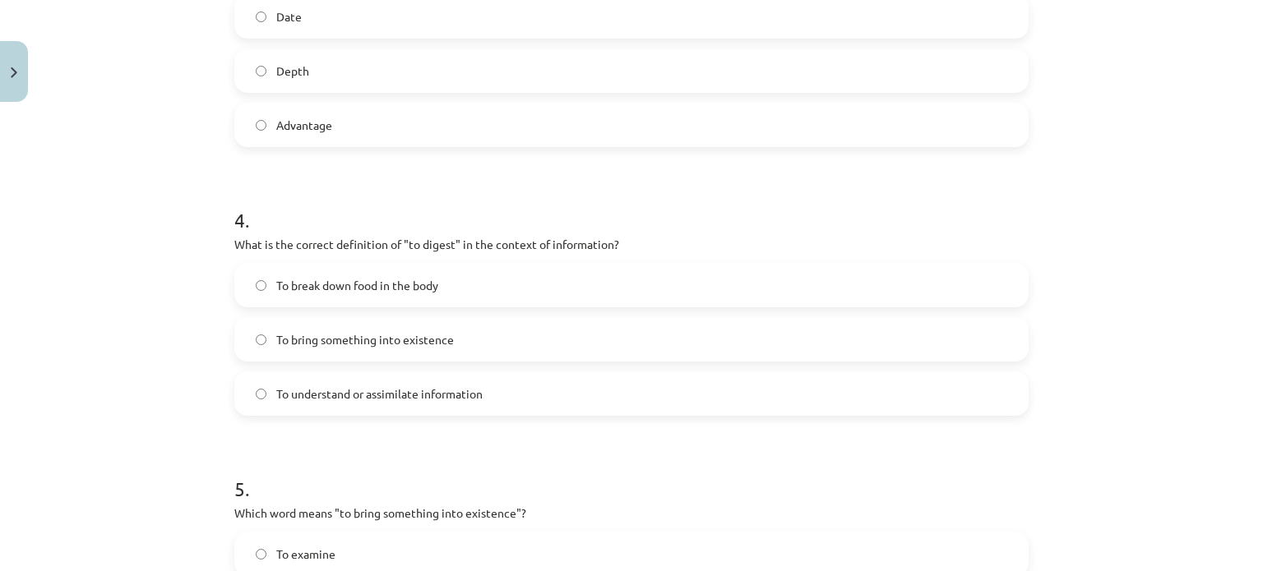
click at [753, 391] on label "To understand or assimilate information" at bounding box center [631, 393] width 791 height 41
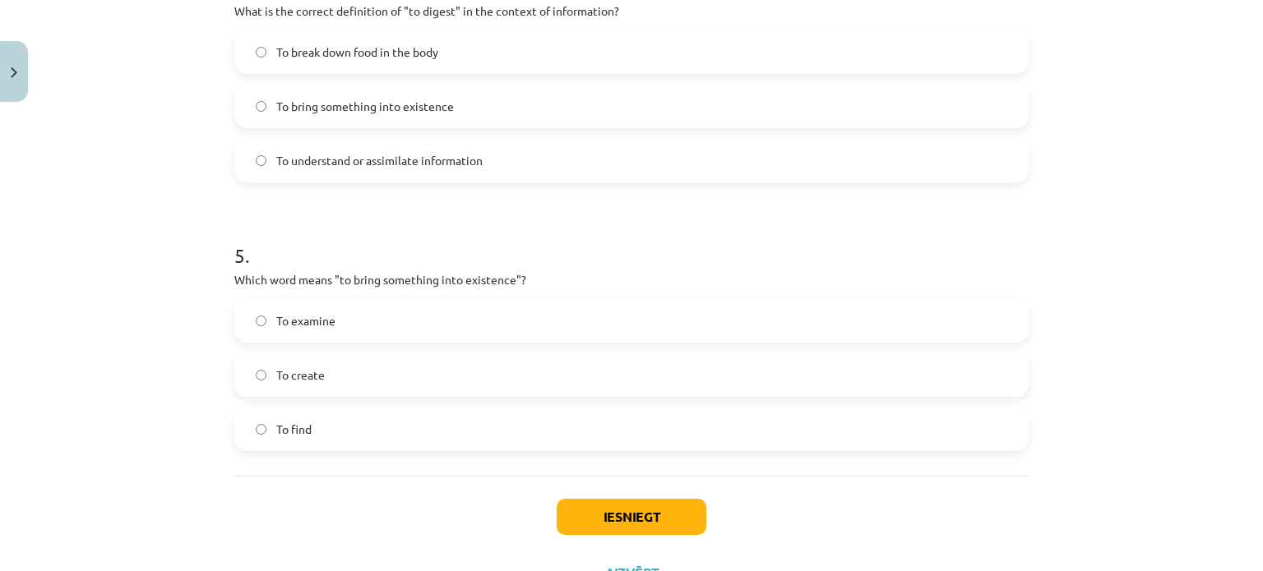
scroll to position [1292, 0]
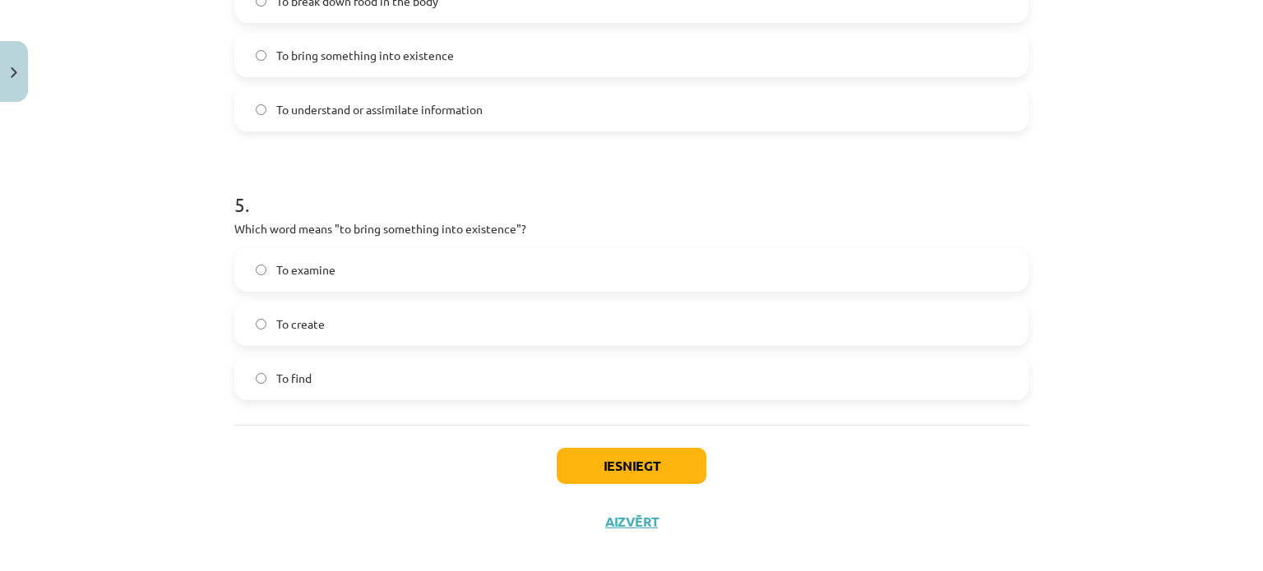
click at [578, 297] on div "To examine To create To find" at bounding box center [631, 323] width 794 height 153
click at [580, 336] on label "To create" at bounding box center [631, 323] width 791 height 41
click at [670, 455] on button "Iesniegt" at bounding box center [632, 466] width 150 height 36
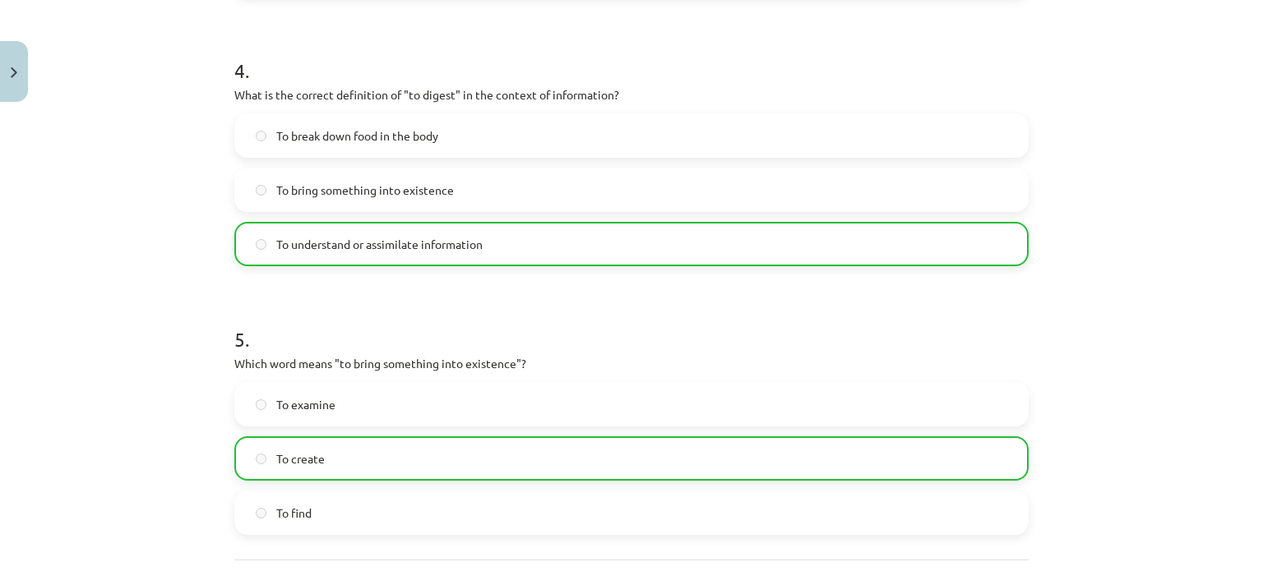
scroll to position [1363, 0]
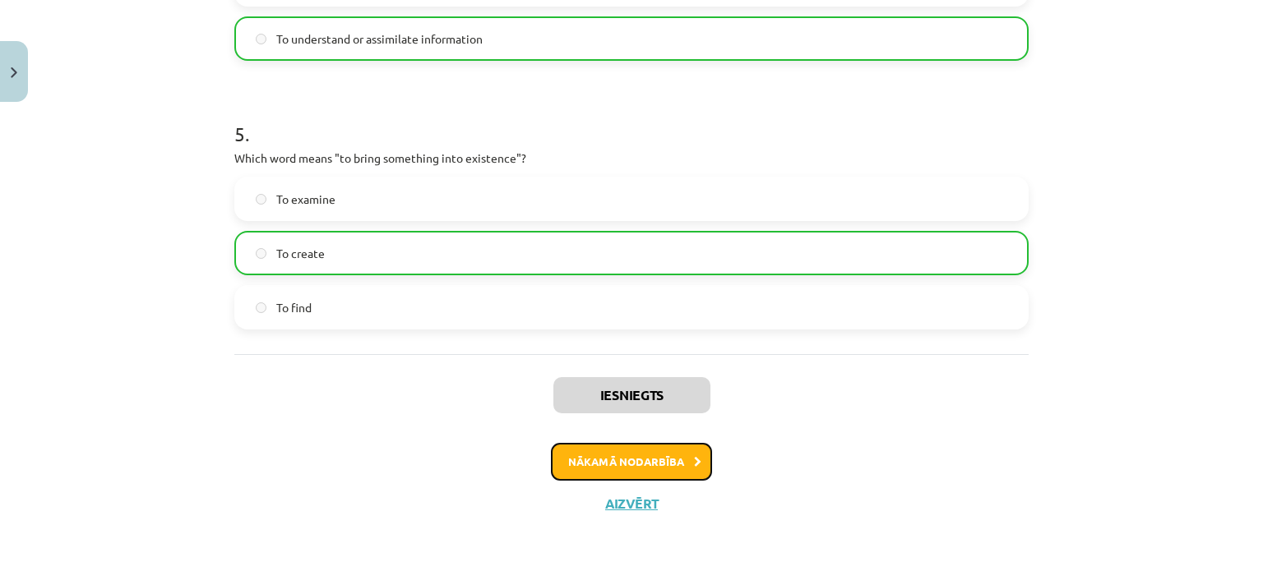
click at [615, 465] on button "Nākamā nodarbība" at bounding box center [631, 462] width 161 height 38
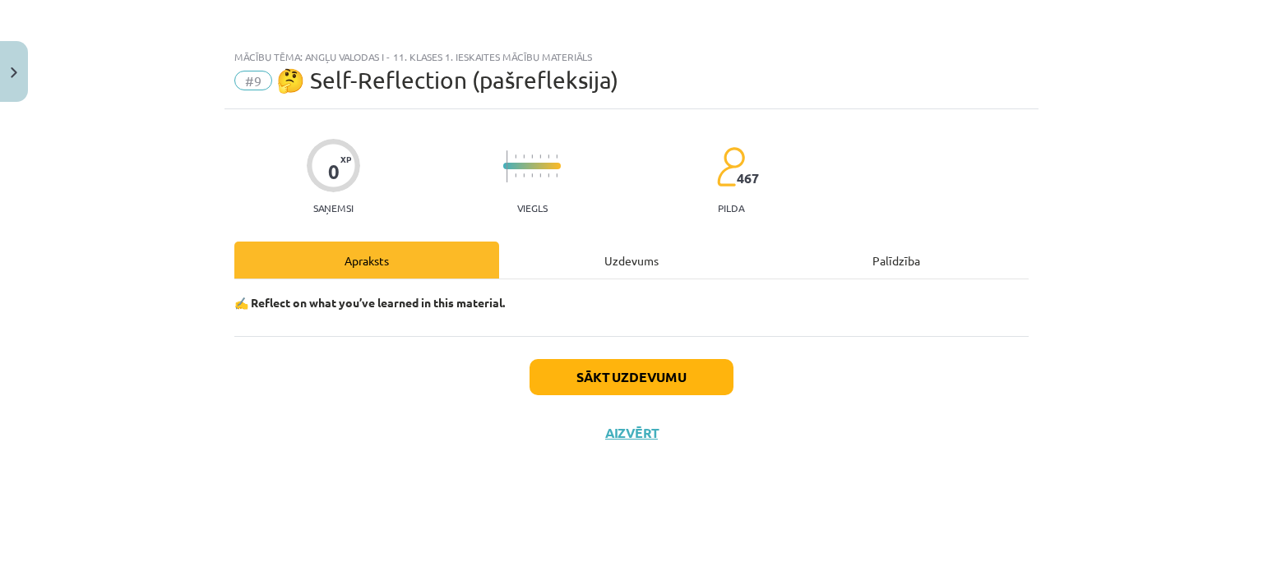
scroll to position [0, 0]
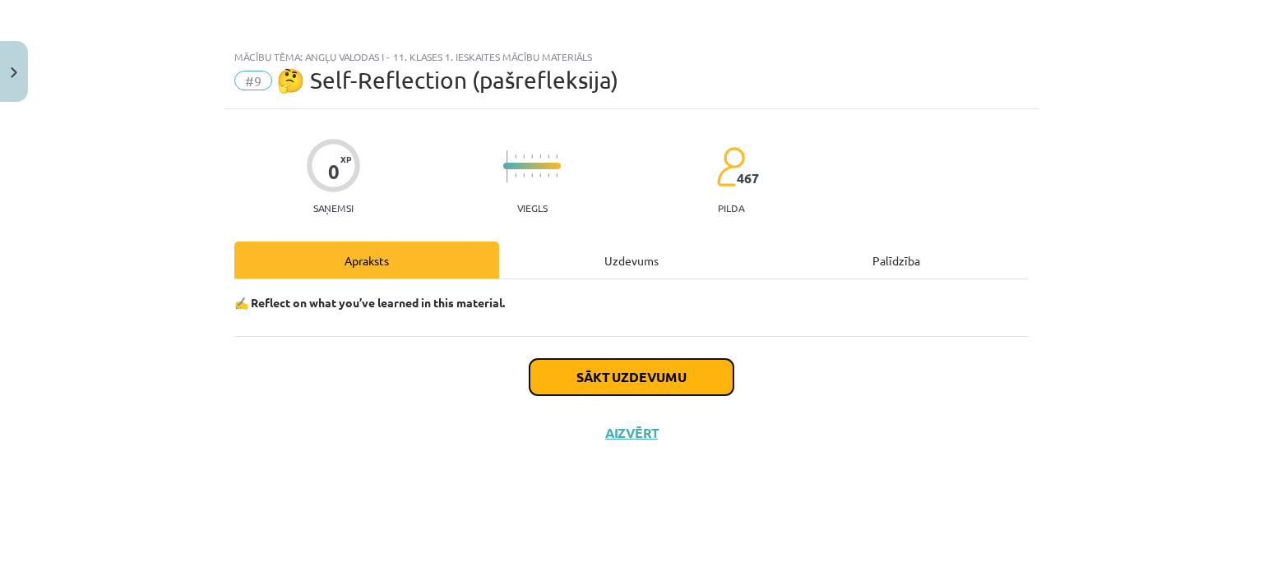
click at [585, 381] on button "Sākt uzdevumu" at bounding box center [631, 377] width 204 height 36
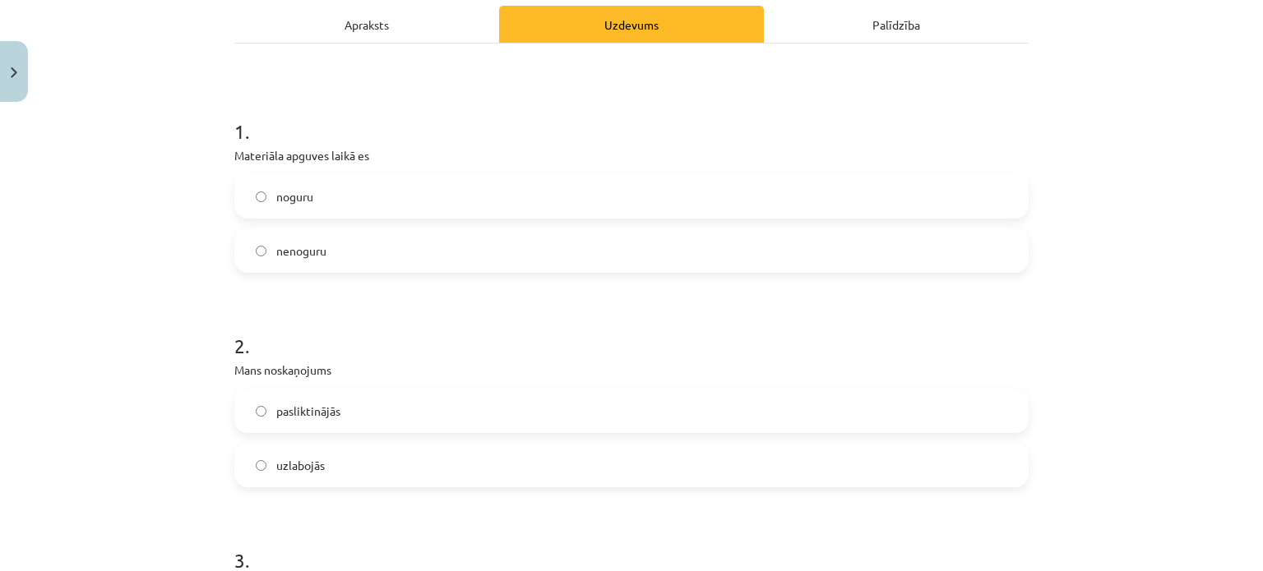
scroll to position [249, 0]
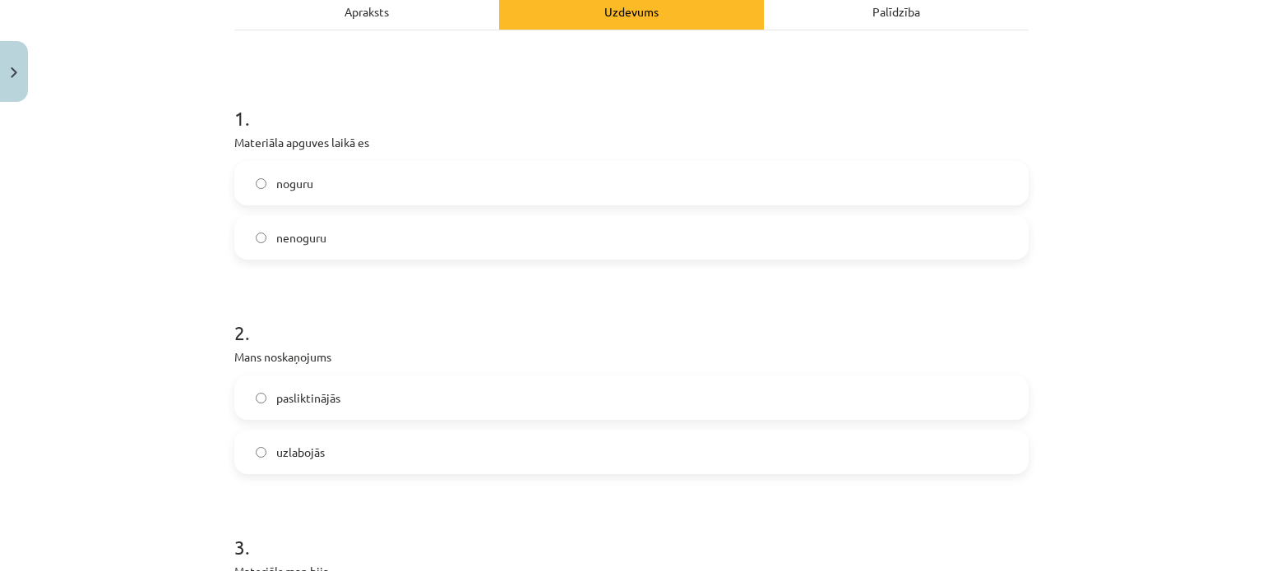
click at [468, 229] on label "nenoguru" at bounding box center [631, 237] width 791 height 41
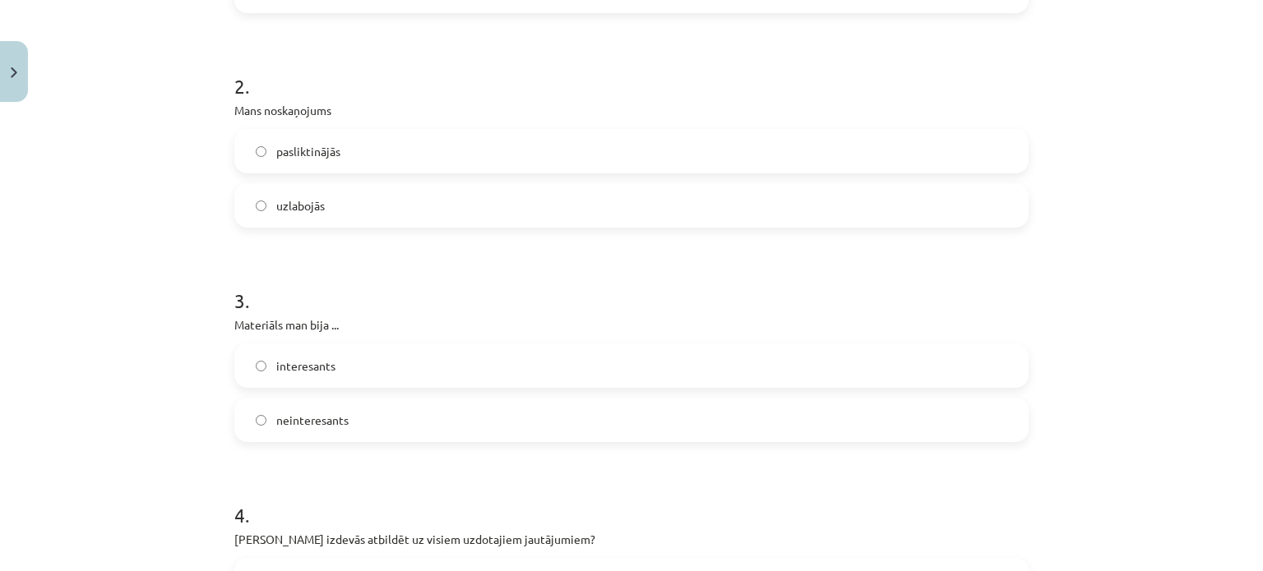
click at [414, 206] on label "uzlabojās" at bounding box center [631, 205] width 791 height 41
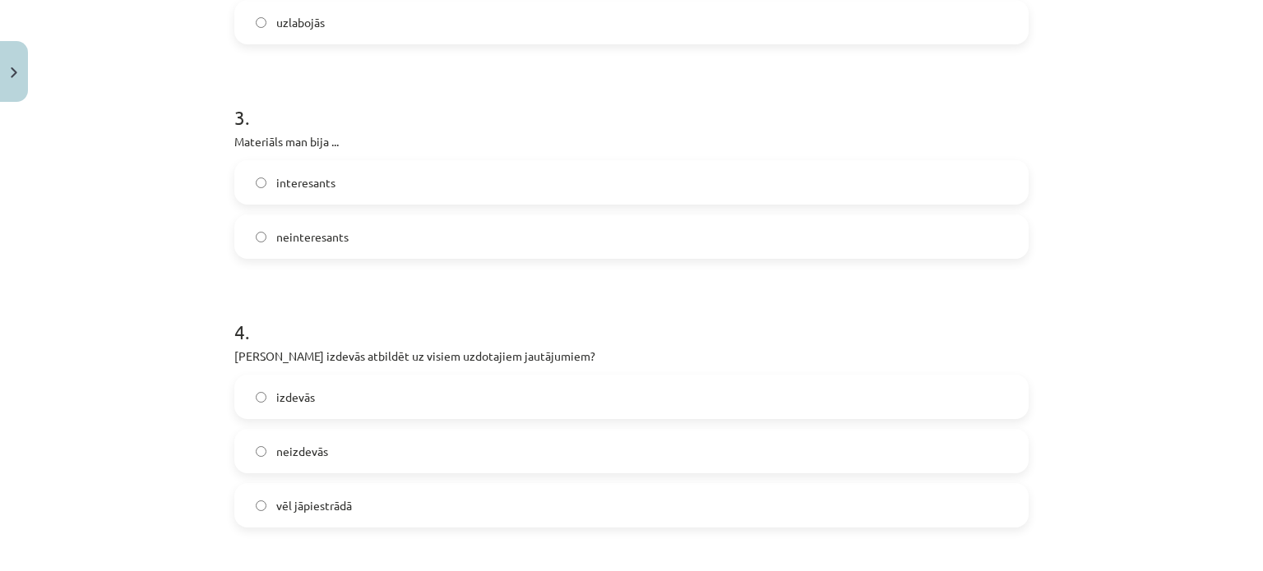
click at [423, 171] on label "interesants" at bounding box center [631, 182] width 791 height 41
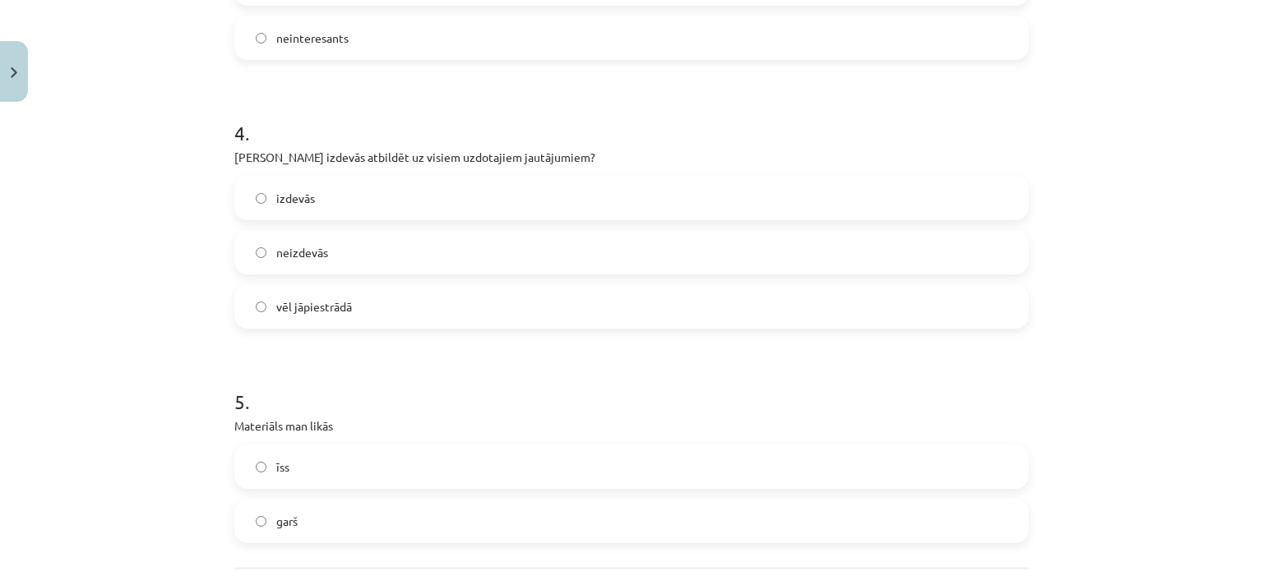
scroll to position [878, 0]
click at [426, 189] on label "izdevās" at bounding box center [631, 198] width 791 height 41
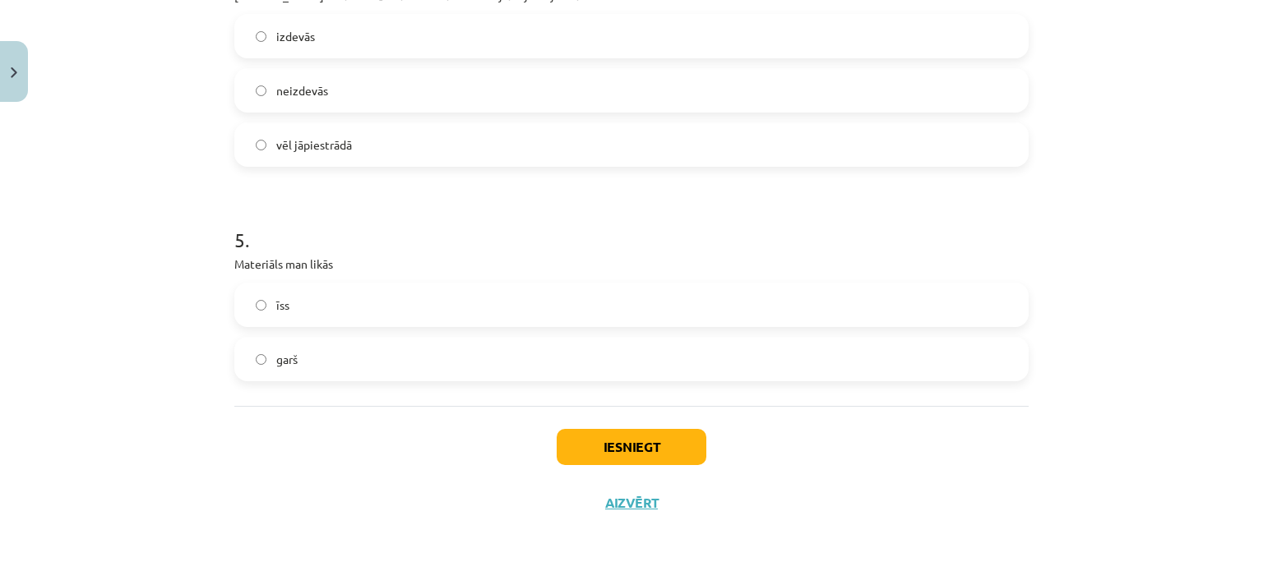
click at [461, 298] on label "īss" at bounding box center [631, 304] width 791 height 41
click at [684, 436] on button "Iesniegt" at bounding box center [632, 447] width 150 height 36
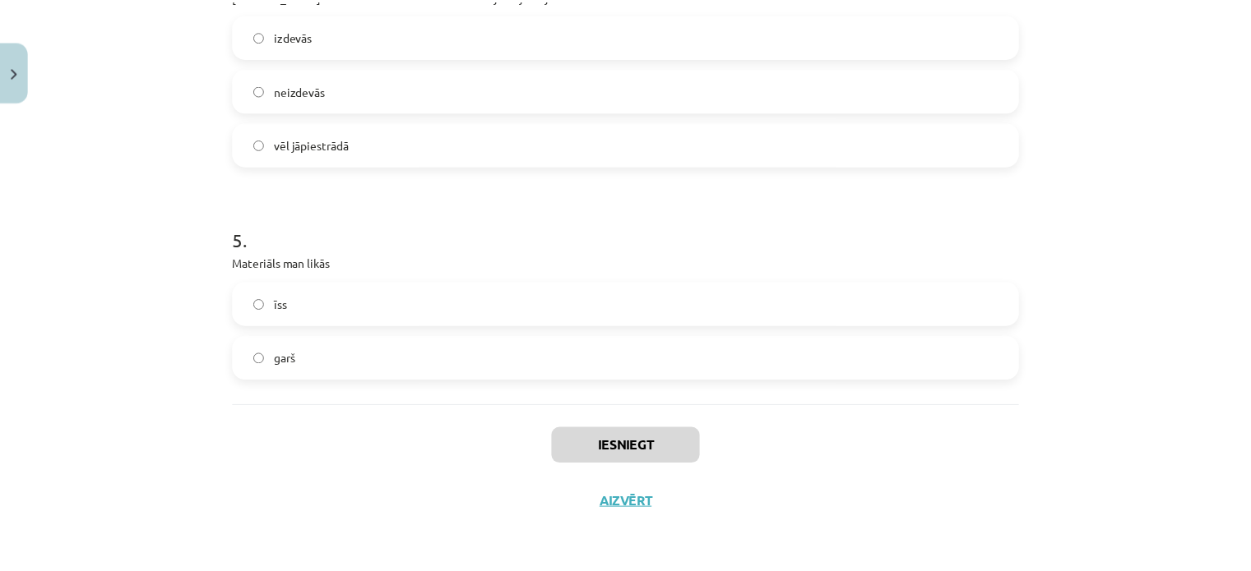
scroll to position [1049, 0]
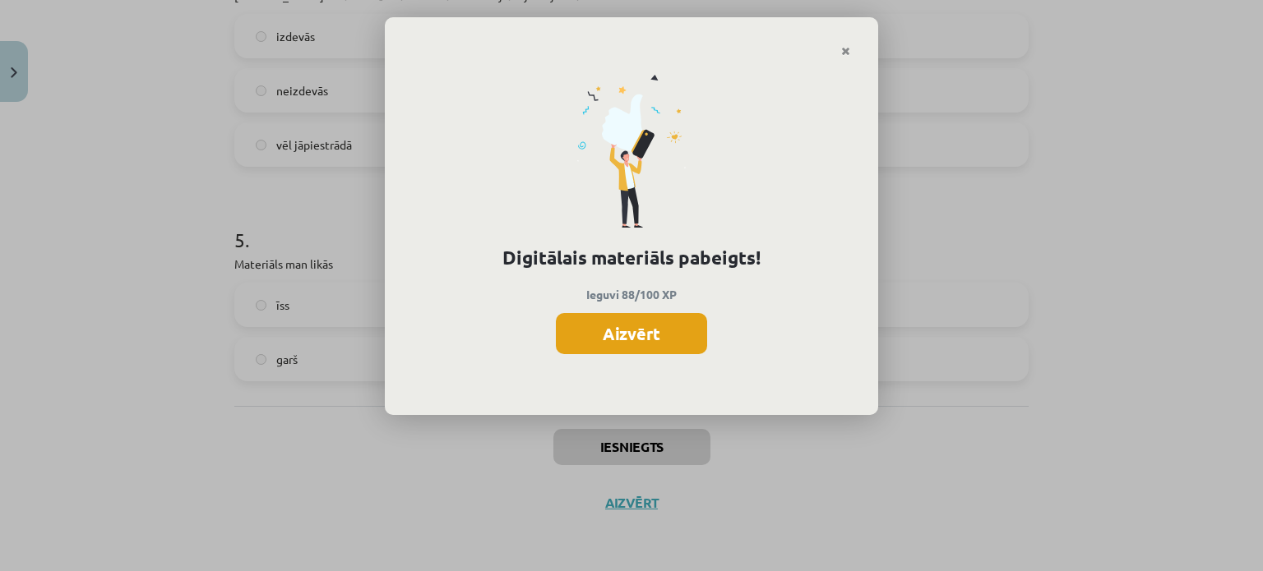
click at [655, 326] on button "Aizvērt" at bounding box center [631, 333] width 151 height 41
